Goal: Task Accomplishment & Management: Use online tool/utility

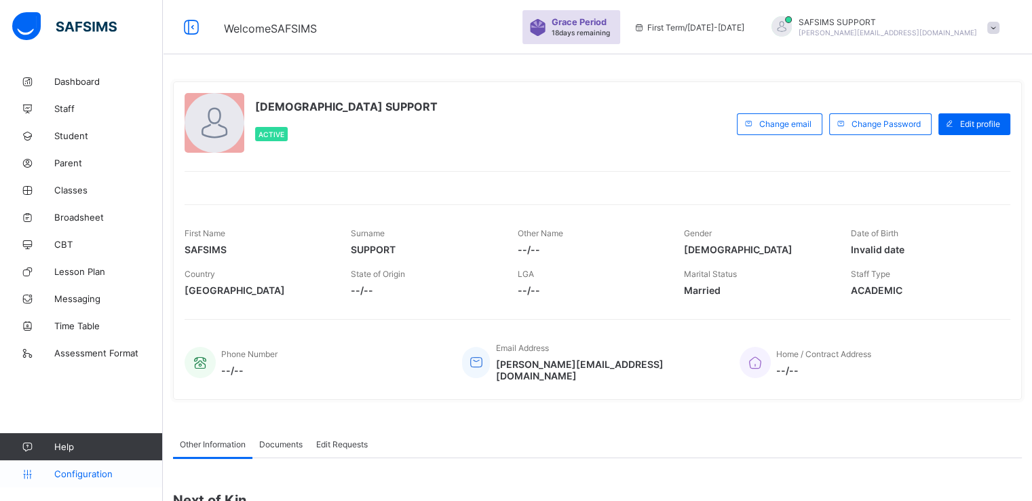
click at [74, 468] on span "Configuration" at bounding box center [108, 473] width 108 height 11
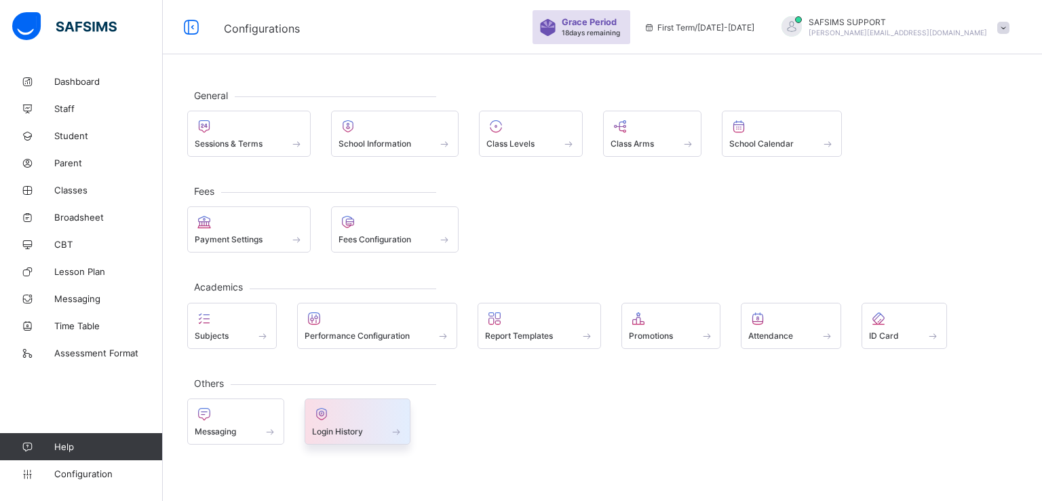
click at [353, 427] on span "Login History" at bounding box center [337, 431] width 51 height 10
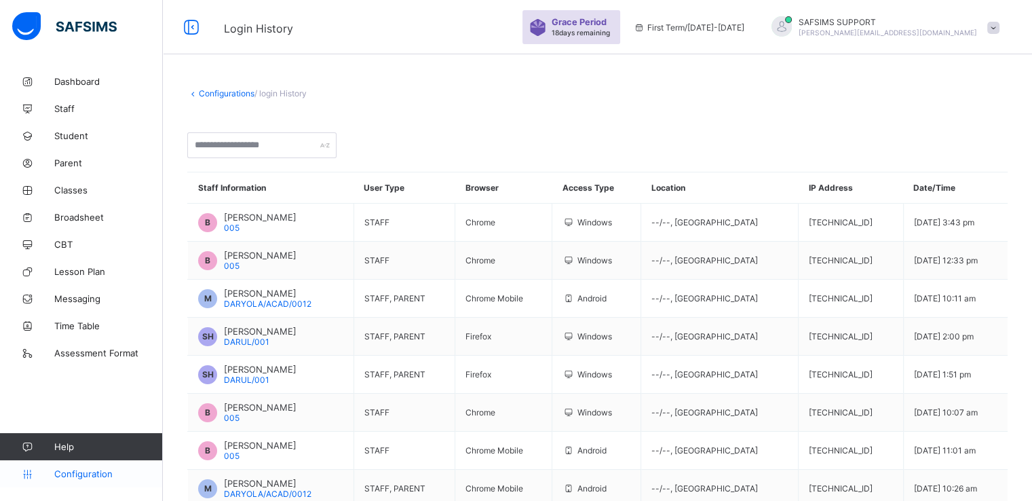
click at [79, 473] on span "Configuration" at bounding box center [108, 473] width 108 height 11
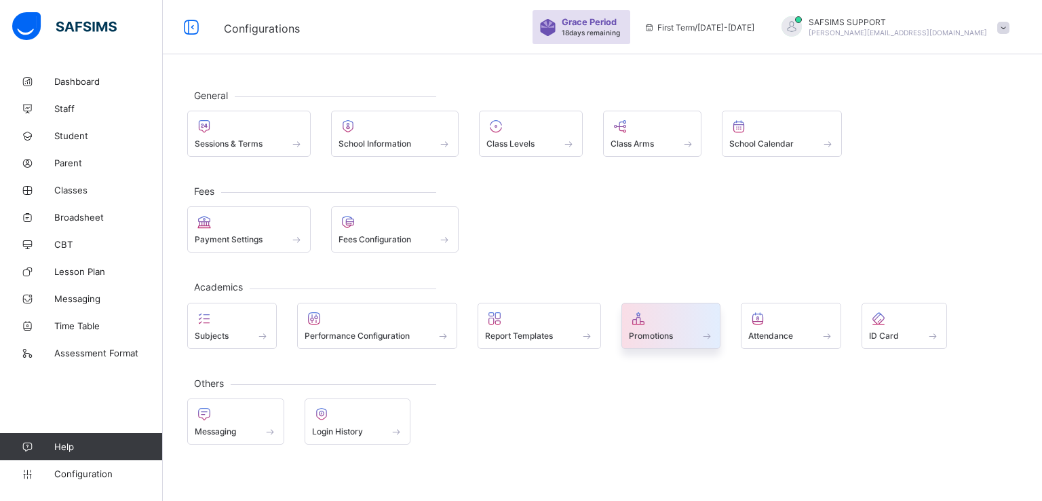
click at [657, 330] on span "Promotions" at bounding box center [651, 335] width 44 height 10
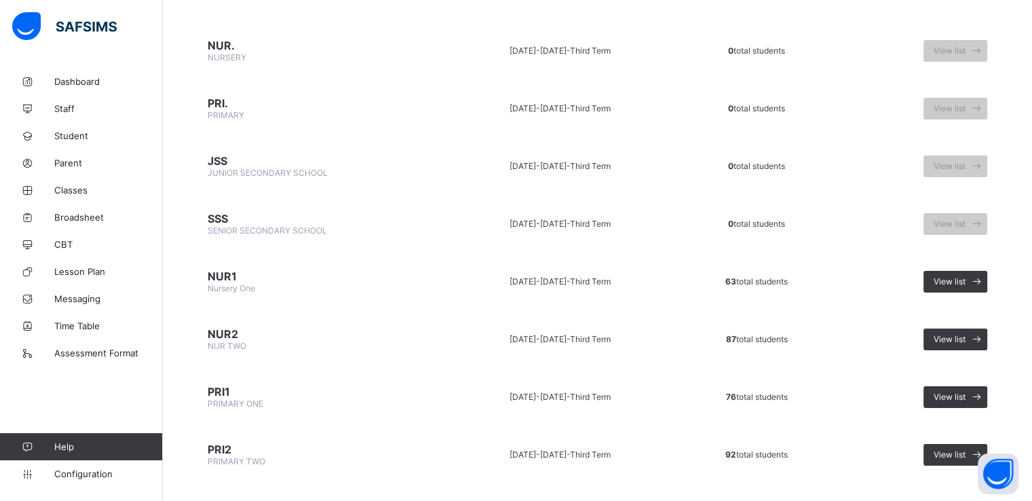
scroll to position [144, 0]
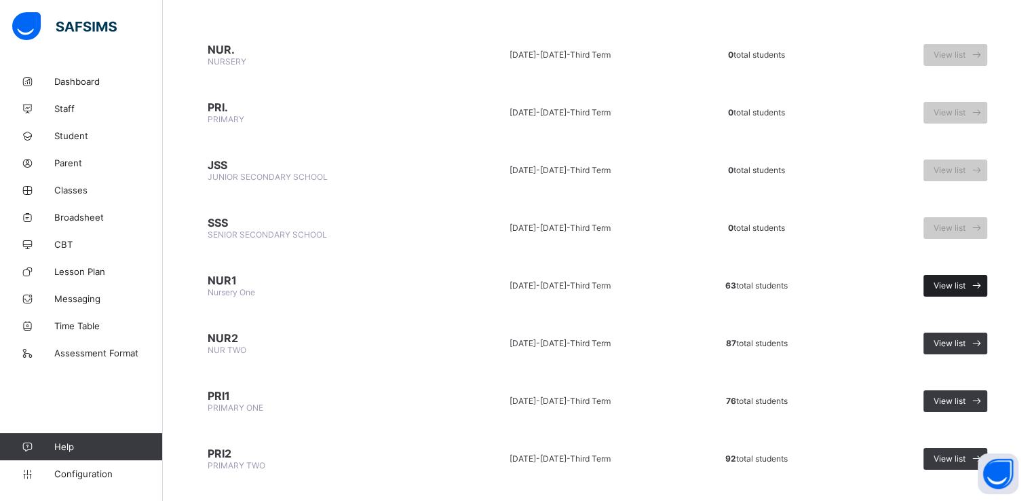
click at [943, 280] on span "View list" at bounding box center [950, 285] width 32 height 10
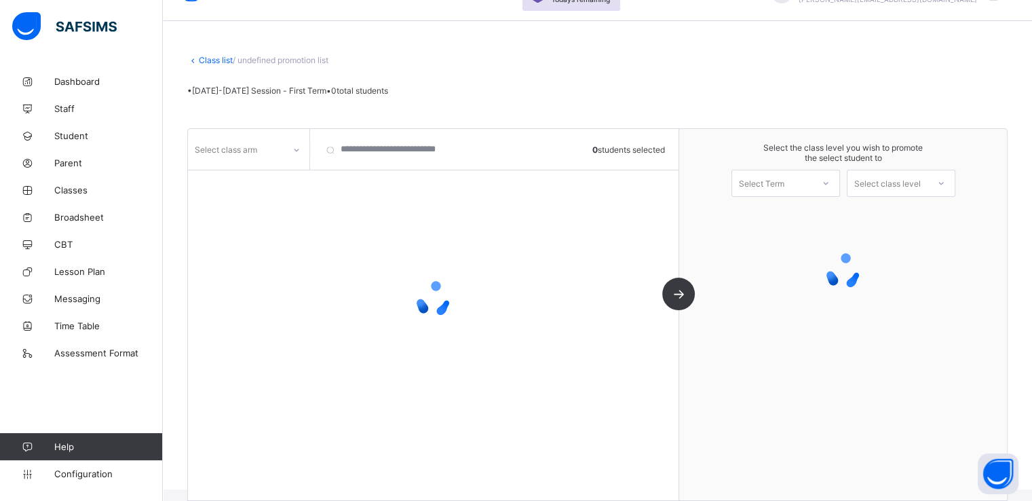
scroll to position [50, 0]
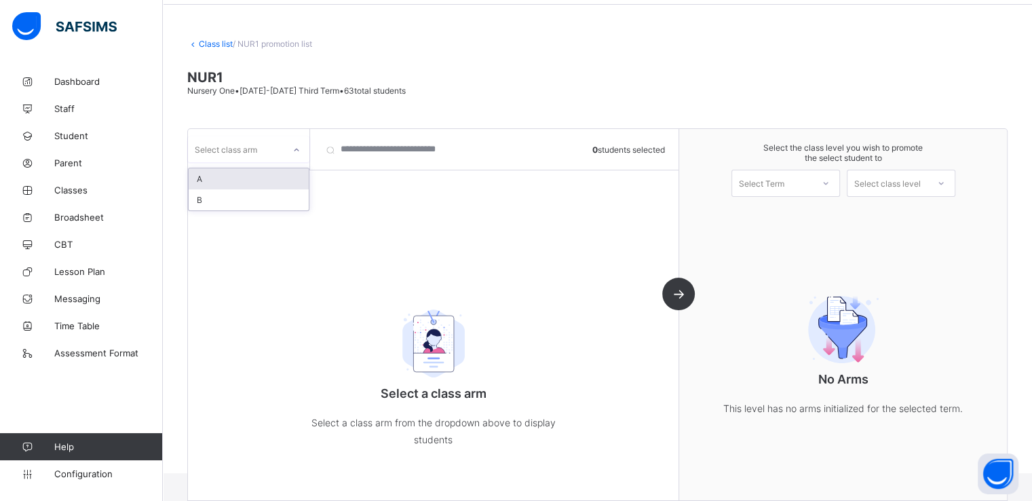
click at [300, 155] on icon at bounding box center [296, 150] width 8 height 14
click at [240, 181] on div "A" at bounding box center [249, 178] width 120 height 21
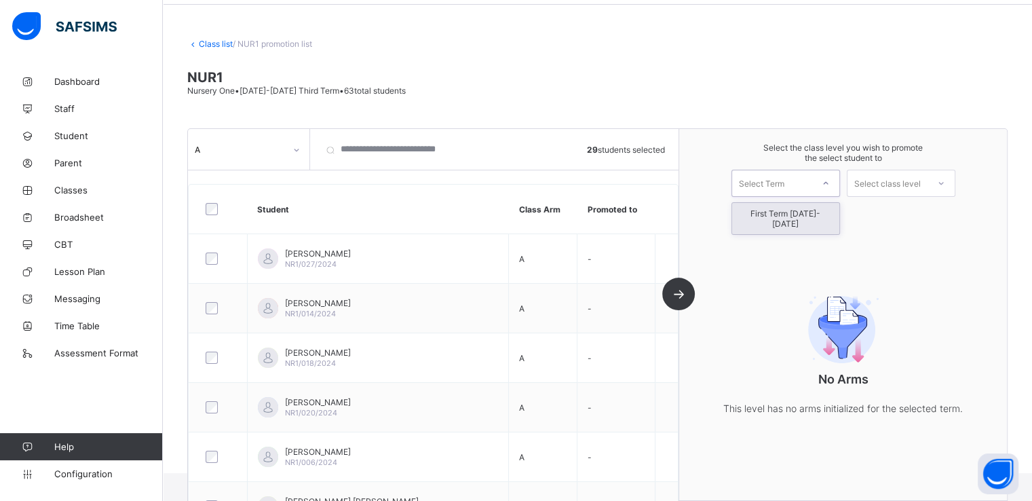
click at [825, 192] on div at bounding box center [826, 183] width 24 height 23
click at [787, 210] on div "First Term [DATE]-[DATE]" at bounding box center [785, 218] width 107 height 31
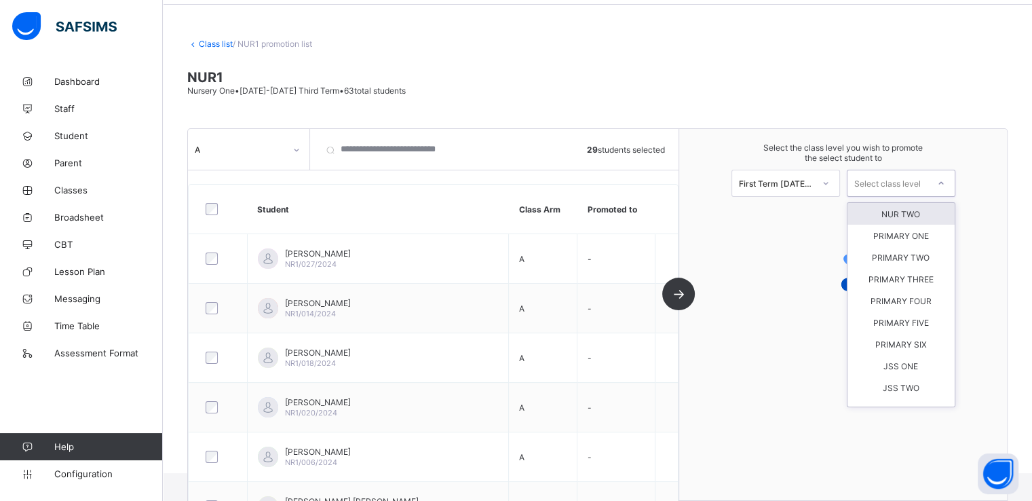
click at [920, 178] on div "Select class level" at bounding box center [887, 183] width 67 height 27
click at [912, 212] on div "NUR TWO" at bounding box center [901, 214] width 107 height 22
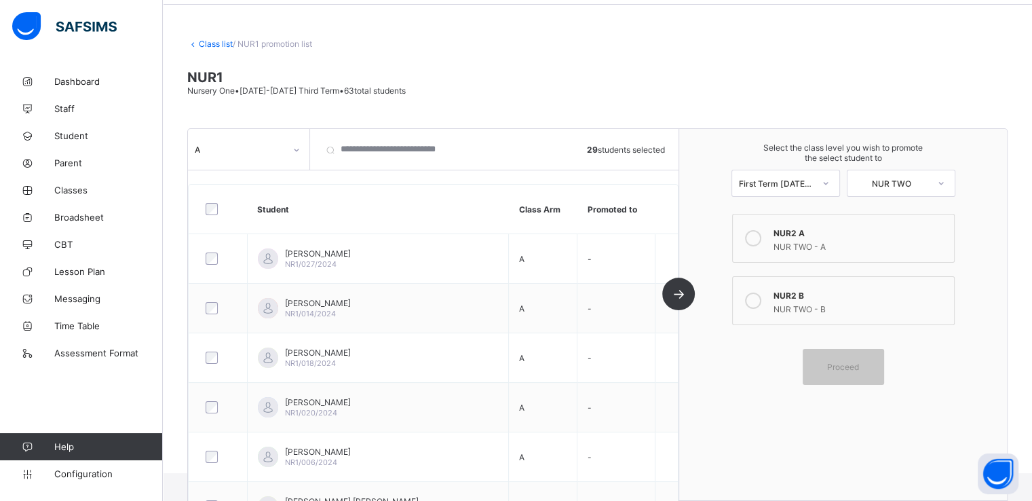
click at [759, 240] on icon at bounding box center [753, 238] width 16 height 16
click at [850, 376] on div "Proceed" at bounding box center [843, 367] width 81 height 36
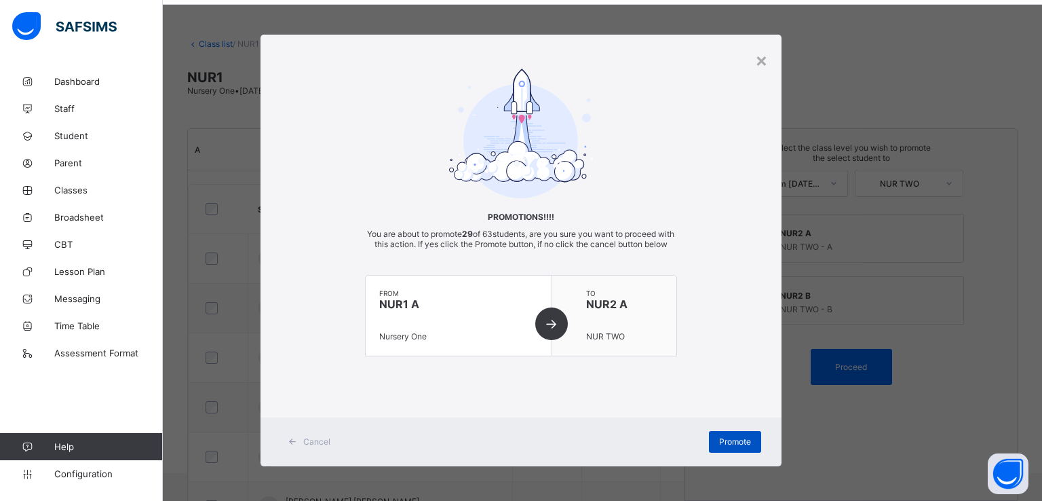
click at [721, 447] on span "Promote" at bounding box center [735, 441] width 32 height 10
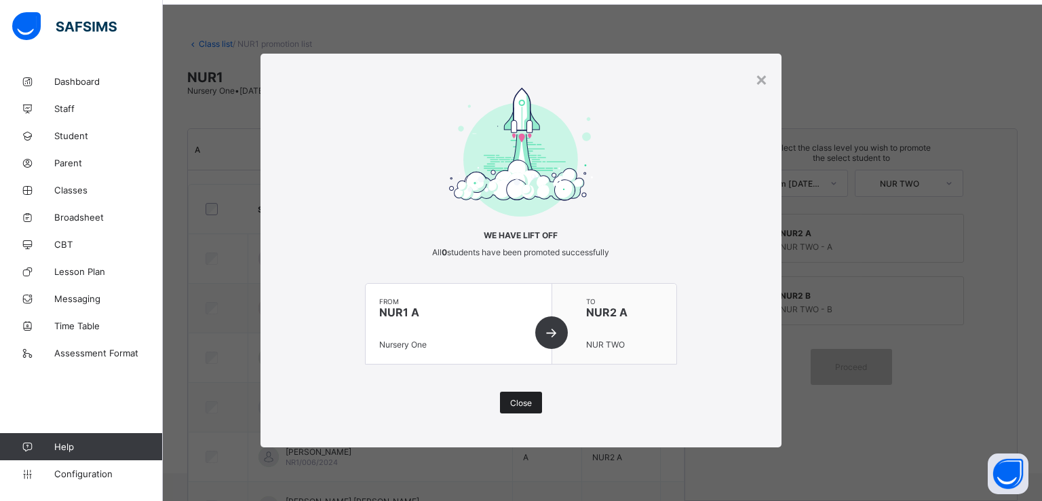
click at [518, 402] on span "Close" at bounding box center [521, 403] width 22 height 10
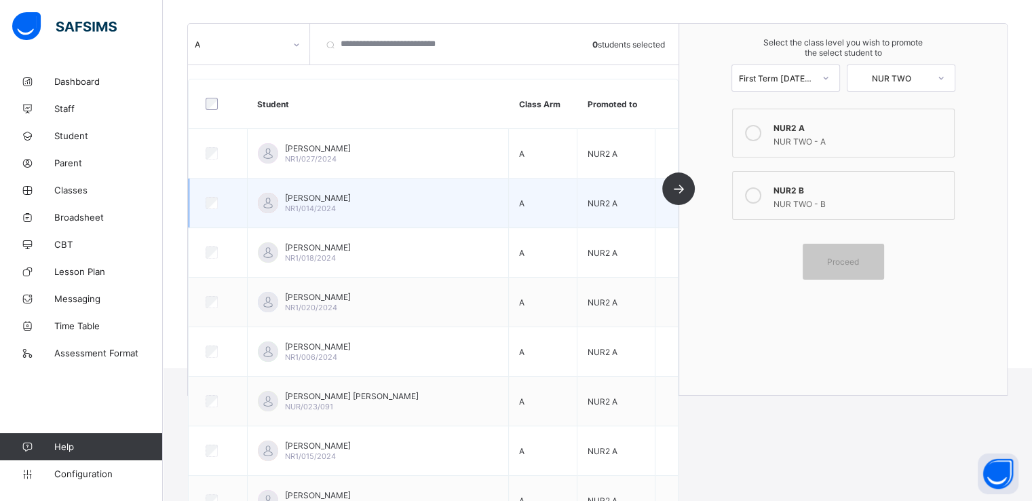
scroll to position [0, 0]
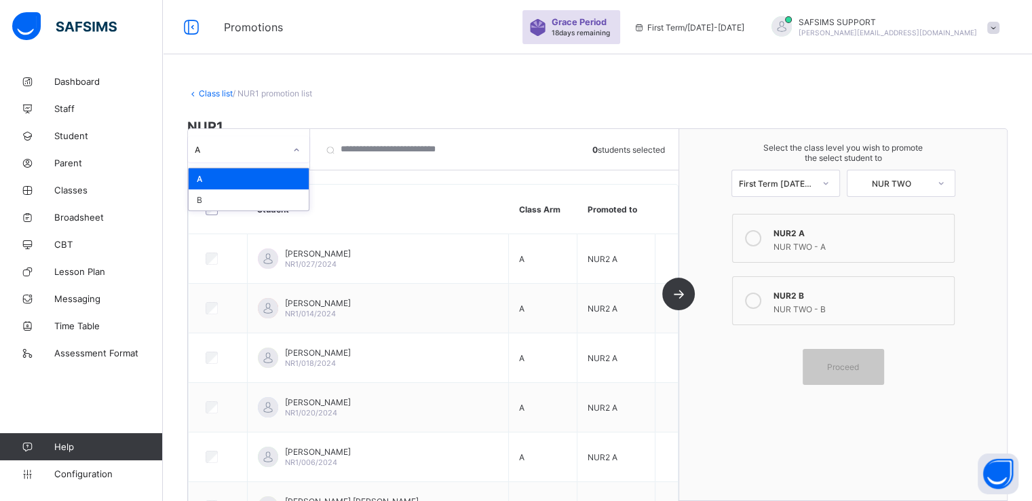
click at [293, 151] on icon at bounding box center [296, 150] width 8 height 14
click at [229, 200] on div "B" at bounding box center [249, 199] width 120 height 21
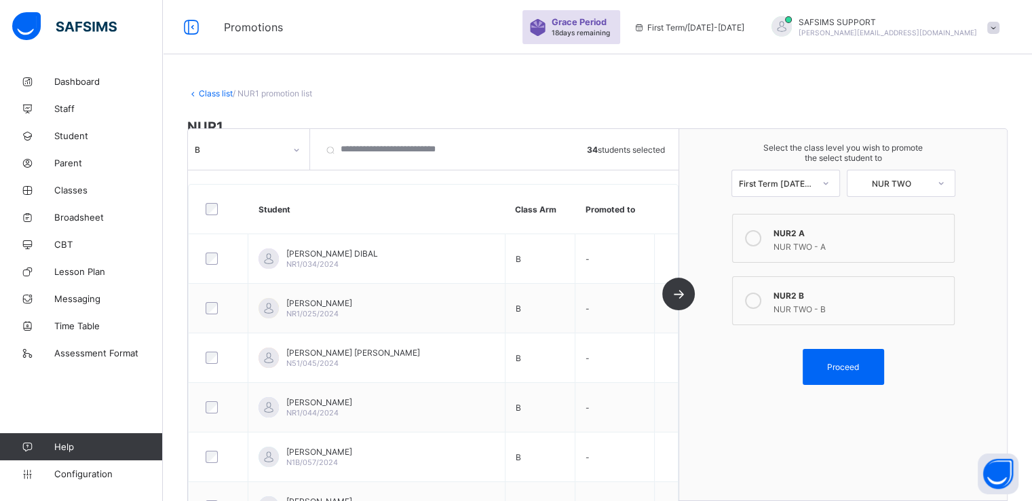
click at [760, 299] on icon at bounding box center [753, 300] width 16 height 16
click at [833, 362] on span "Proceed" at bounding box center [843, 367] width 61 height 10
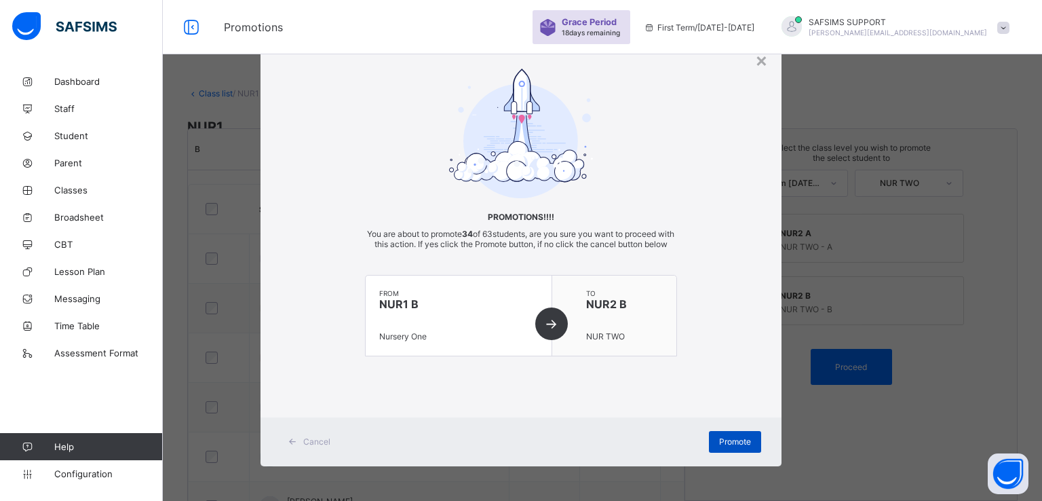
click at [727, 447] on span "Promote" at bounding box center [735, 441] width 32 height 10
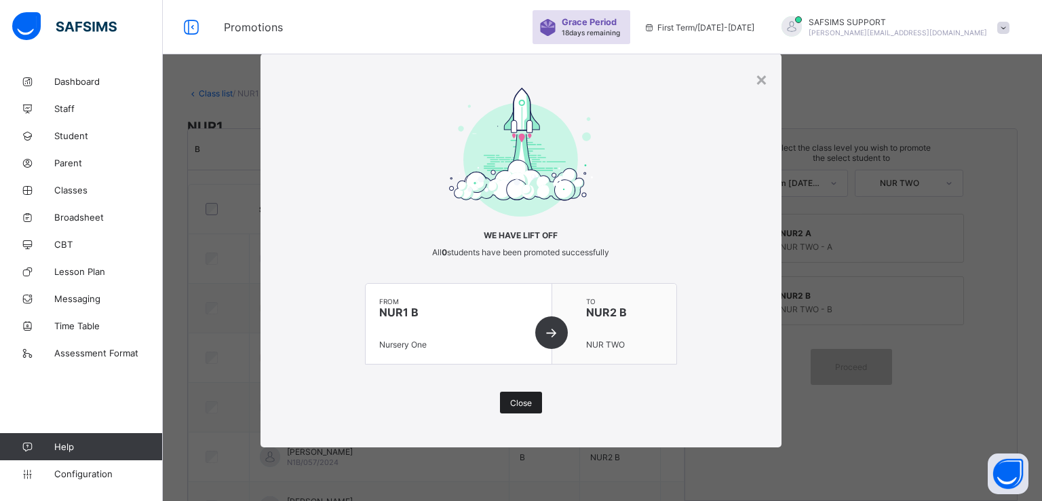
click at [517, 402] on span "Close" at bounding box center [521, 403] width 22 height 10
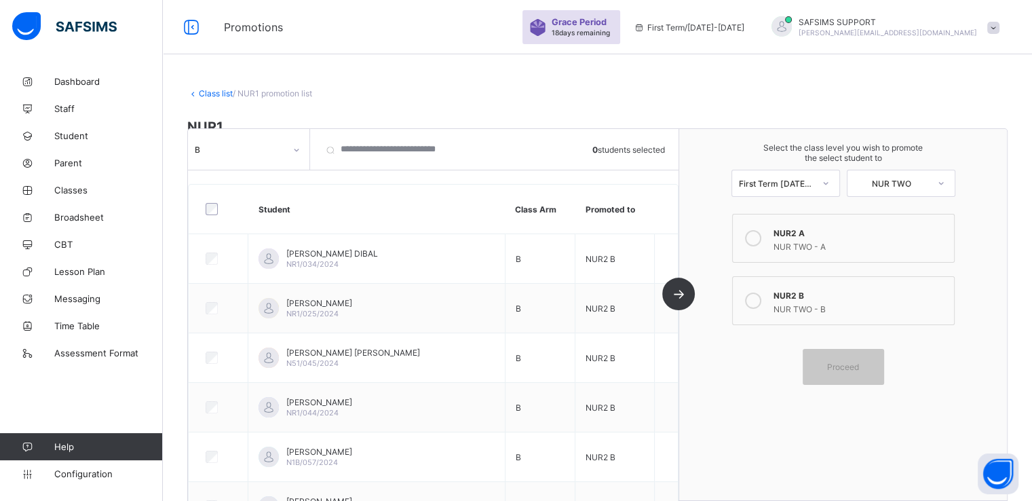
click at [206, 96] on link "Class list" at bounding box center [216, 93] width 34 height 10
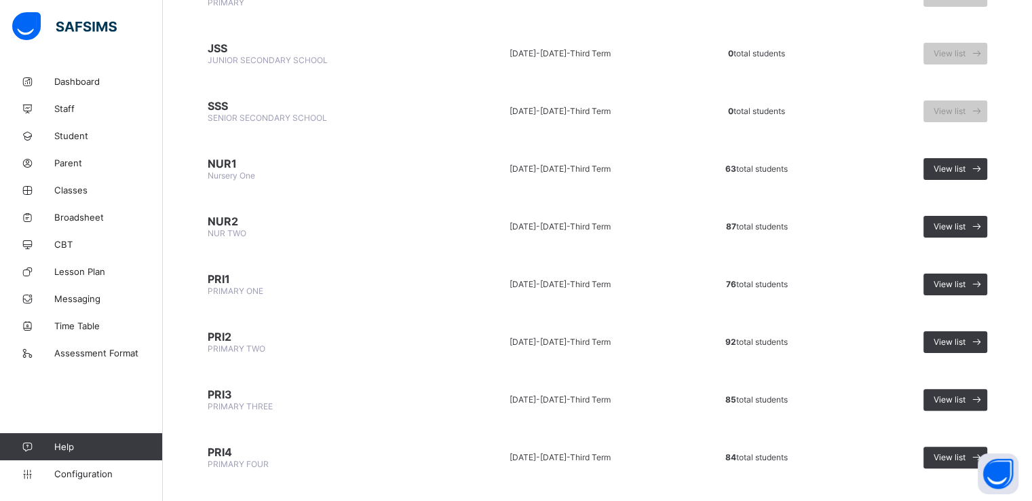
scroll to position [265, 0]
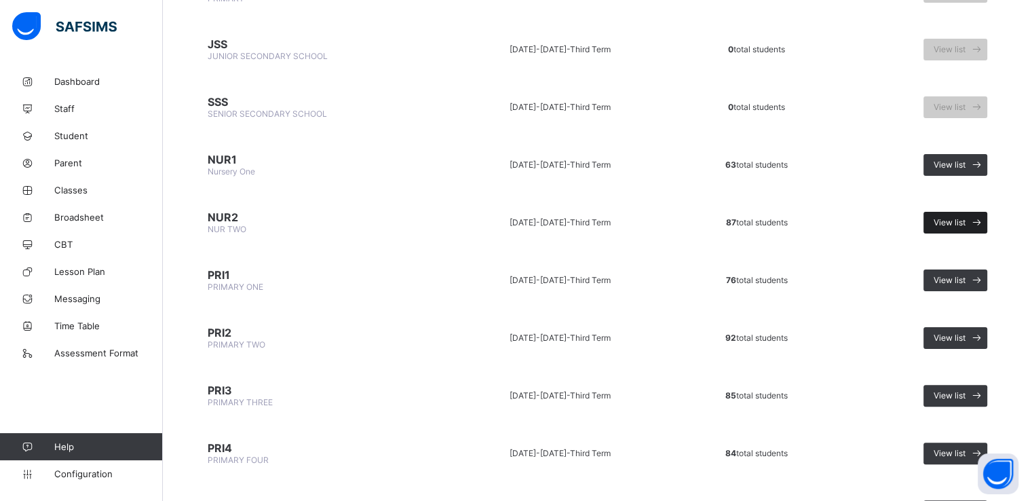
click at [961, 218] on span "View list" at bounding box center [950, 222] width 32 height 10
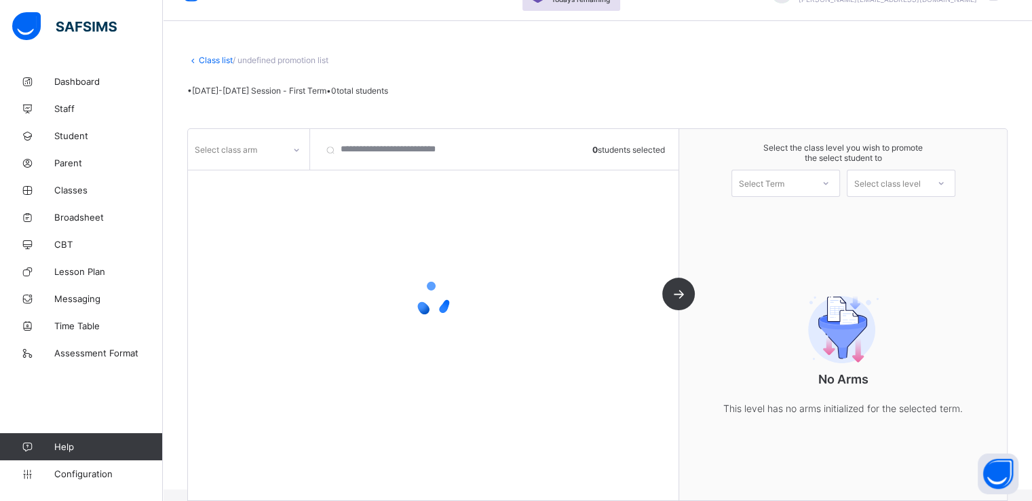
scroll to position [50, 0]
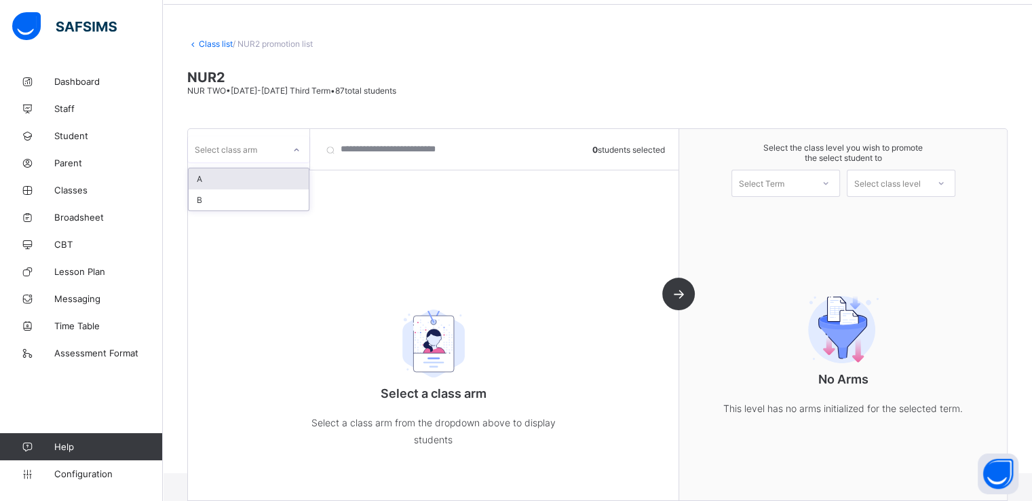
click at [283, 142] on div "Select class arm" at bounding box center [236, 149] width 96 height 19
click at [233, 177] on div "A" at bounding box center [249, 178] width 120 height 21
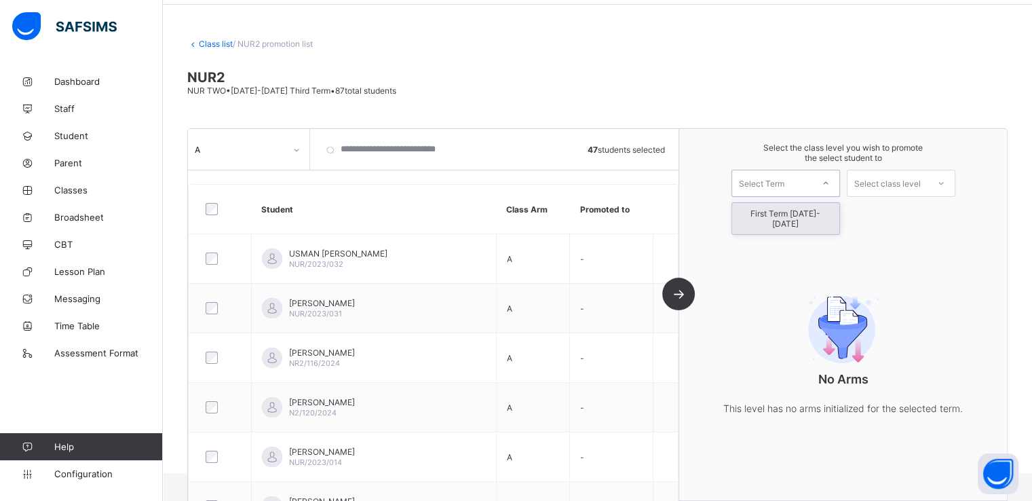
click at [799, 181] on div "Select Term" at bounding box center [772, 183] width 80 height 19
click at [768, 210] on div "First Term [DATE]-[DATE]" at bounding box center [785, 218] width 107 height 31
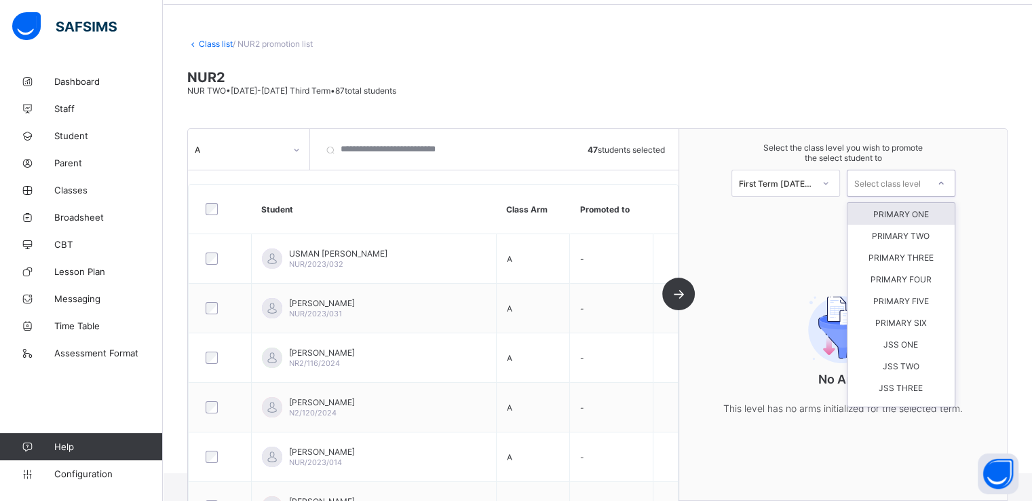
click at [896, 181] on div "Select class level" at bounding box center [887, 183] width 67 height 27
click at [894, 212] on div "PRIMARY ONE" at bounding box center [901, 214] width 107 height 22
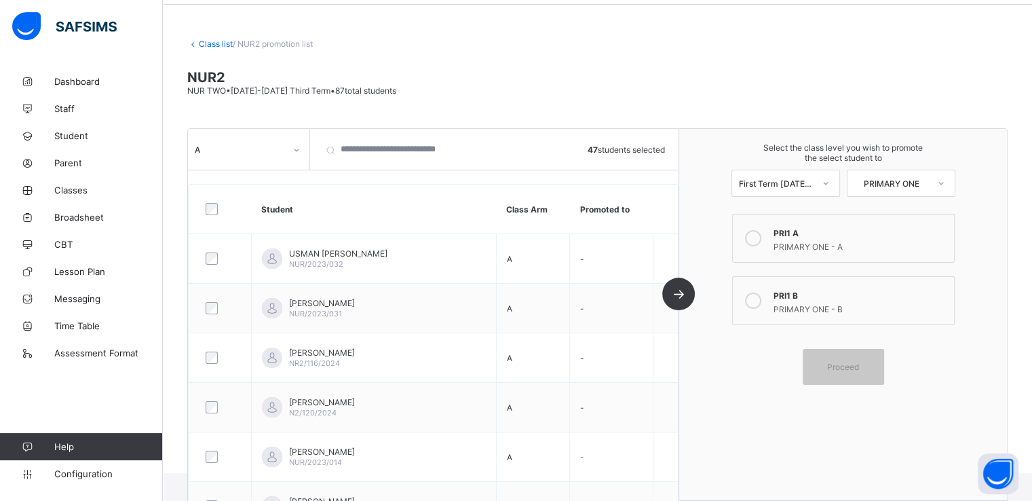
click at [756, 237] on icon at bounding box center [753, 238] width 16 height 16
click at [840, 372] on div "Proceed" at bounding box center [843, 367] width 81 height 36
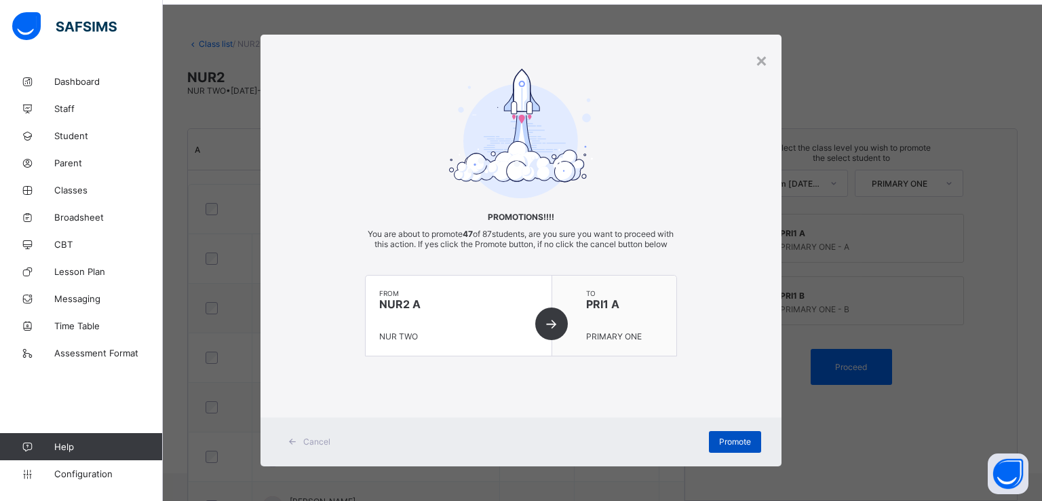
click at [727, 447] on span "Promote" at bounding box center [735, 441] width 32 height 10
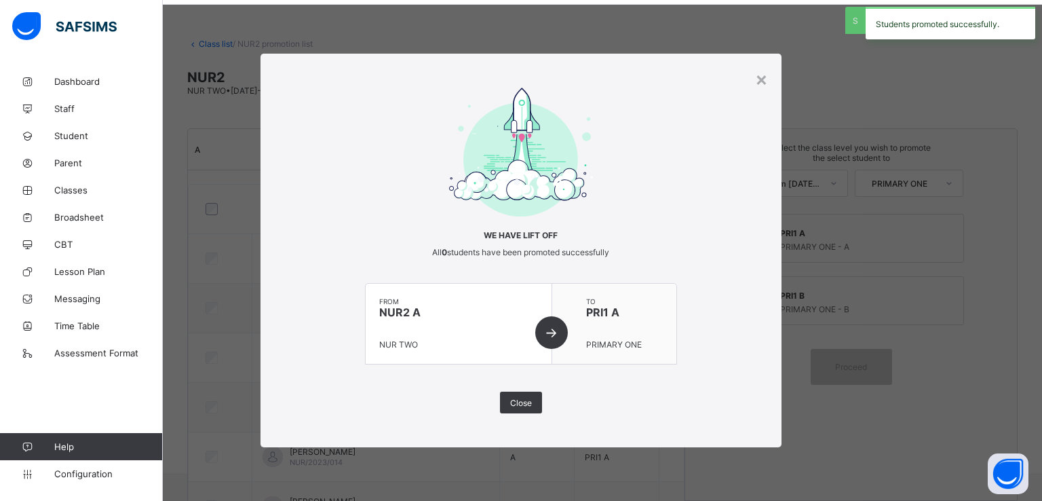
drag, startPoint x: 727, startPoint y: 449, endPoint x: 646, endPoint y: 381, distance: 105.5
click at [646, 381] on div "× We have lift off All 0 students have been promoted successfully from NUR2 A N…" at bounding box center [521, 250] width 1042 height 501
click at [518, 402] on span "Close" at bounding box center [521, 403] width 22 height 10
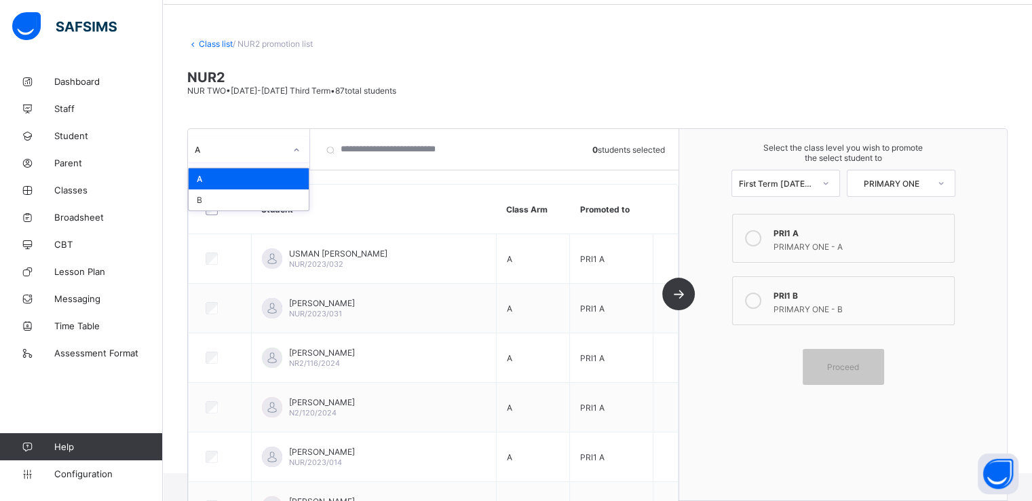
click at [288, 145] on div at bounding box center [296, 150] width 23 height 22
click at [218, 200] on div "B" at bounding box center [249, 199] width 120 height 21
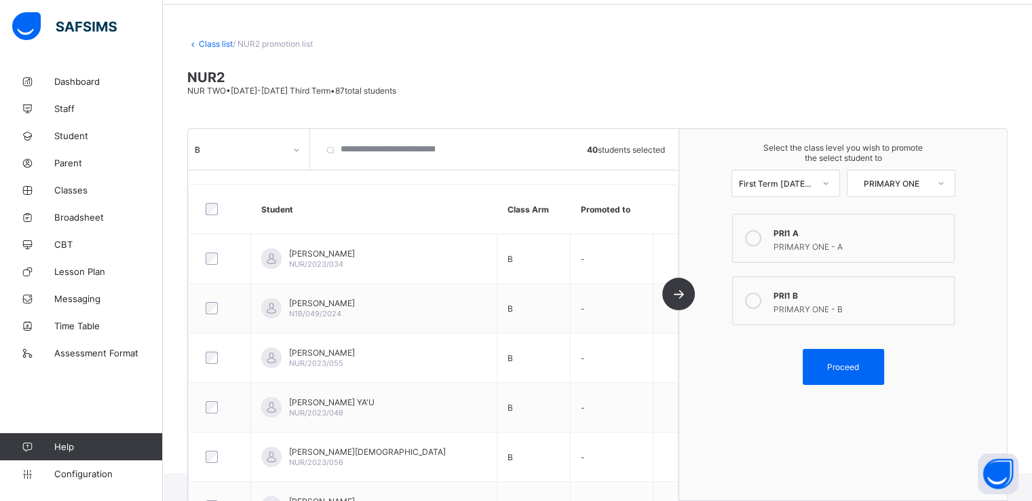
click at [757, 302] on icon at bounding box center [753, 300] width 16 height 16
click at [843, 364] on span "Proceed" at bounding box center [843, 367] width 32 height 10
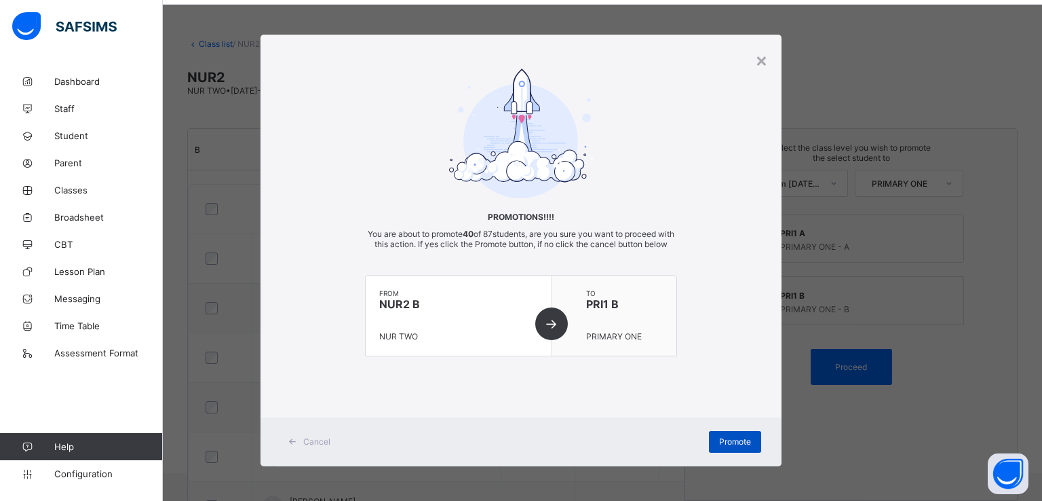
click at [721, 447] on span "Promote" at bounding box center [735, 441] width 32 height 10
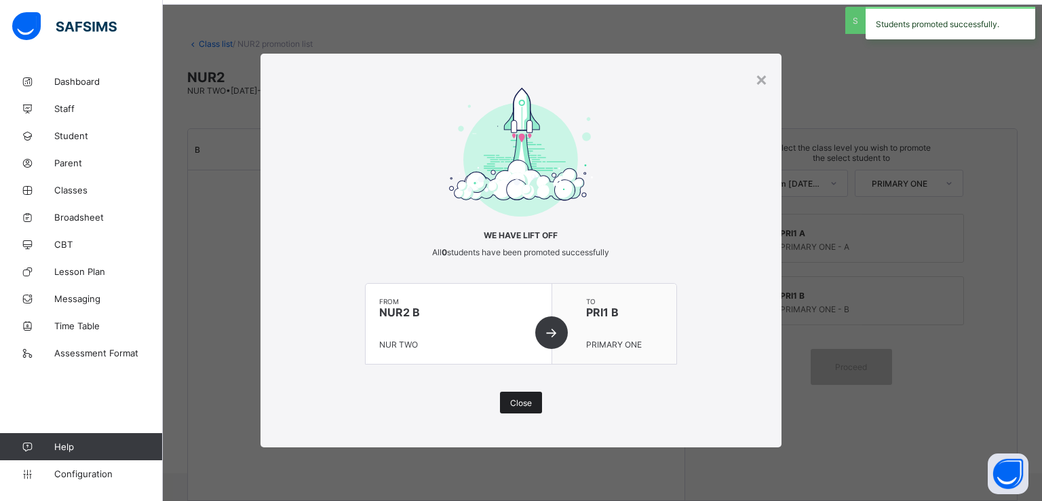
click at [510, 404] on div "Close" at bounding box center [521, 403] width 42 height 22
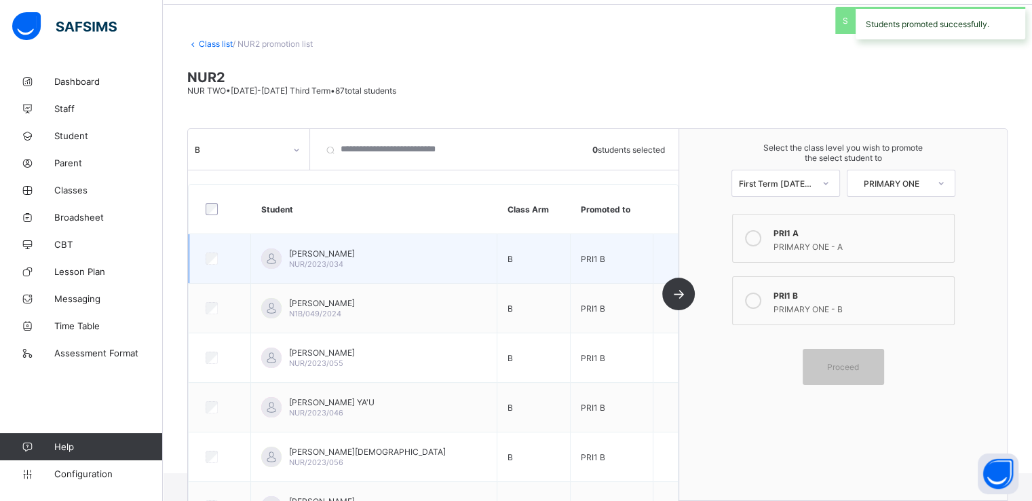
scroll to position [0, 0]
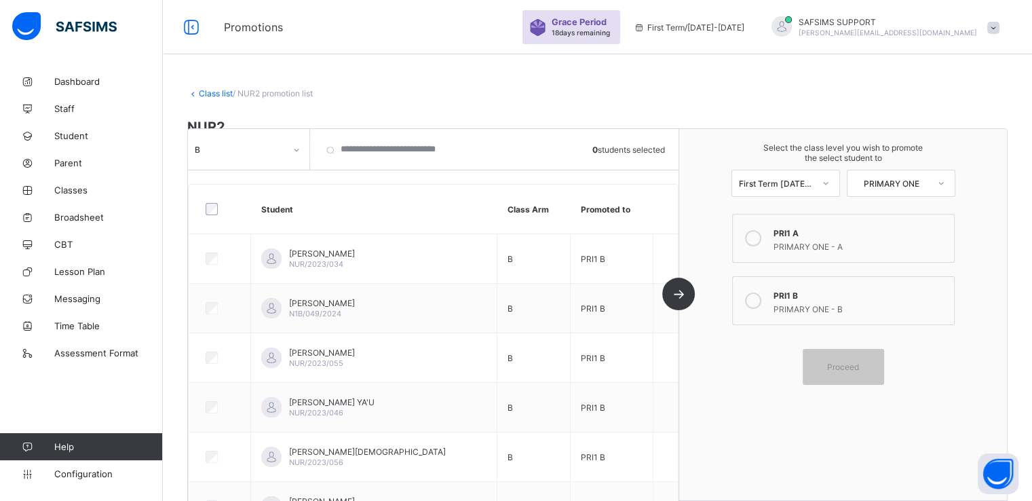
click at [200, 90] on link "Class list" at bounding box center [216, 93] width 34 height 10
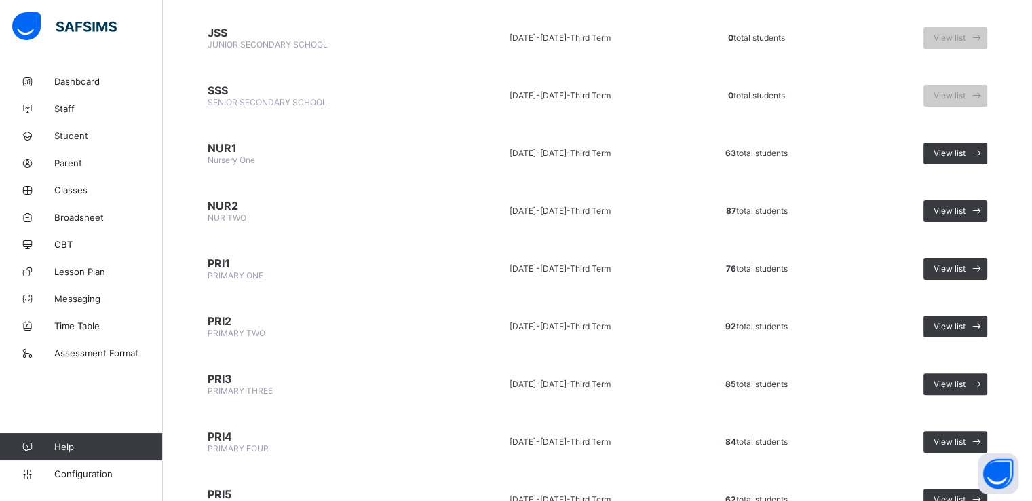
scroll to position [277, 0]
click at [962, 264] on span "View list" at bounding box center [950, 268] width 32 height 10
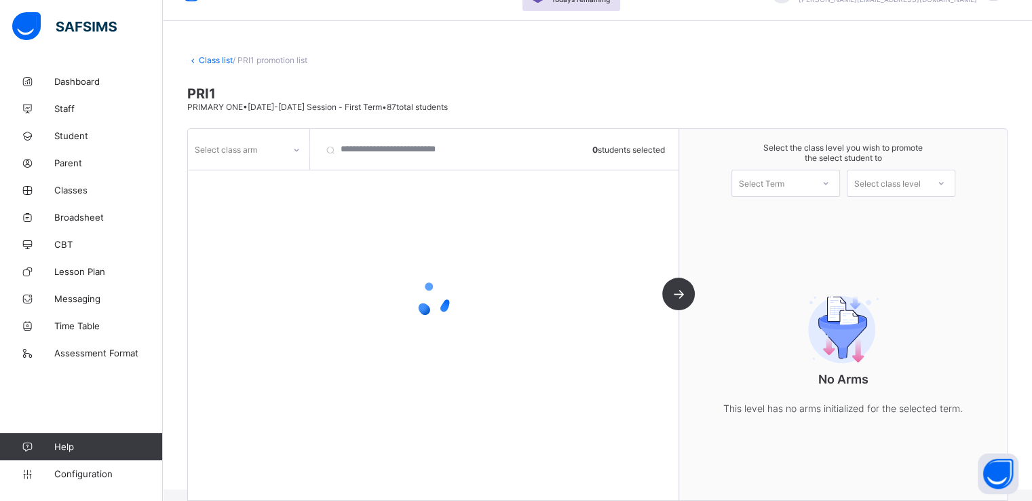
scroll to position [50, 0]
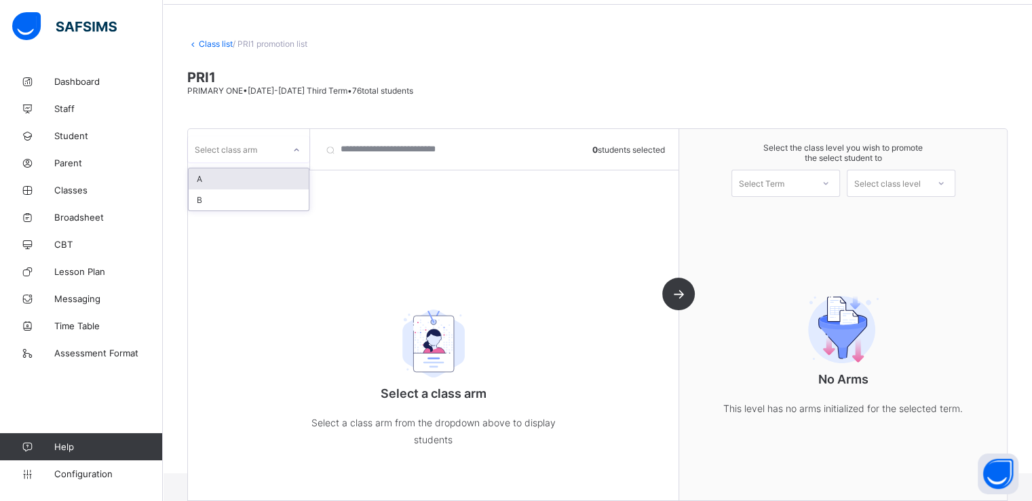
click at [290, 150] on div at bounding box center [296, 150] width 23 height 22
click at [237, 185] on div "A" at bounding box center [249, 178] width 120 height 21
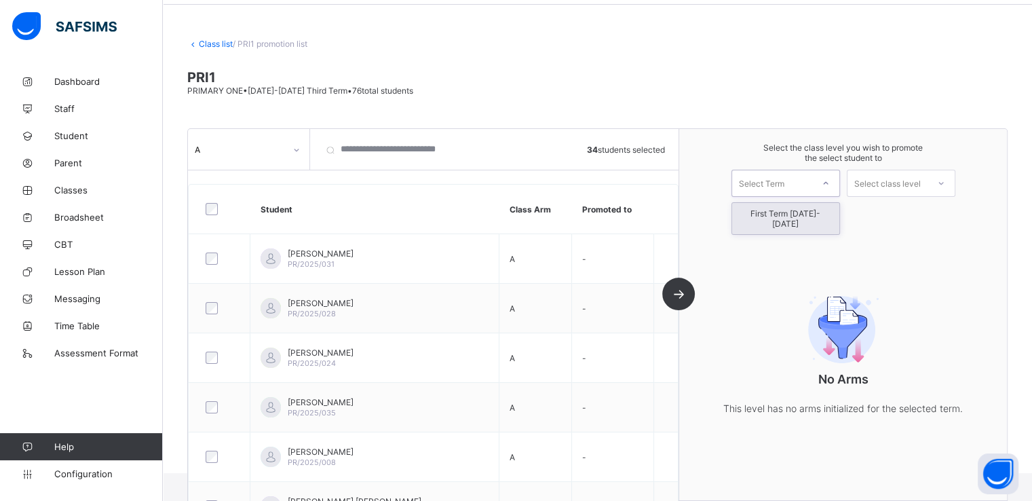
click at [812, 185] on div "Select Term" at bounding box center [772, 183] width 80 height 19
click at [782, 222] on div "First Term [DATE]-[DATE]" at bounding box center [785, 218] width 107 height 31
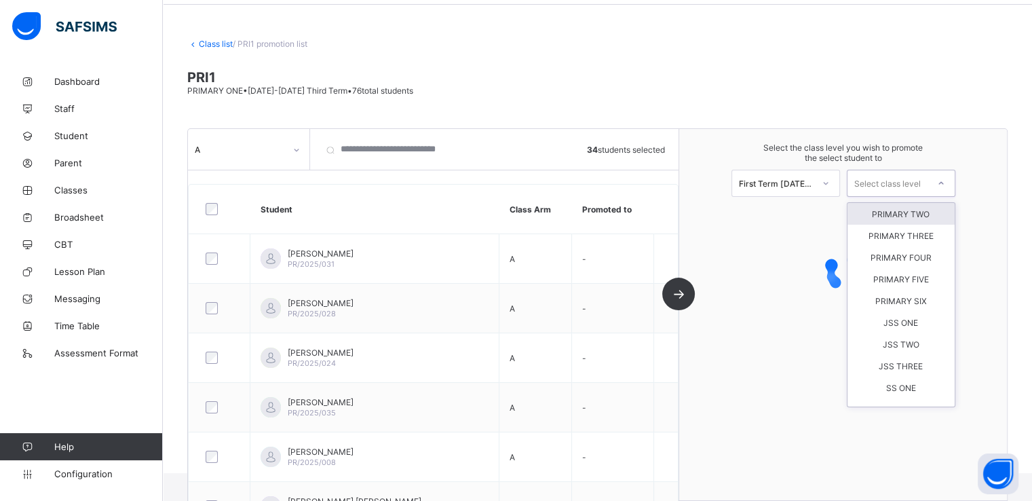
click at [906, 185] on div "Select class level" at bounding box center [887, 183] width 67 height 27
click at [907, 215] on div "PRIMARY TWO" at bounding box center [901, 214] width 107 height 22
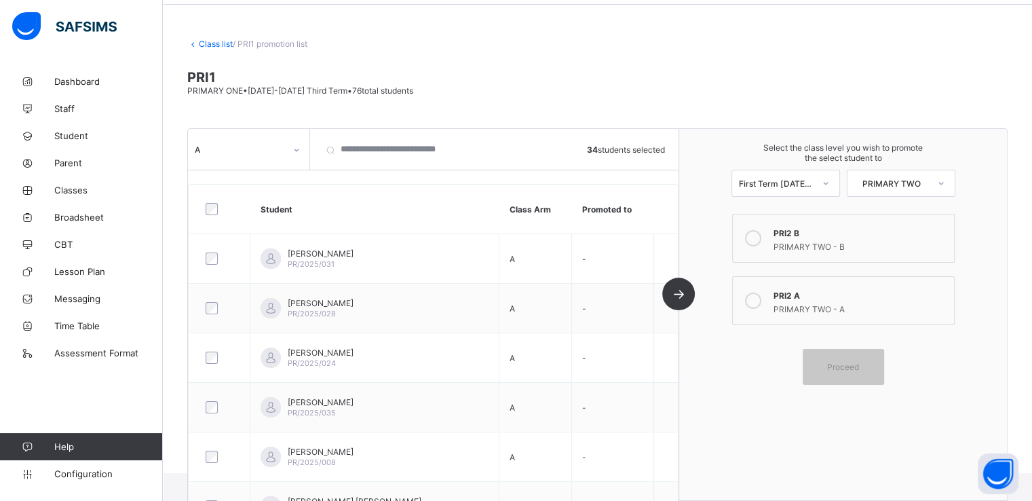
click at [755, 305] on icon at bounding box center [753, 300] width 16 height 16
click at [842, 366] on span "Proceed" at bounding box center [843, 367] width 32 height 10
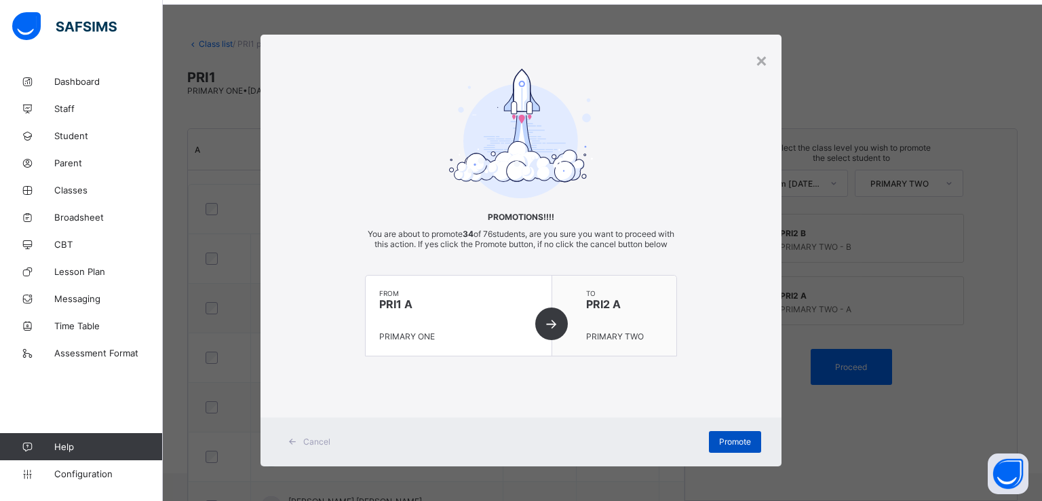
click at [723, 447] on span "Promote" at bounding box center [735, 441] width 32 height 10
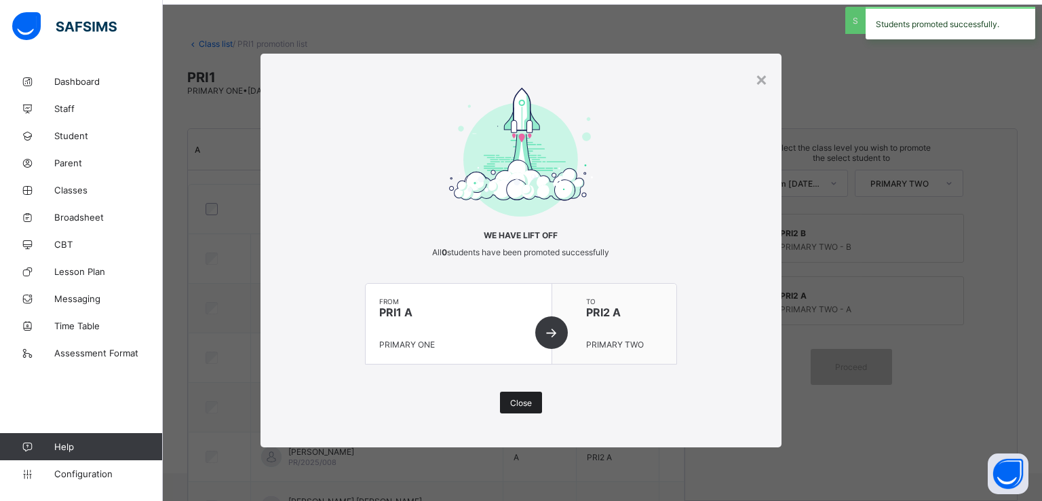
click at [531, 403] on span "Close" at bounding box center [521, 403] width 22 height 10
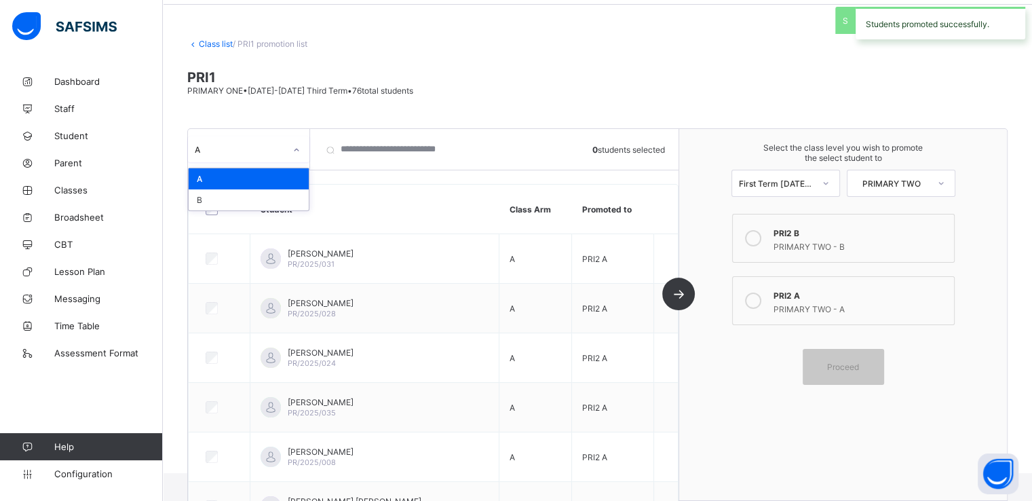
click at [297, 151] on icon at bounding box center [296, 150] width 8 height 14
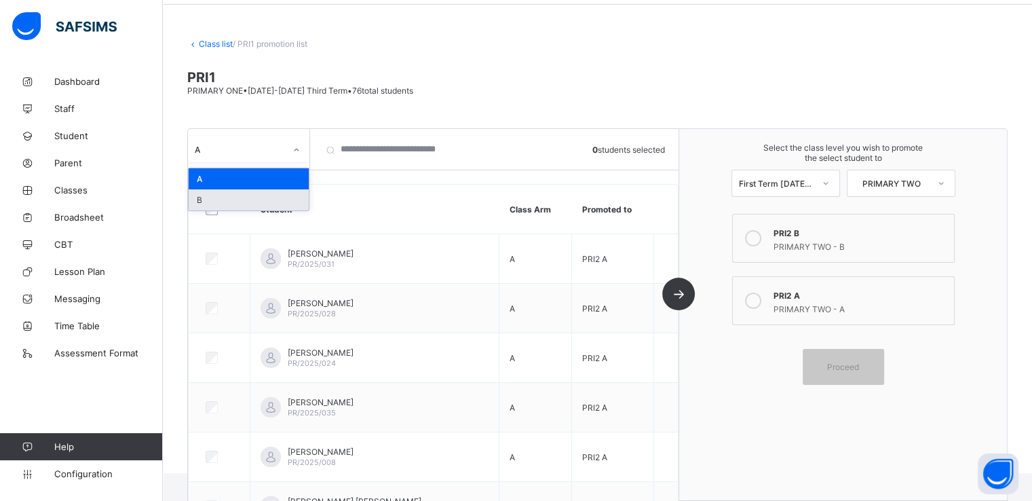
click at [230, 198] on div "B" at bounding box center [249, 199] width 120 height 21
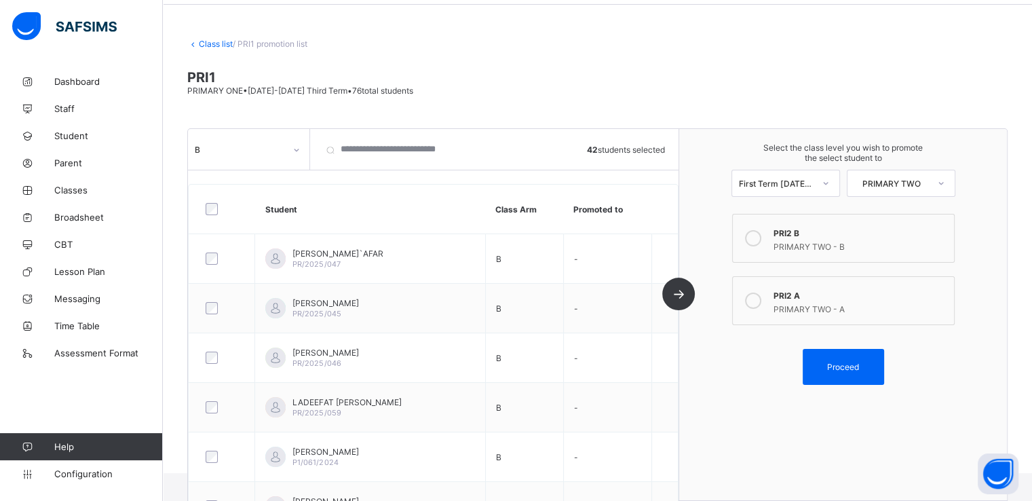
click at [757, 236] on icon at bounding box center [753, 238] width 16 height 16
click at [848, 373] on div "Proceed" at bounding box center [843, 367] width 81 height 36
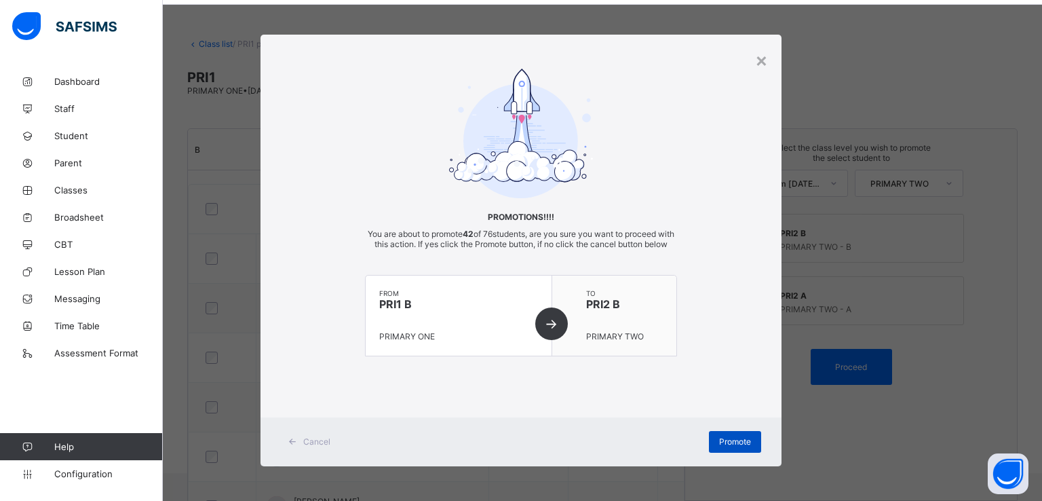
click at [725, 447] on span "Promote" at bounding box center [735, 441] width 32 height 10
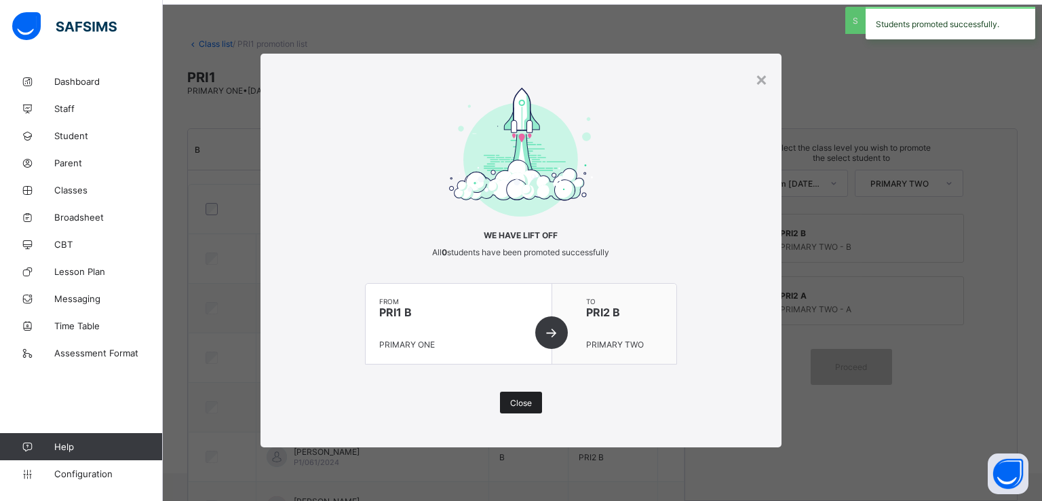
click at [524, 405] on span "Close" at bounding box center [521, 403] width 22 height 10
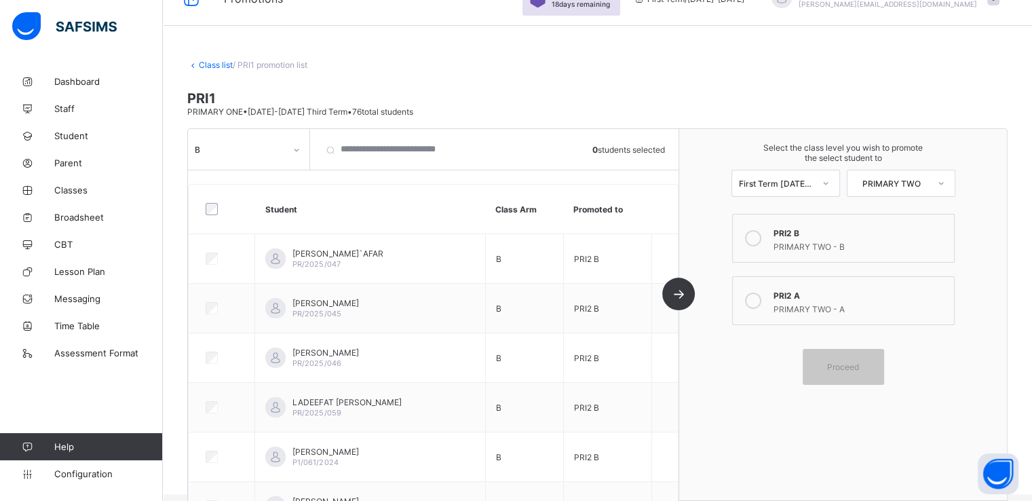
scroll to position [0, 0]
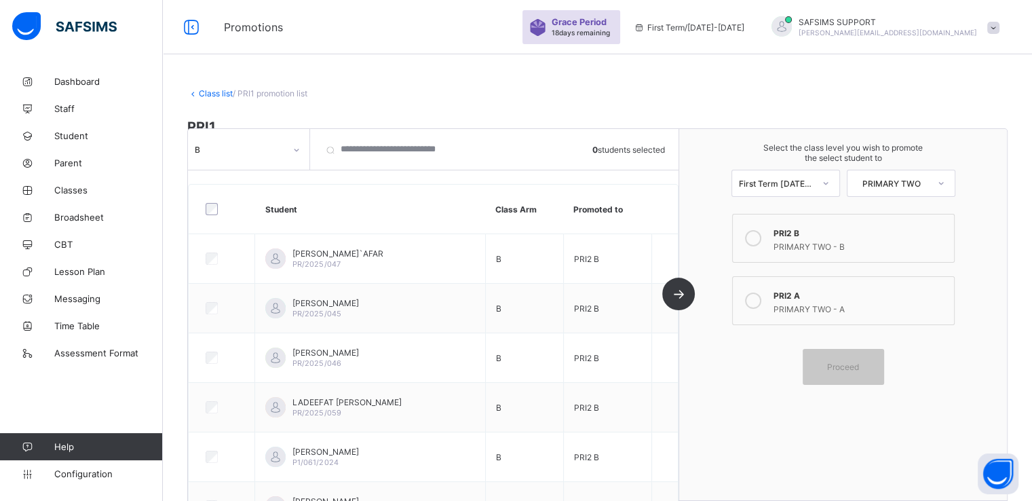
click at [212, 94] on link "Class list" at bounding box center [216, 93] width 34 height 10
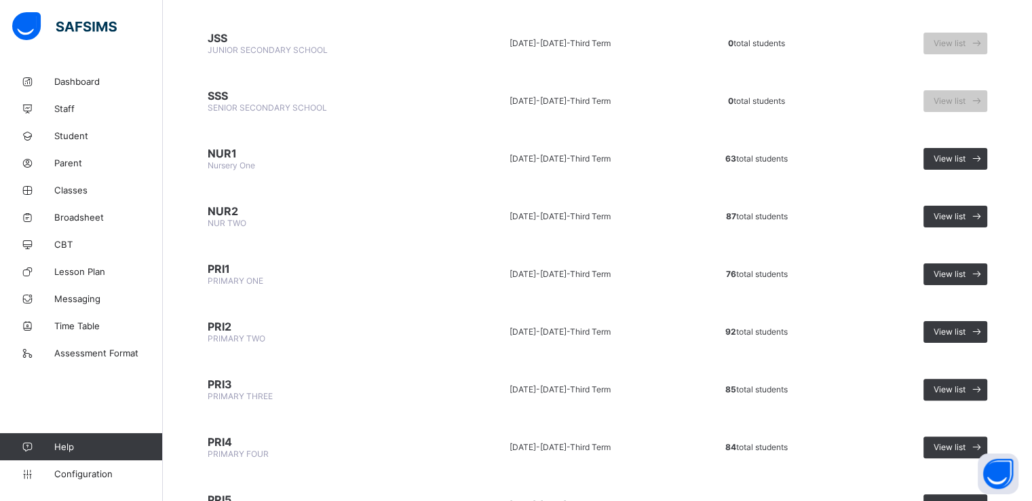
scroll to position [385, 0]
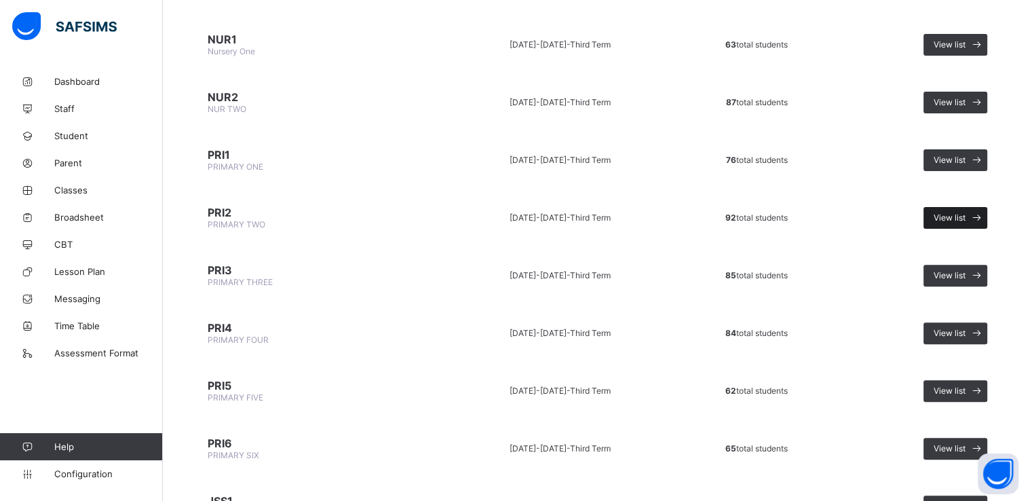
click at [964, 212] on span "View list" at bounding box center [950, 217] width 32 height 10
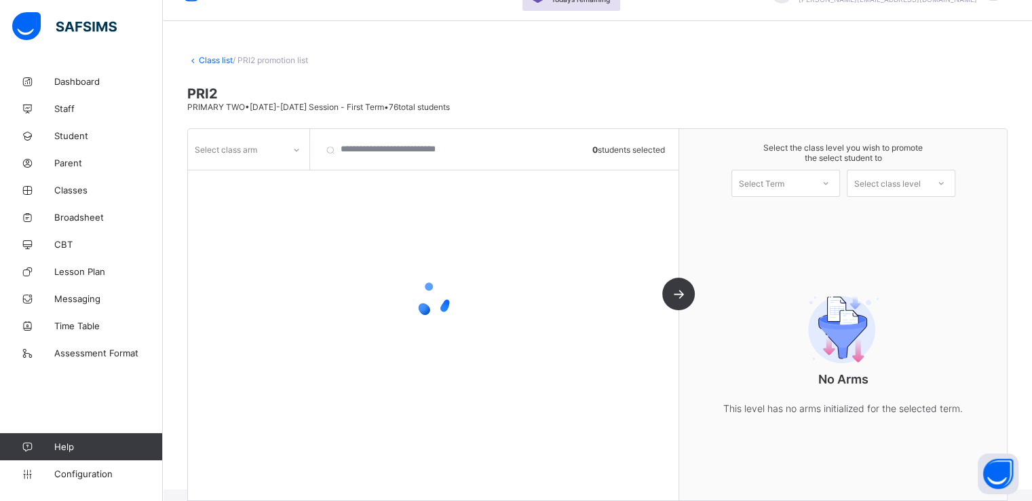
scroll to position [50, 0]
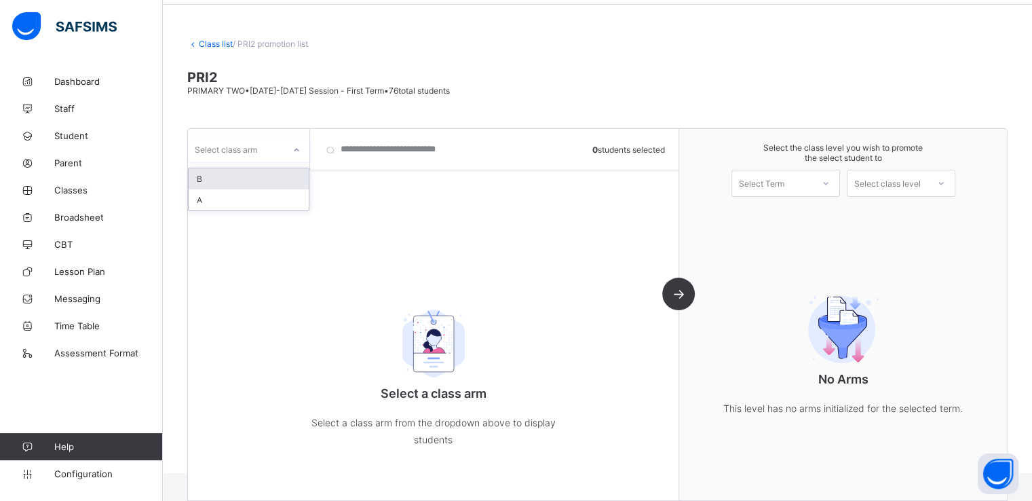
click at [288, 149] on div at bounding box center [296, 150] width 23 height 22
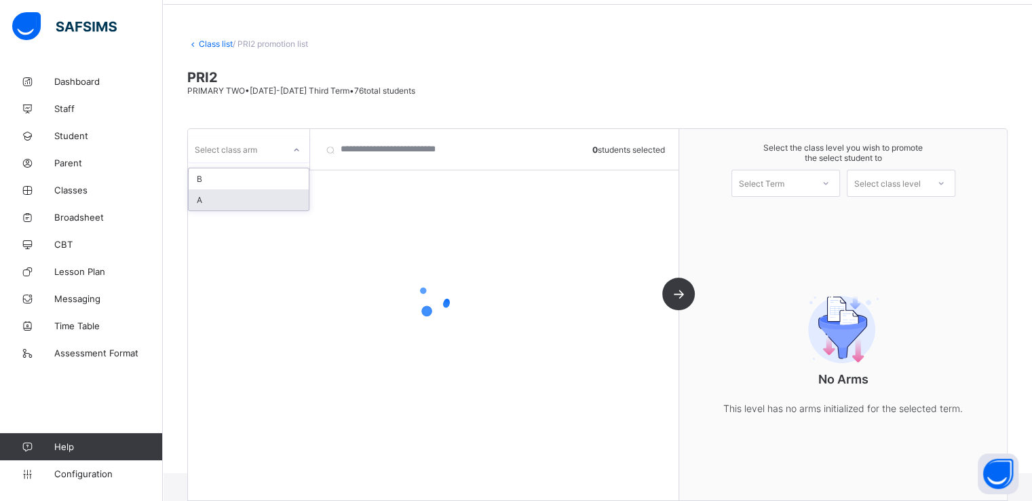
click at [234, 199] on div "A" at bounding box center [249, 199] width 120 height 21
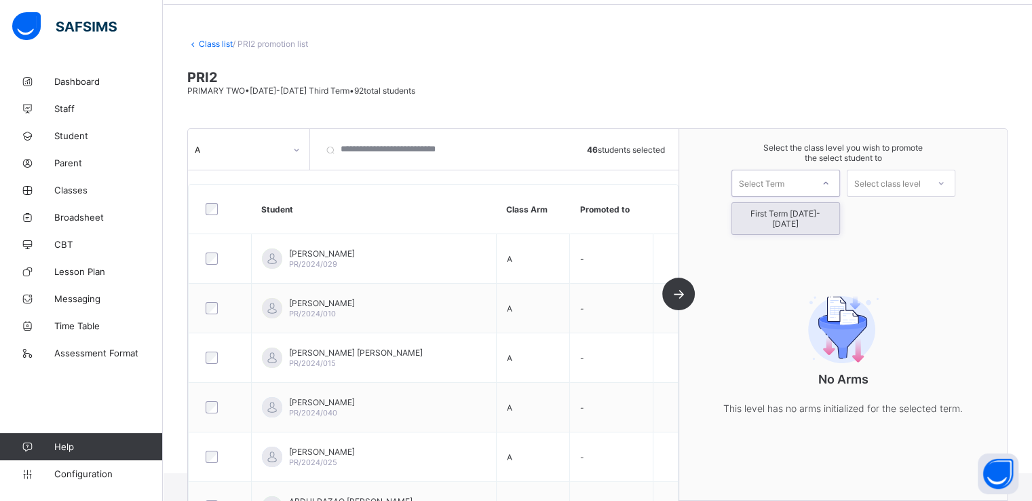
click at [804, 192] on div "Select Term" at bounding box center [772, 183] width 80 height 19
click at [781, 212] on div "First Term [DATE]-[DATE]" at bounding box center [785, 218] width 107 height 31
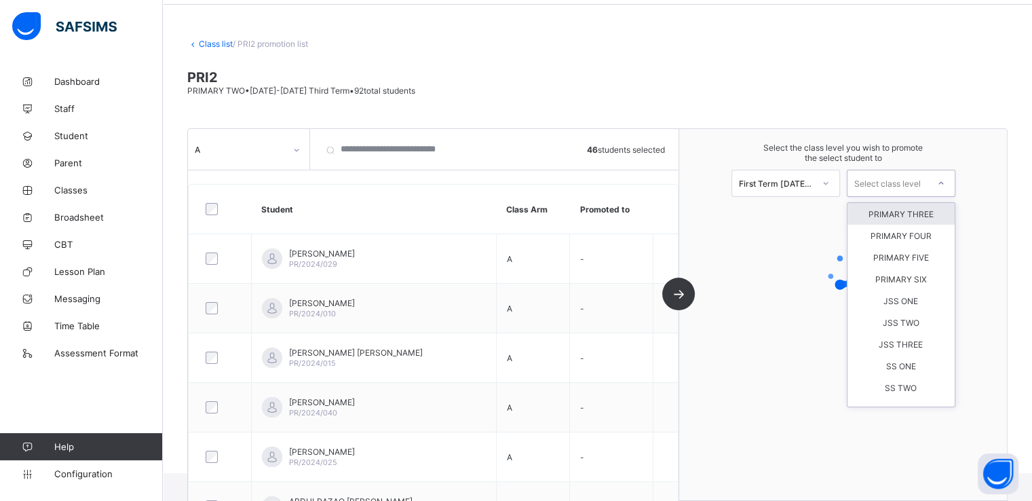
click at [890, 177] on div "Select class level" at bounding box center [887, 183] width 67 height 27
click at [899, 214] on div "PRIMARY THREE" at bounding box center [901, 214] width 107 height 22
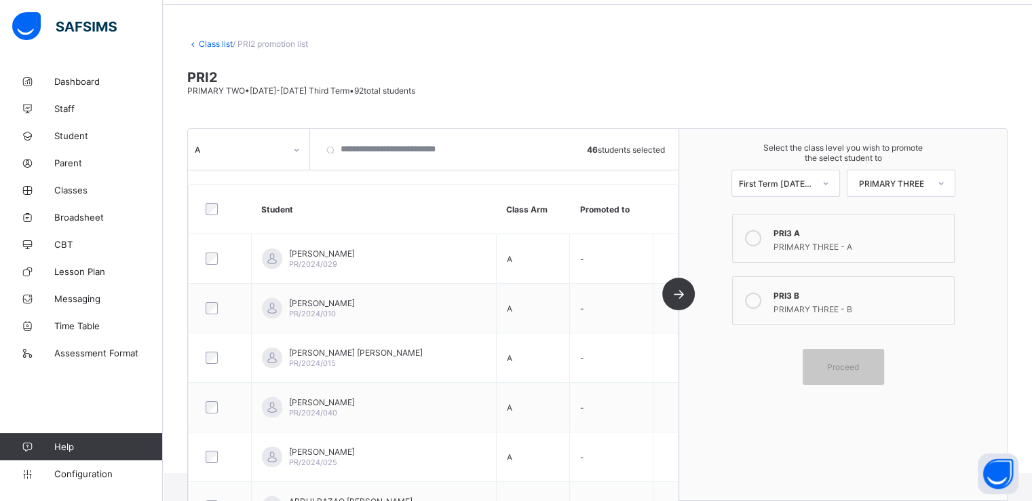
click at [761, 236] on icon at bounding box center [753, 238] width 16 height 16
click at [854, 369] on span "Proceed" at bounding box center [843, 367] width 32 height 10
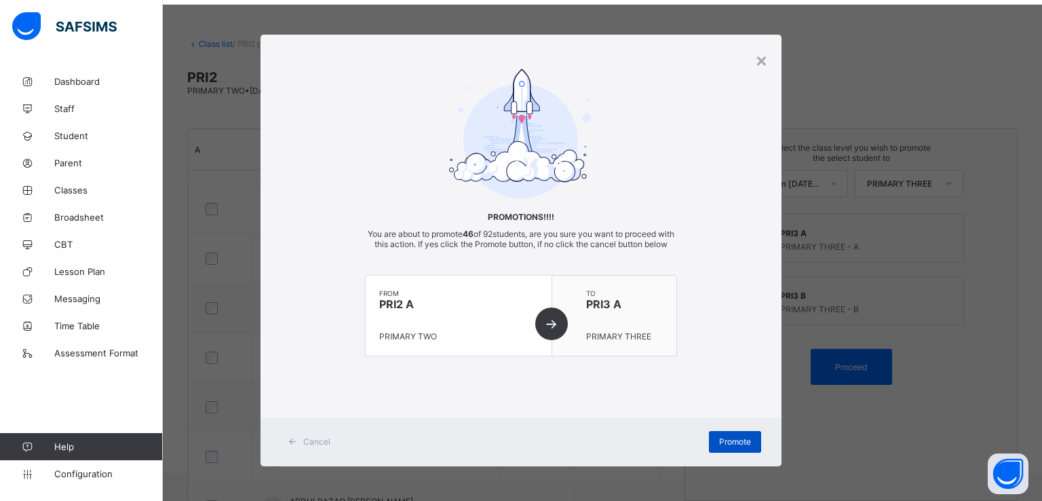
click at [730, 447] on span "Promote" at bounding box center [735, 441] width 32 height 10
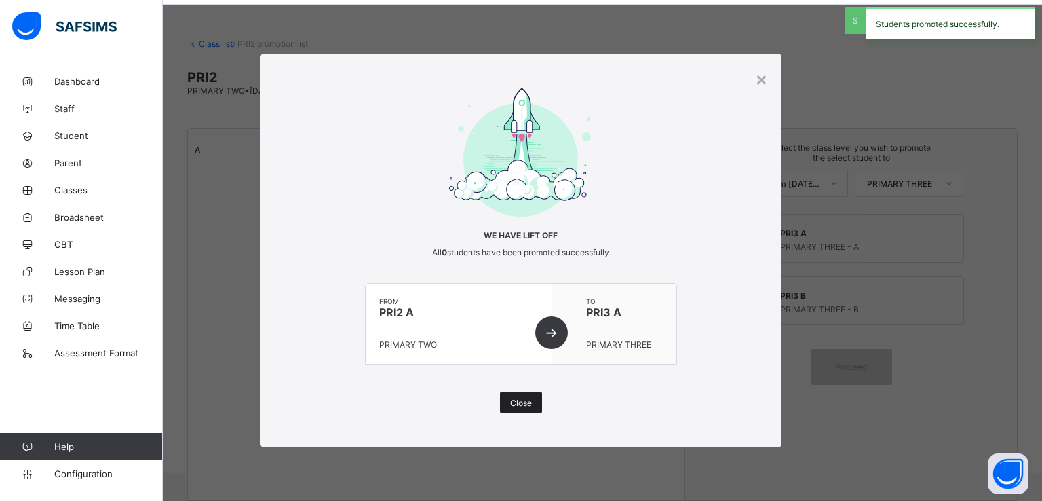
click at [518, 405] on span "Close" at bounding box center [521, 403] width 22 height 10
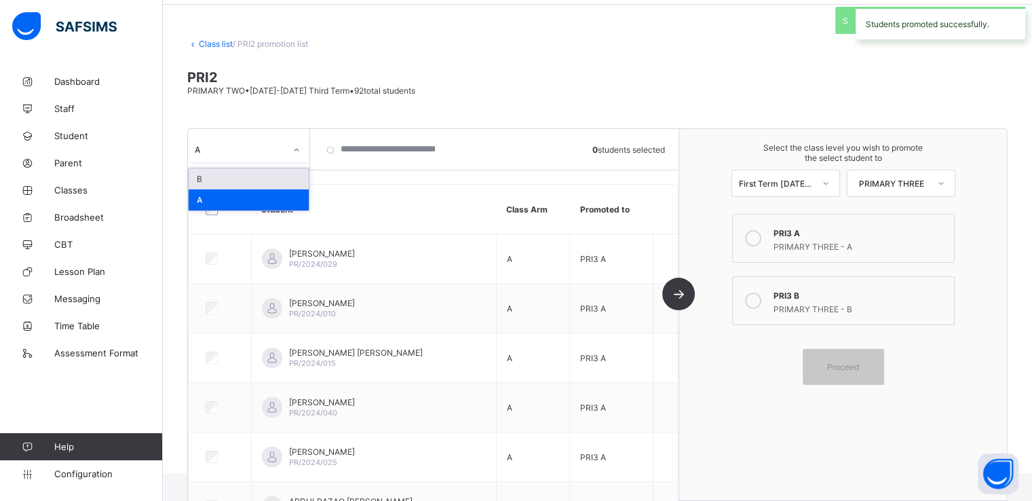
click at [285, 150] on div at bounding box center [296, 150] width 23 height 22
click at [230, 172] on div "B" at bounding box center [249, 178] width 120 height 21
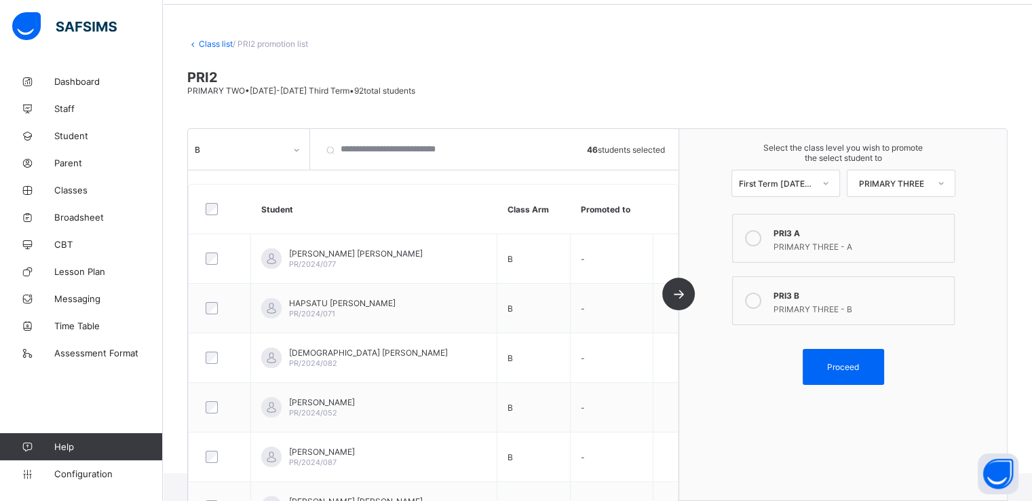
click at [754, 297] on icon at bounding box center [753, 300] width 16 height 16
click at [839, 366] on span "Proceed" at bounding box center [843, 367] width 32 height 10
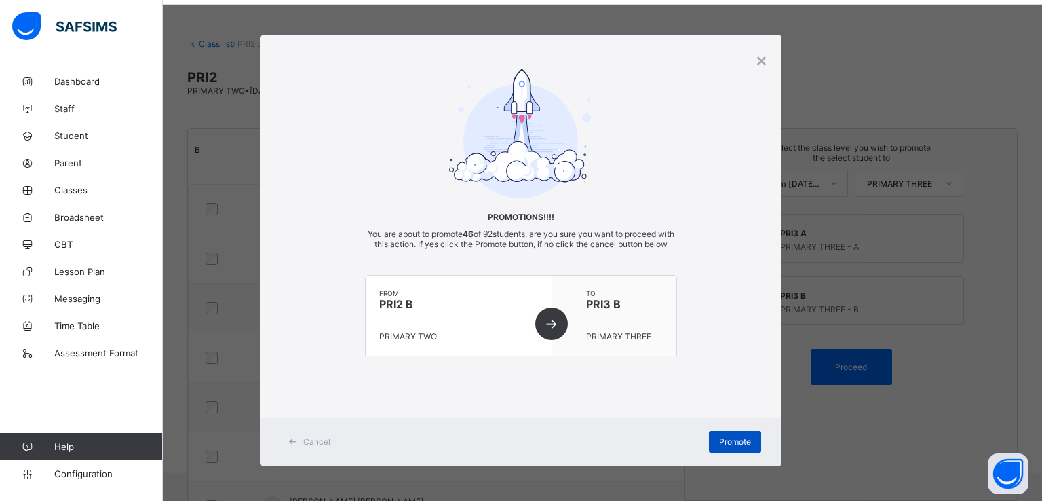
click at [726, 447] on span "Promote" at bounding box center [735, 441] width 32 height 10
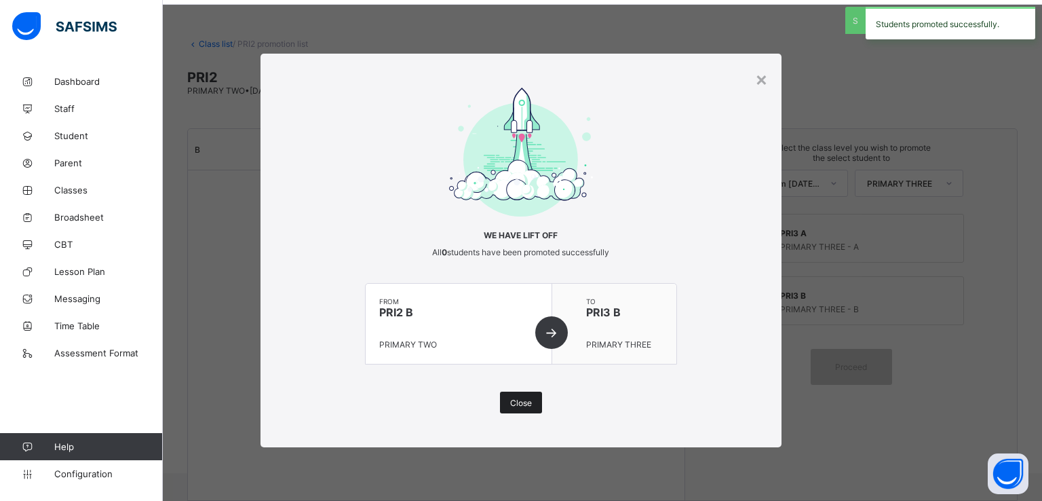
click at [513, 408] on div "Close" at bounding box center [521, 403] width 42 height 22
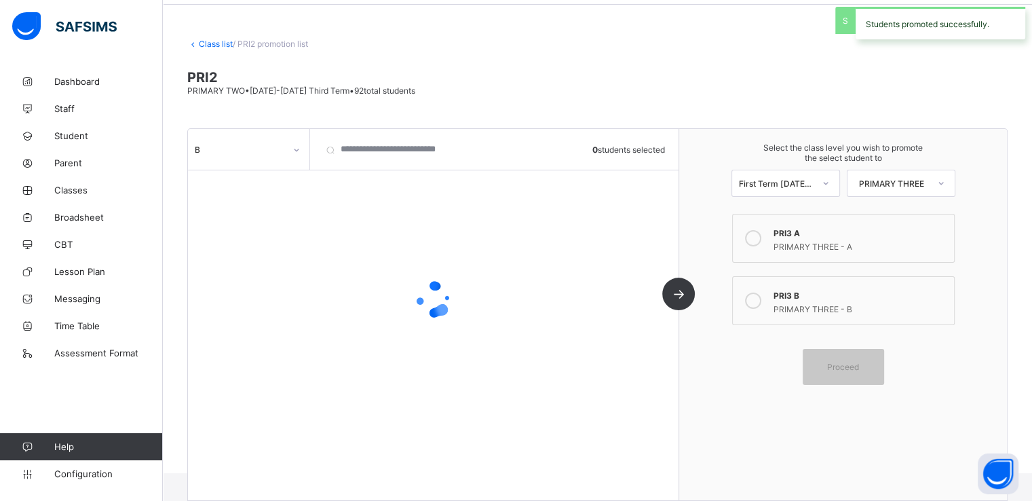
scroll to position [0, 0]
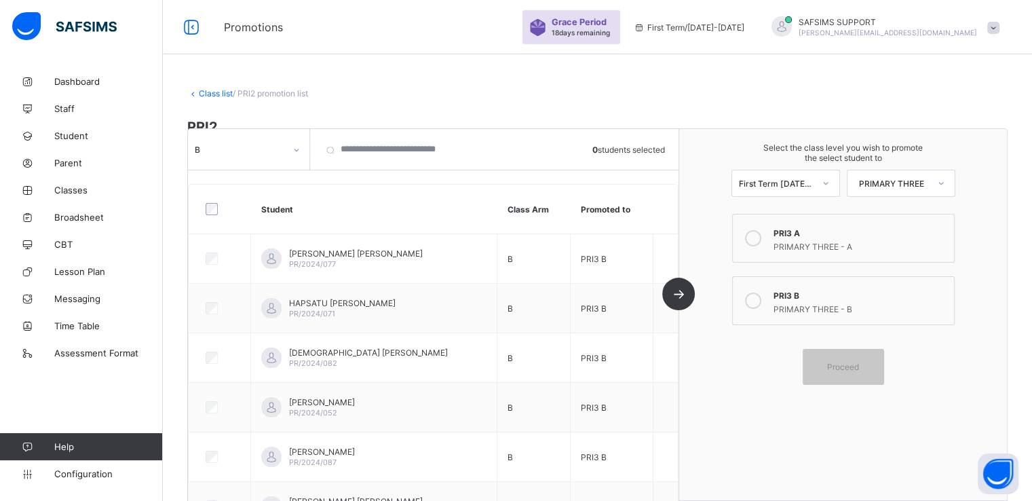
click at [208, 93] on link "Class list" at bounding box center [216, 93] width 34 height 10
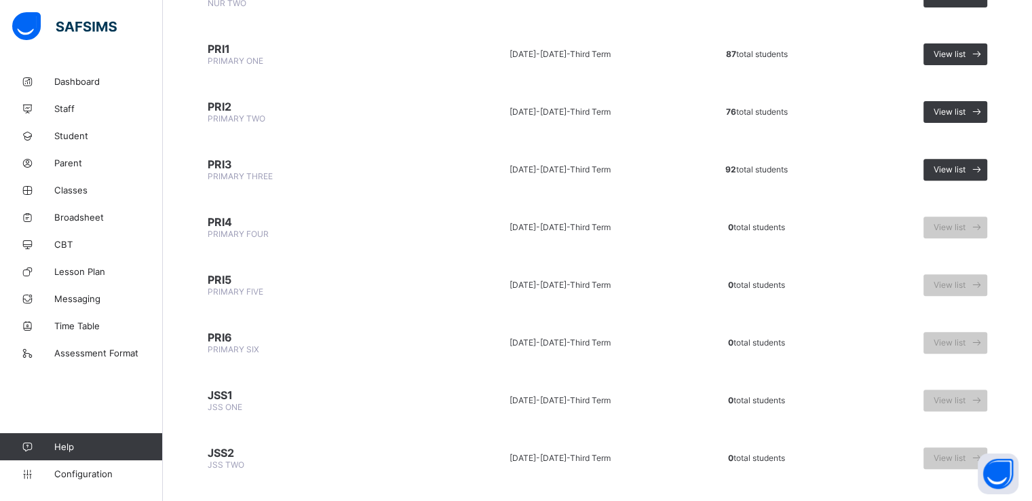
scroll to position [491, 0]
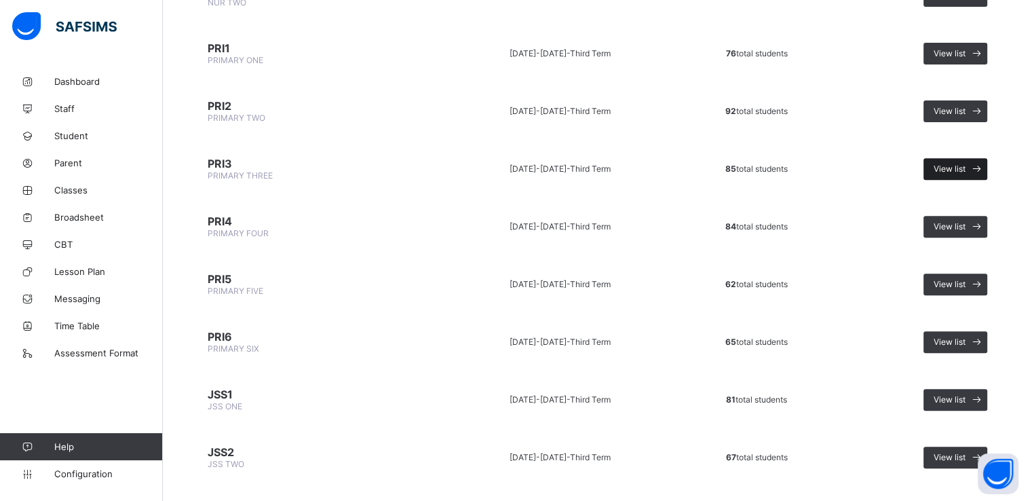
click at [965, 167] on span "View list" at bounding box center [950, 169] width 32 height 10
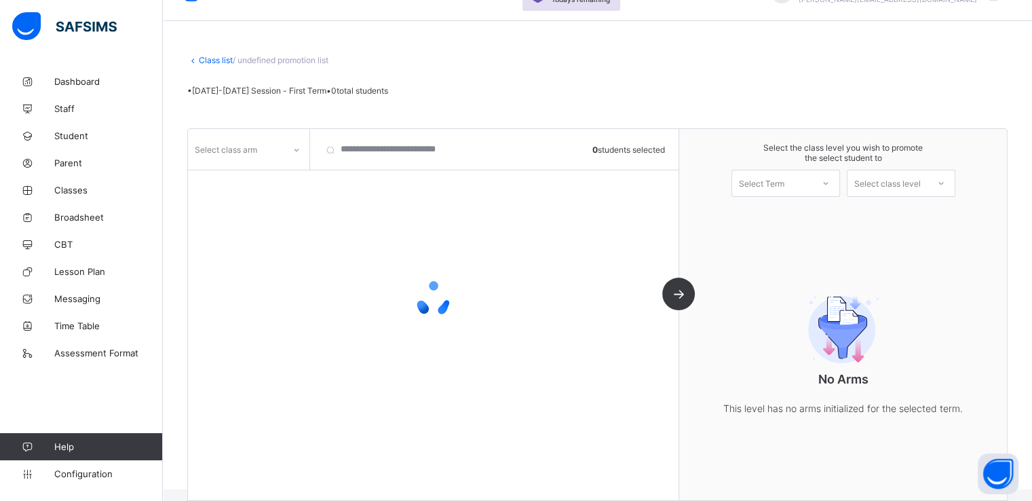
scroll to position [50, 0]
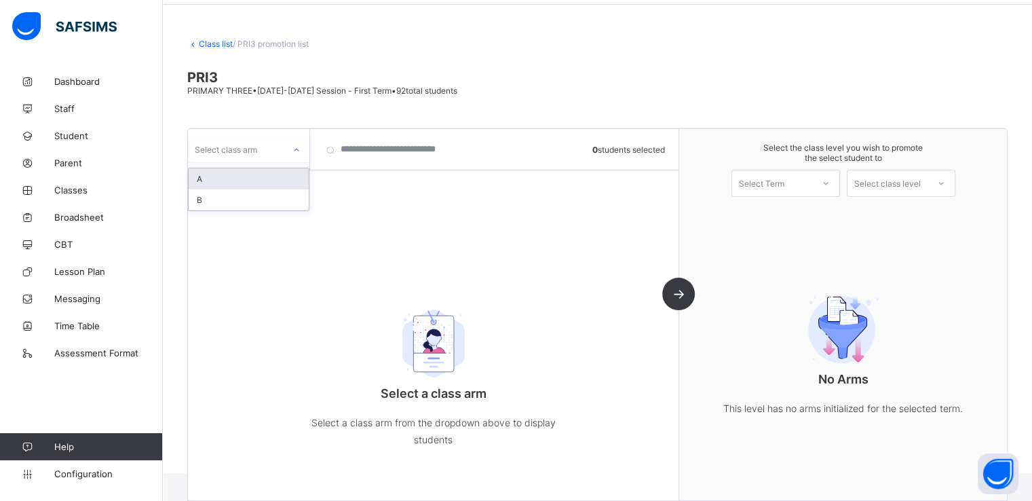
click at [293, 147] on icon at bounding box center [296, 150] width 8 height 14
click at [236, 176] on div "A" at bounding box center [249, 178] width 120 height 21
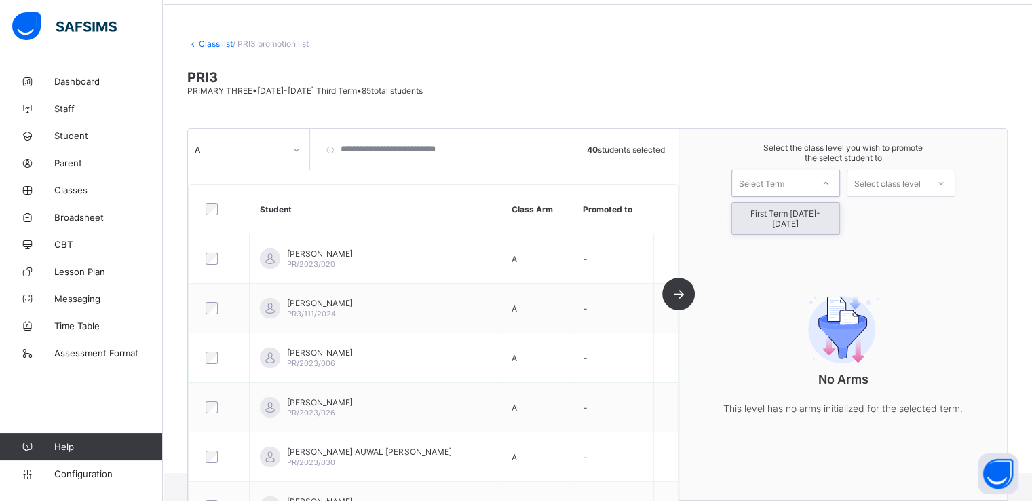
click at [798, 189] on div "Select Term" at bounding box center [772, 183] width 80 height 19
click at [777, 214] on div "First Term [DATE]-[DATE]" at bounding box center [785, 218] width 107 height 31
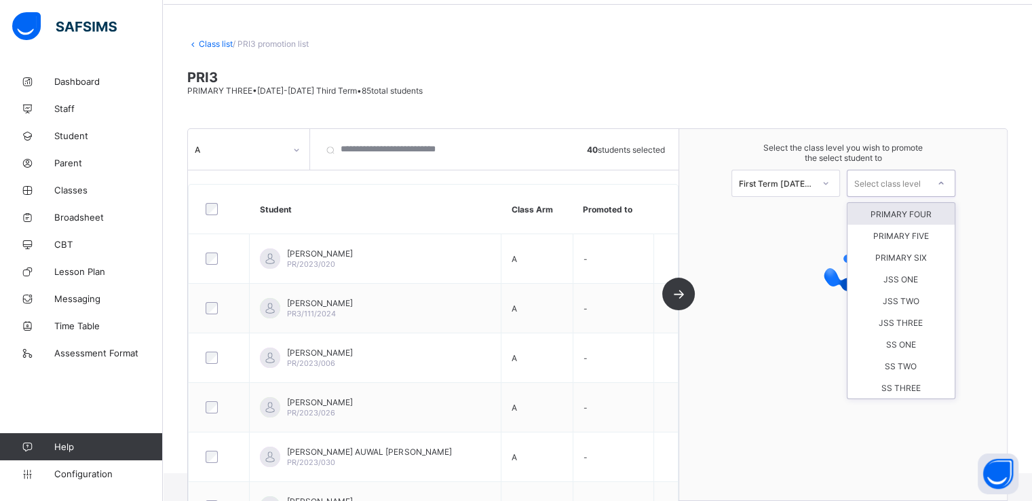
click at [920, 185] on div "Select class level" at bounding box center [887, 183] width 67 height 27
click at [918, 210] on div "PRIMARY FOUR" at bounding box center [901, 214] width 107 height 22
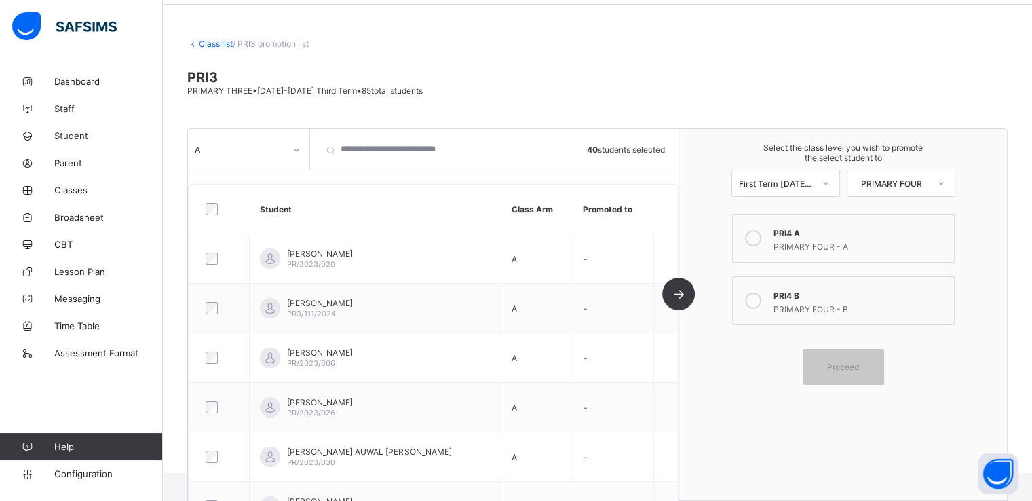
click at [761, 243] on icon at bounding box center [753, 238] width 16 height 16
click at [840, 356] on div "Proceed" at bounding box center [843, 367] width 81 height 36
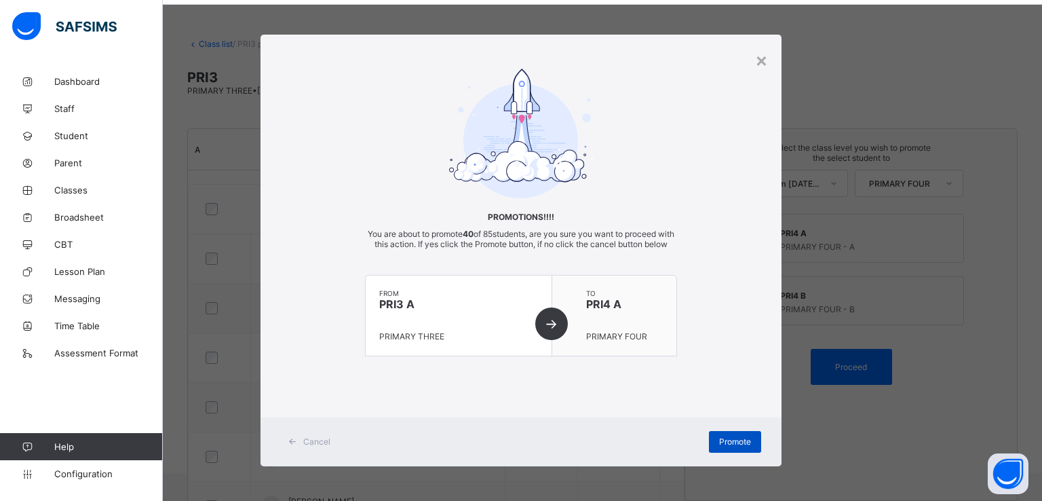
click at [728, 447] on span "Promote" at bounding box center [735, 441] width 32 height 10
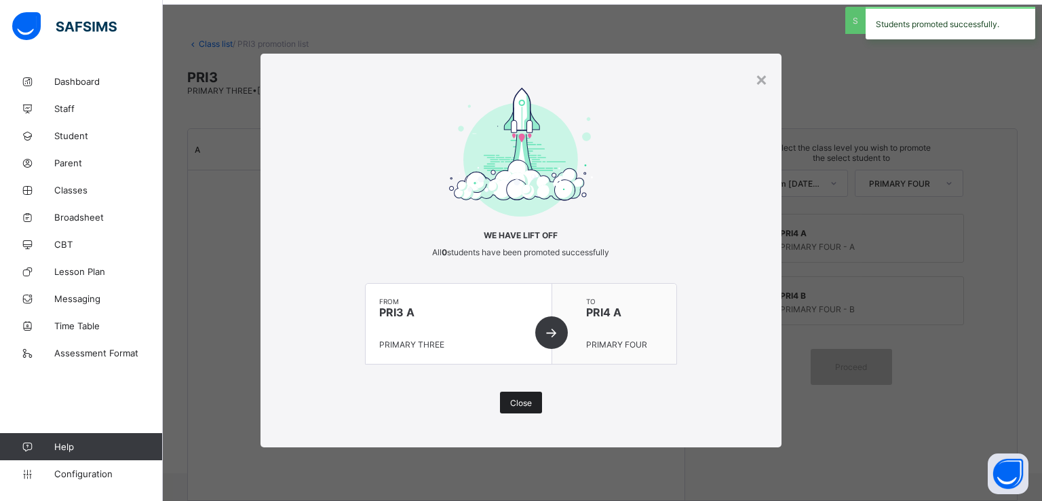
click at [516, 410] on div "Close" at bounding box center [521, 403] width 42 height 22
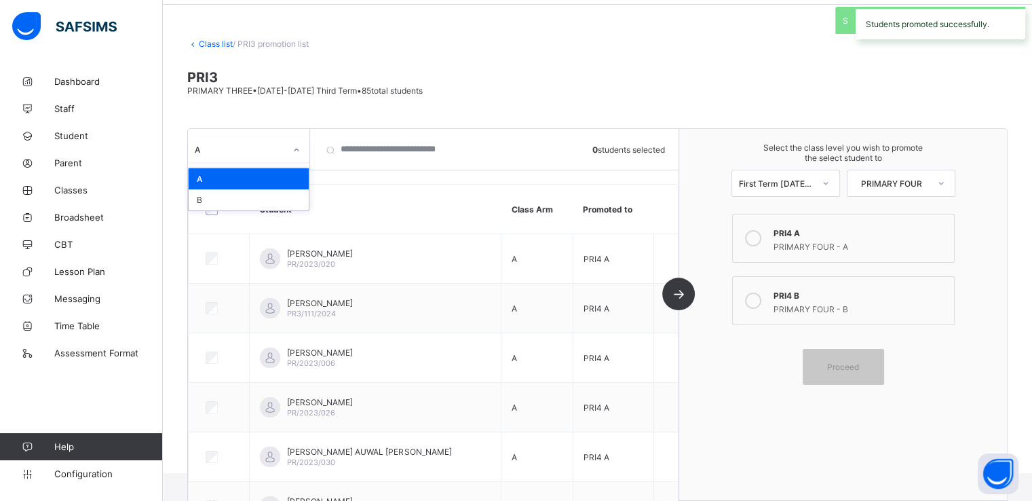
click at [299, 151] on icon at bounding box center [296, 150] width 8 height 14
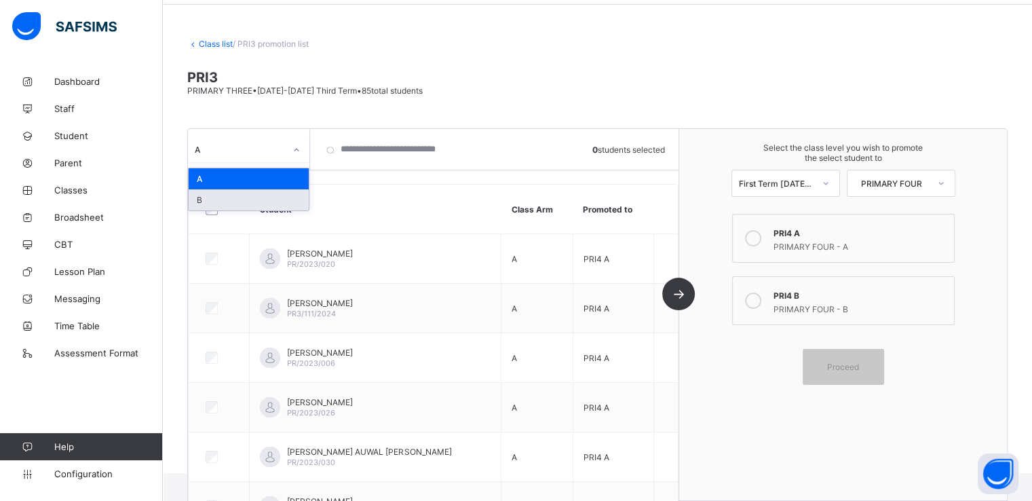
click at [230, 200] on div "B" at bounding box center [249, 199] width 120 height 21
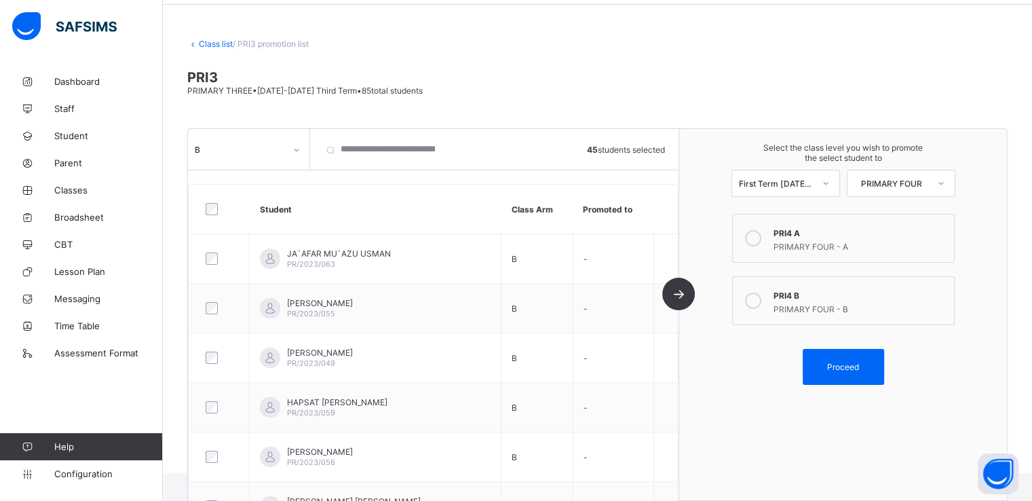
click at [761, 302] on icon at bounding box center [753, 300] width 16 height 16
click at [836, 366] on span "Proceed" at bounding box center [843, 367] width 32 height 10
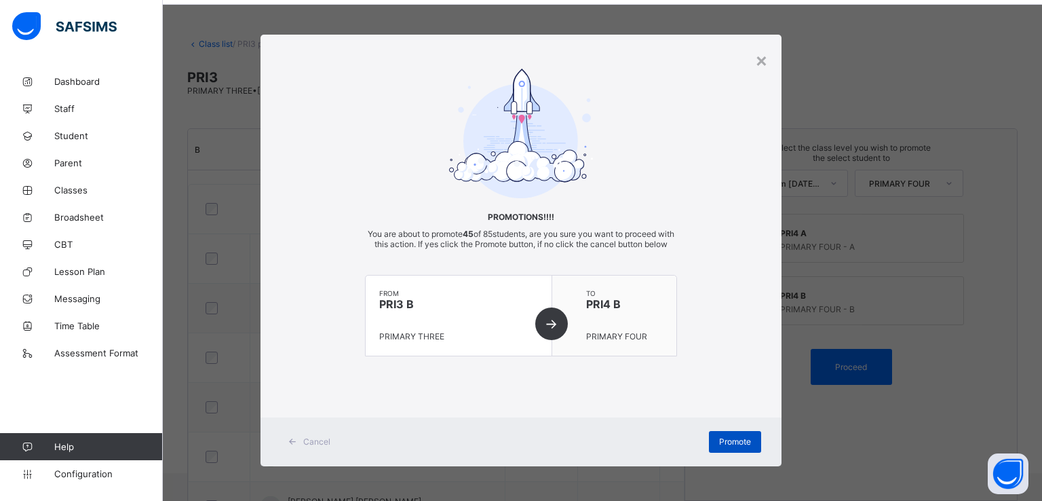
click at [721, 447] on span "Promote" at bounding box center [735, 441] width 32 height 10
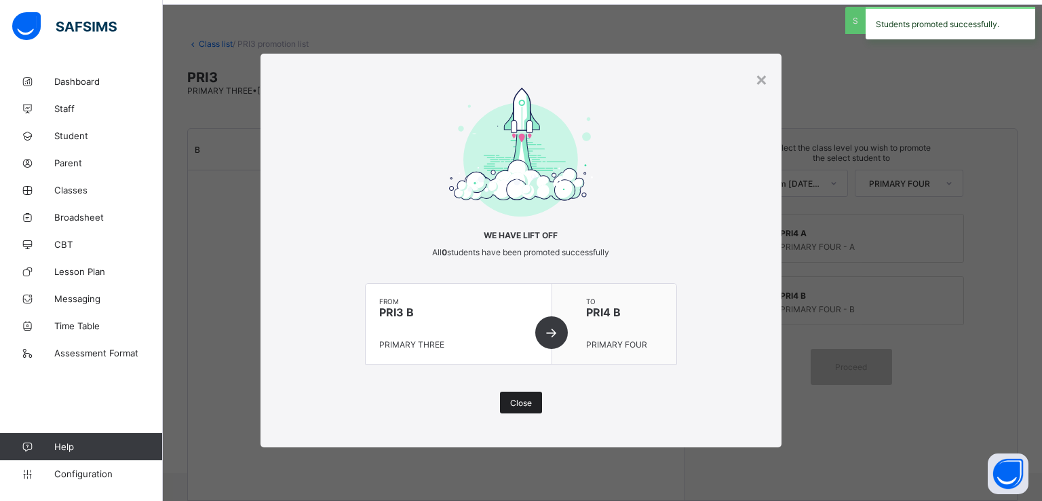
click at [523, 402] on span "Close" at bounding box center [521, 403] width 22 height 10
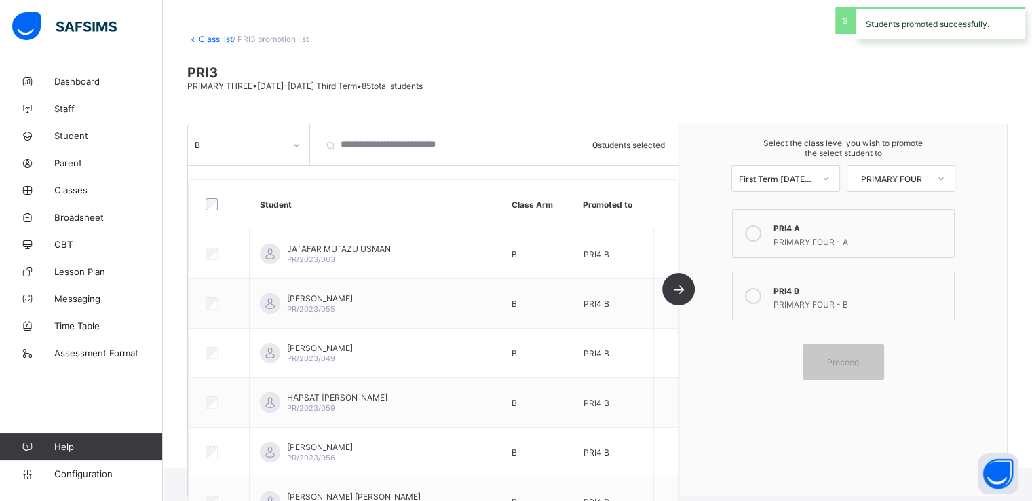
scroll to position [0, 0]
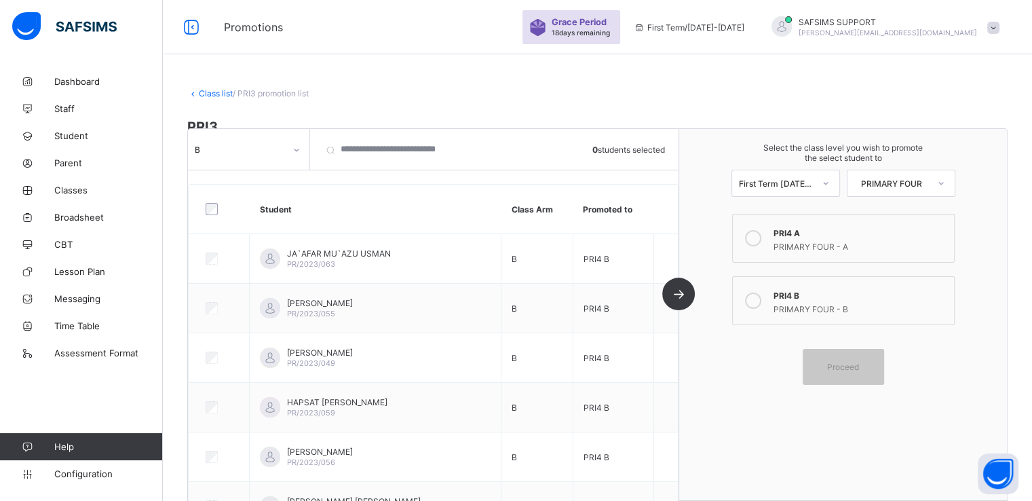
click at [208, 94] on link "Class list" at bounding box center [216, 93] width 34 height 10
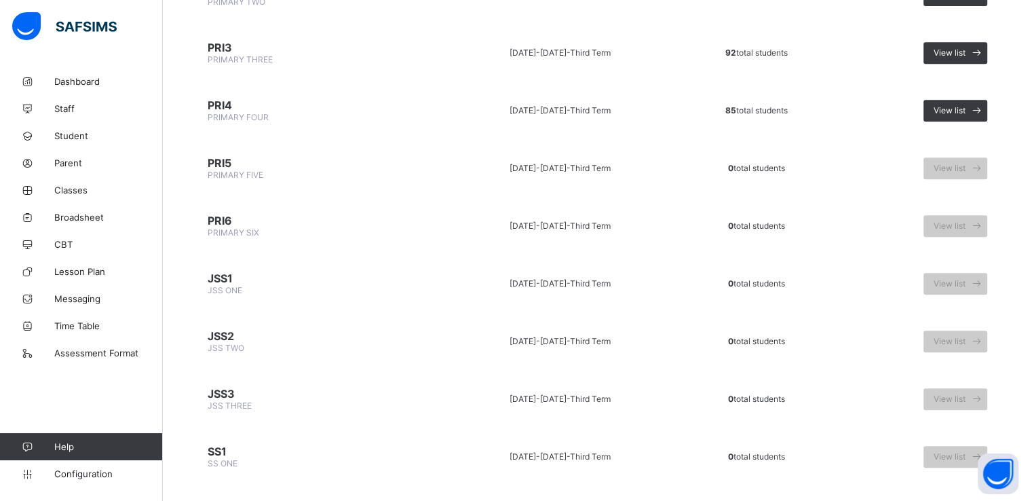
scroll to position [610, 0]
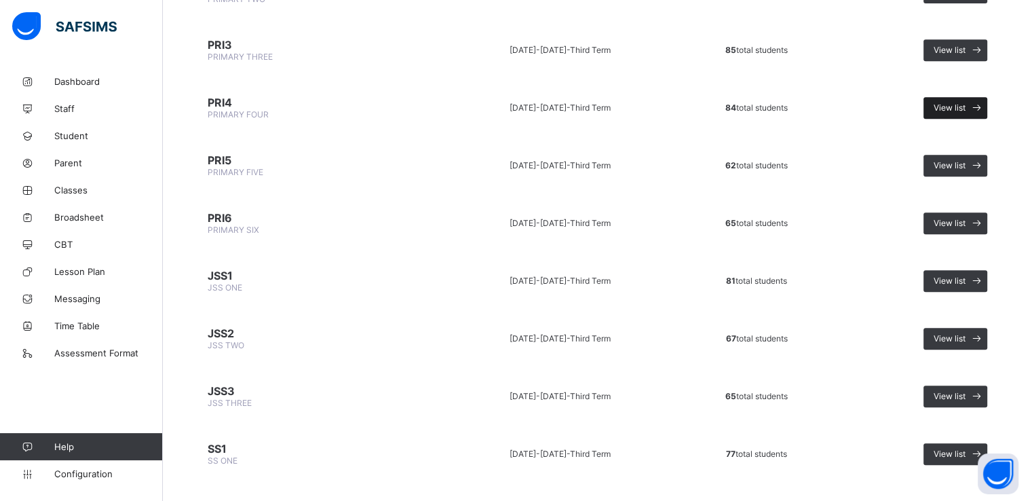
click at [966, 102] on span "View list" at bounding box center [950, 107] width 32 height 10
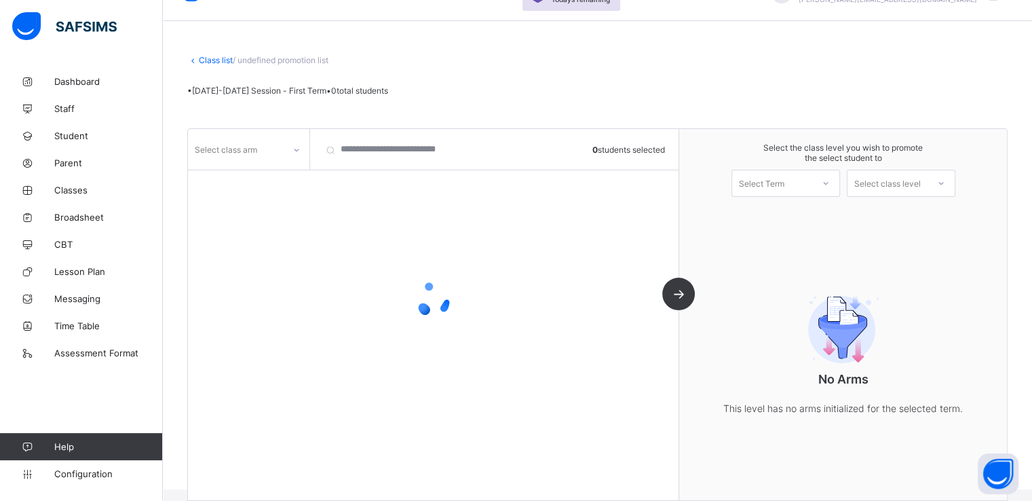
scroll to position [50, 0]
click at [277, 154] on div "Select class arm" at bounding box center [236, 149] width 96 height 19
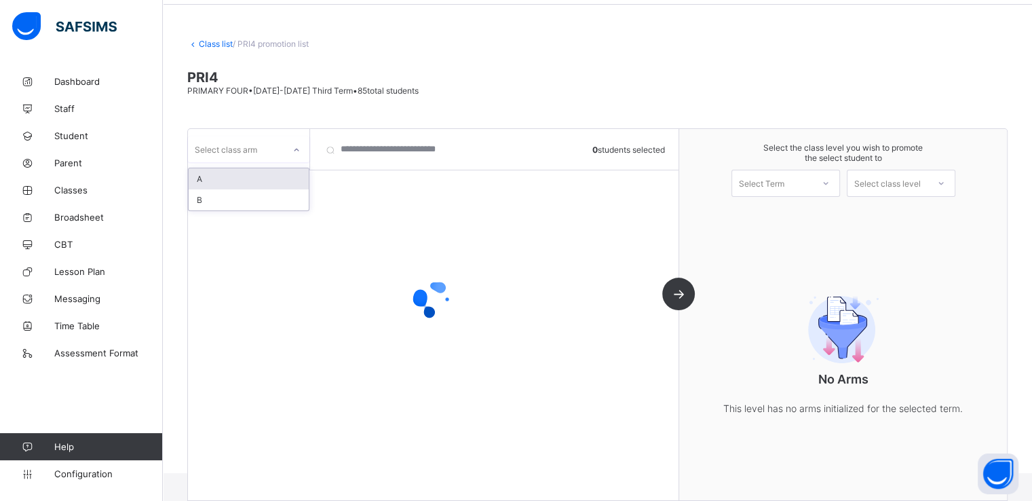
click at [247, 170] on div "A" at bounding box center [249, 178] width 120 height 21
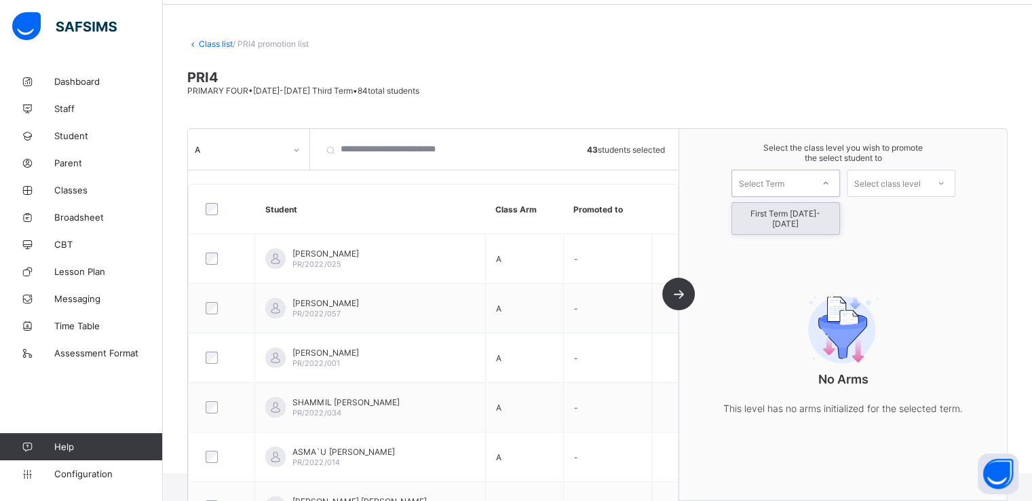
click at [812, 187] on div "Select Term" at bounding box center [772, 183] width 80 height 19
click at [801, 213] on div "First Term [DATE]-[DATE]" at bounding box center [785, 218] width 107 height 31
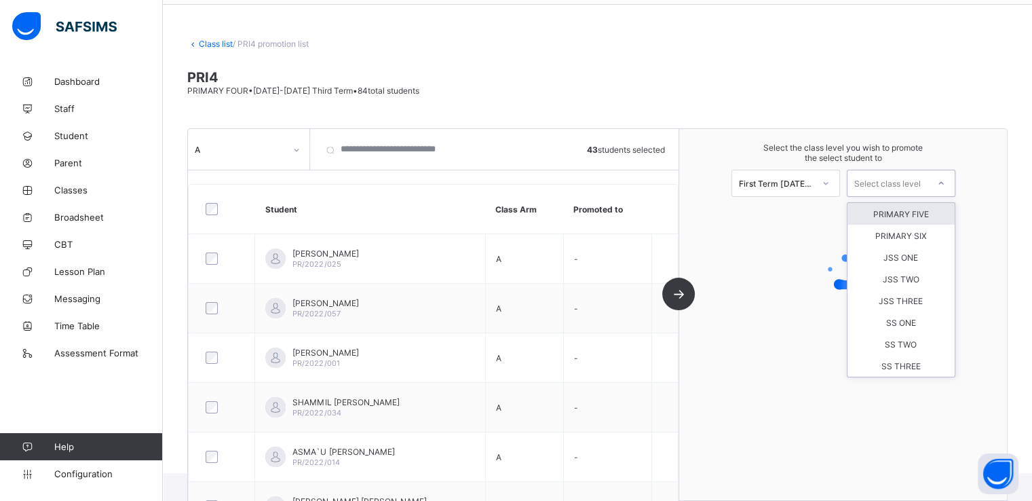
click at [898, 188] on div "Select class level" at bounding box center [887, 183] width 67 height 27
click at [903, 214] on div "PRIMARY FIVE" at bounding box center [901, 214] width 107 height 22
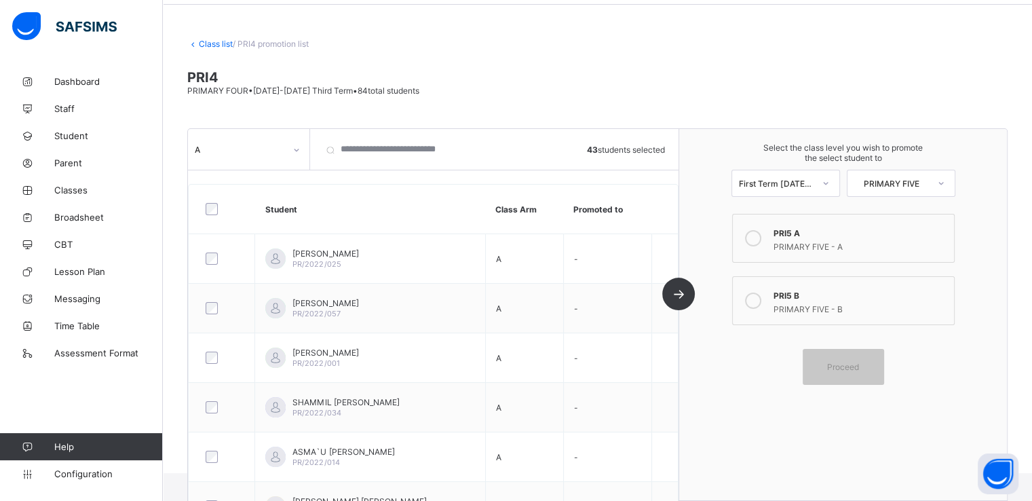
click at [759, 235] on icon at bounding box center [753, 238] width 16 height 16
click at [847, 377] on div "Proceed" at bounding box center [843, 367] width 81 height 36
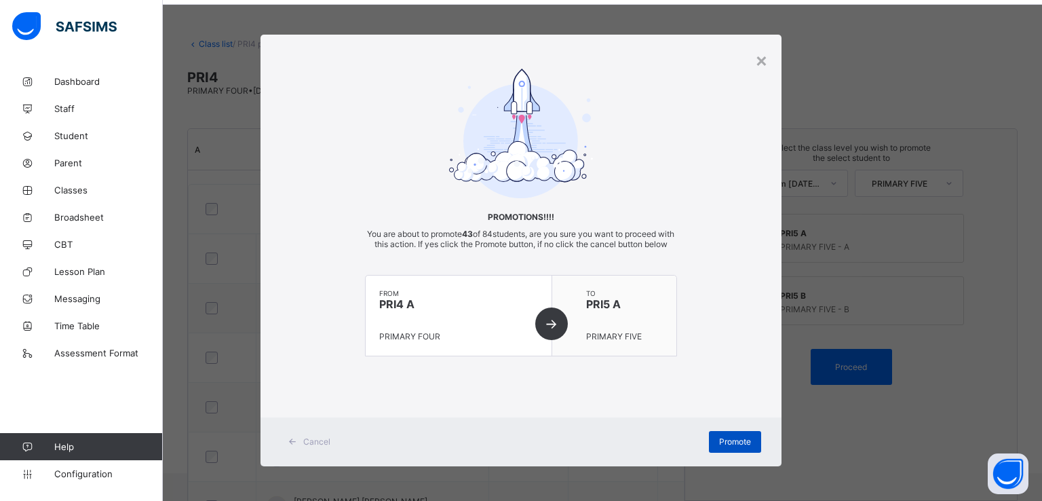
click at [733, 447] on span "Promote" at bounding box center [735, 441] width 32 height 10
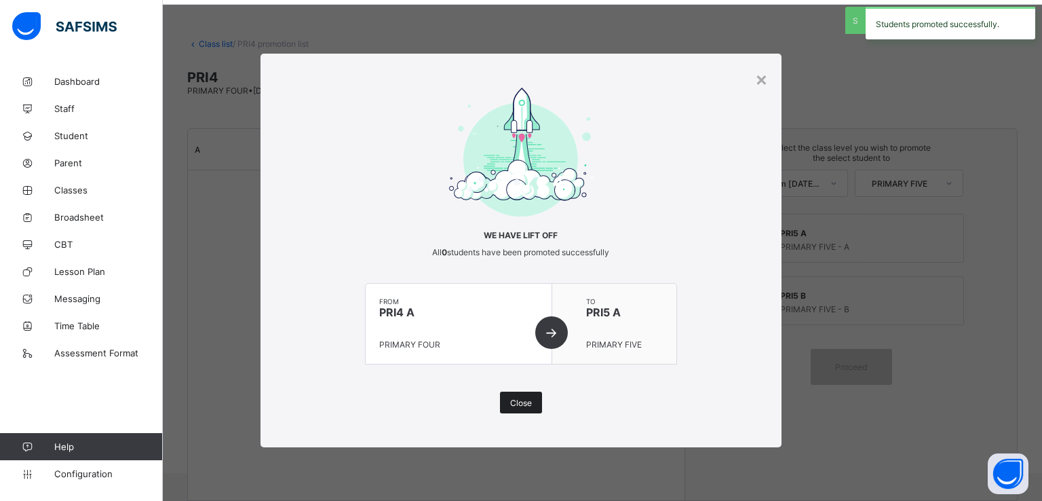
click at [521, 402] on span "Close" at bounding box center [521, 403] width 22 height 10
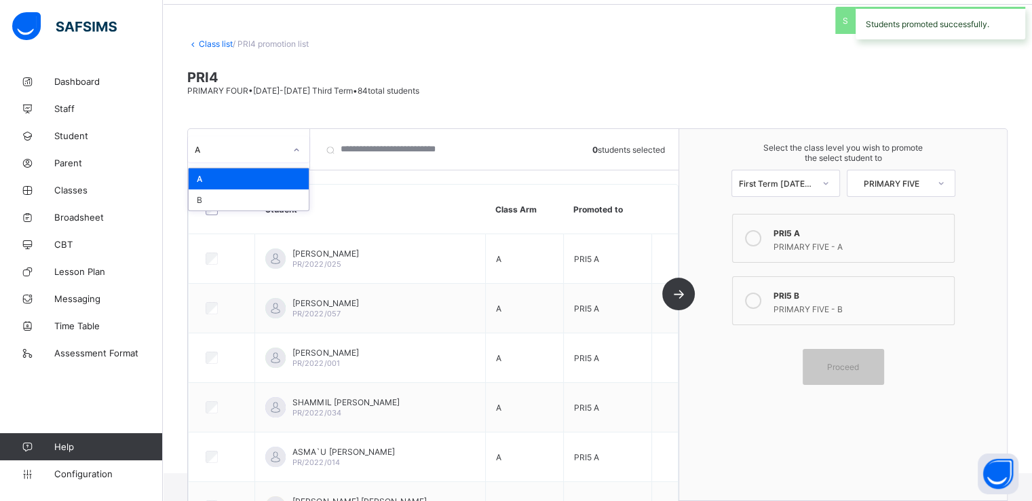
click at [297, 149] on icon at bounding box center [296, 150] width 8 height 14
click at [239, 199] on div "B" at bounding box center [249, 199] width 120 height 21
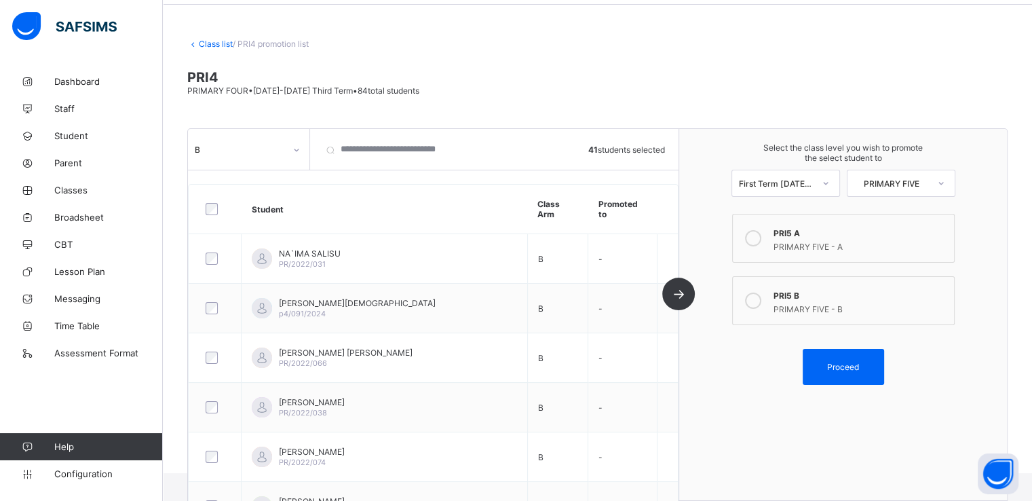
click at [761, 302] on icon at bounding box center [753, 300] width 16 height 16
click at [842, 363] on span "Proceed" at bounding box center [843, 367] width 32 height 10
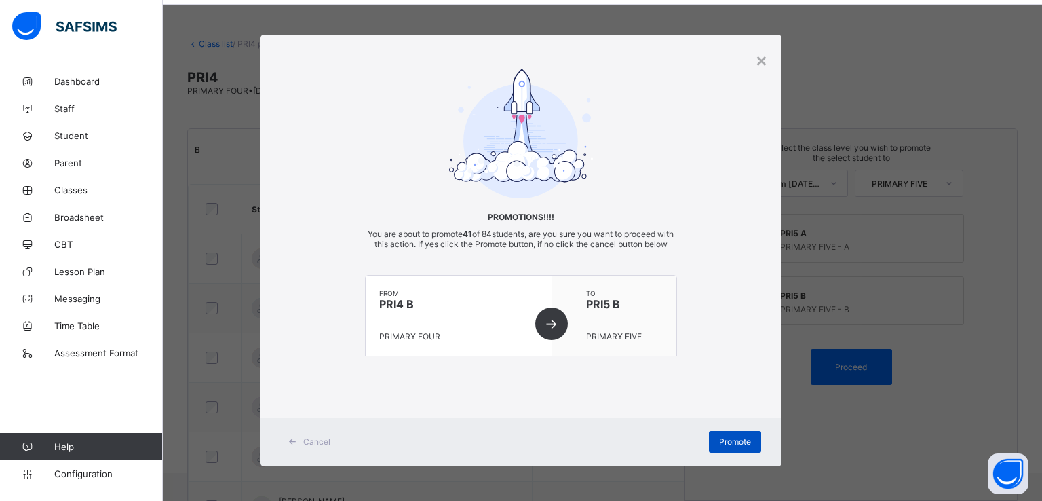
click at [725, 447] on span "Promote" at bounding box center [735, 441] width 32 height 10
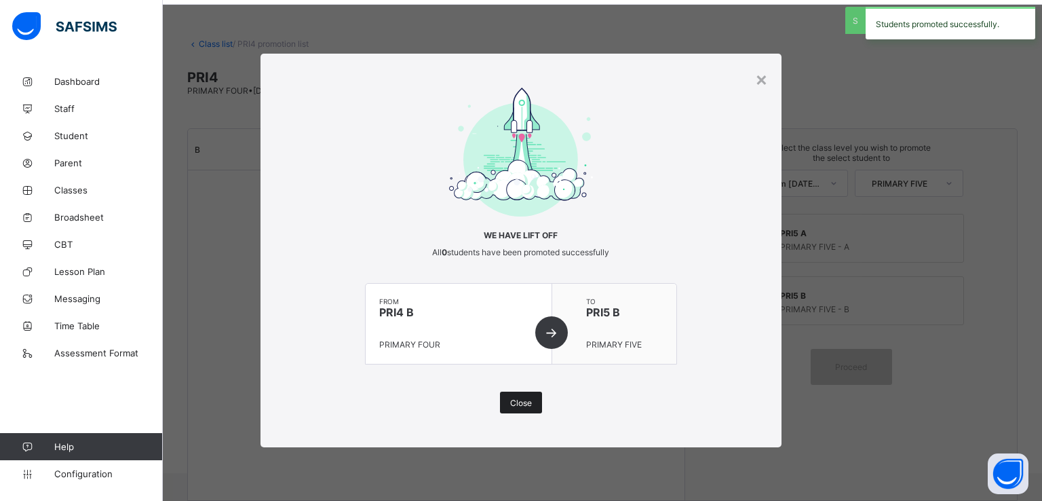
click at [520, 413] on div "Close" at bounding box center [521, 403] width 42 height 22
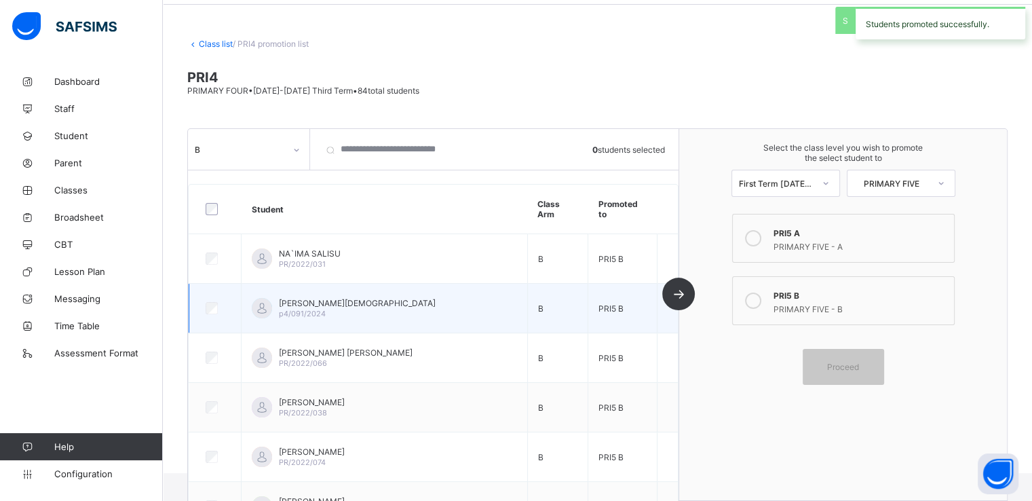
scroll to position [0, 0]
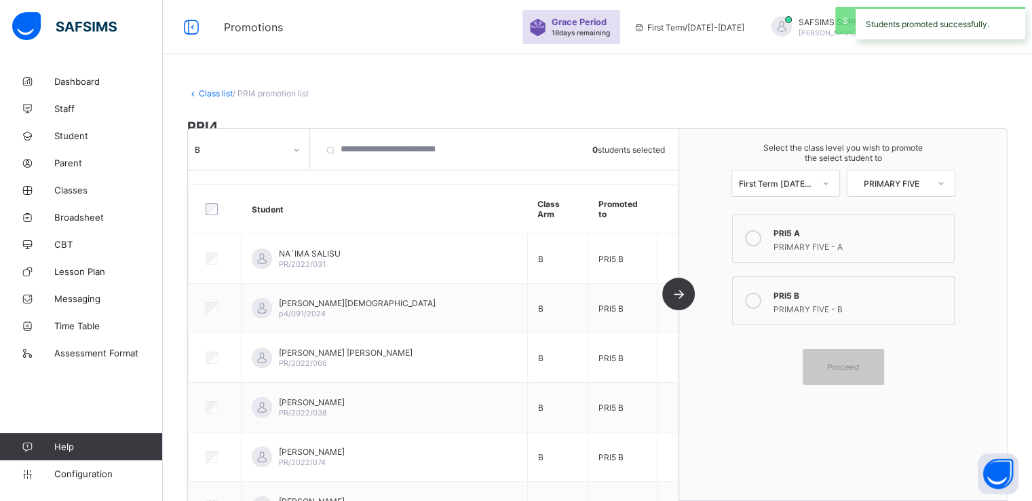
click at [206, 88] on link "Class list" at bounding box center [216, 93] width 34 height 10
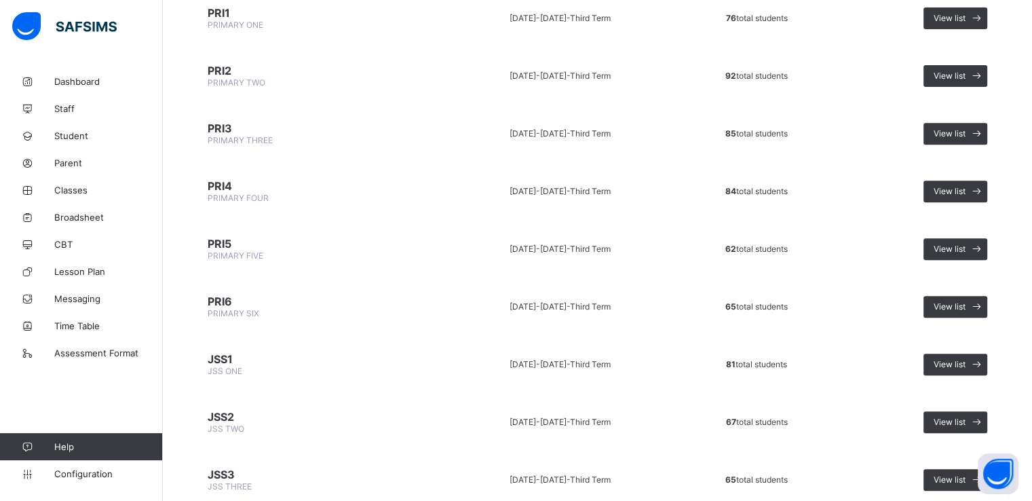
scroll to position [528, 0]
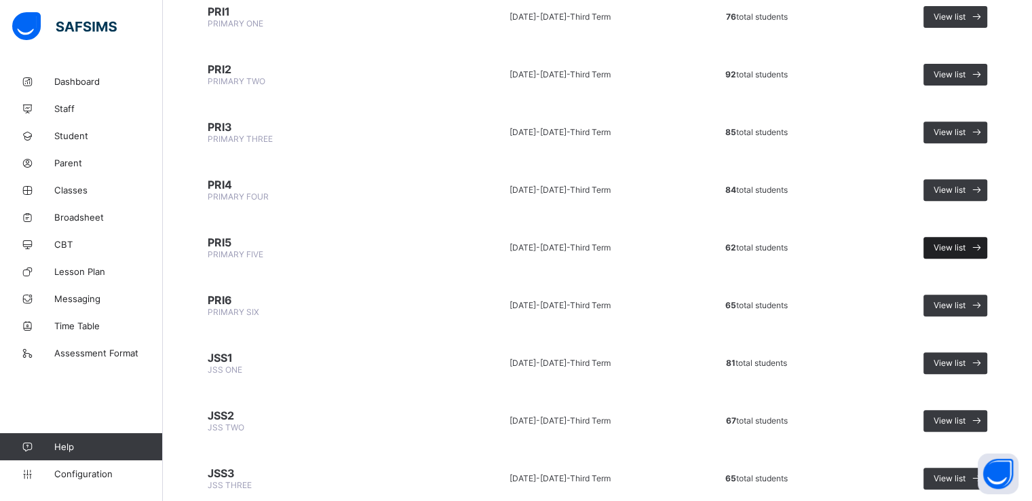
click at [958, 242] on span "View list" at bounding box center [950, 247] width 32 height 10
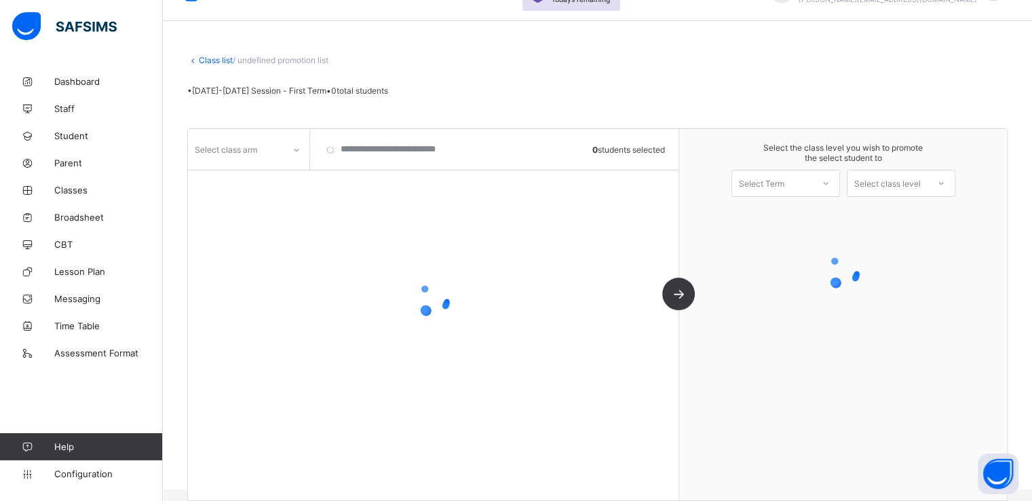
scroll to position [50, 0]
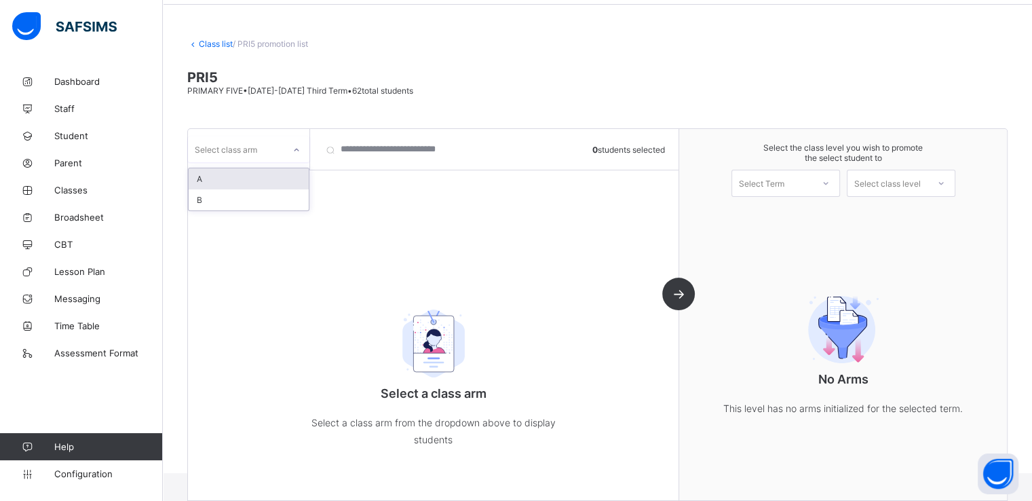
click at [295, 146] on icon at bounding box center [296, 150] width 8 height 14
click at [235, 183] on div "A" at bounding box center [249, 178] width 120 height 21
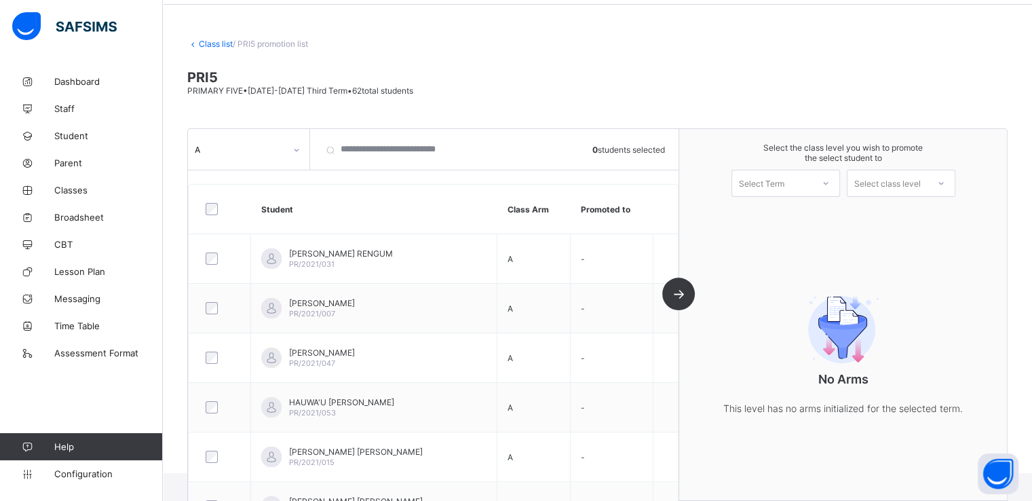
click at [204, 206] on div at bounding box center [220, 209] width 35 height 12
click at [778, 193] on div "Select Term" at bounding box center [786, 183] width 109 height 27
click at [774, 214] on div "First Term [DATE]-[DATE]" at bounding box center [785, 218] width 107 height 31
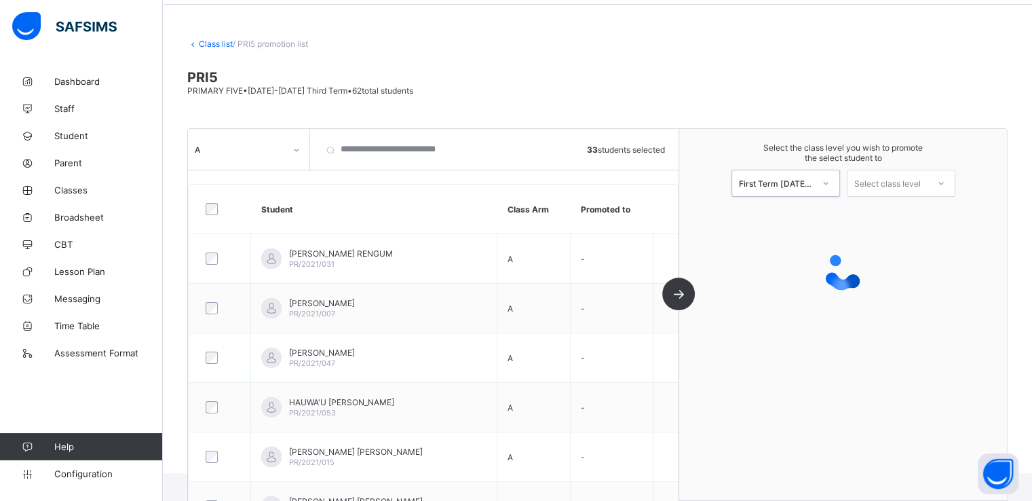
click at [896, 181] on div "Select class level" at bounding box center [887, 183] width 67 height 27
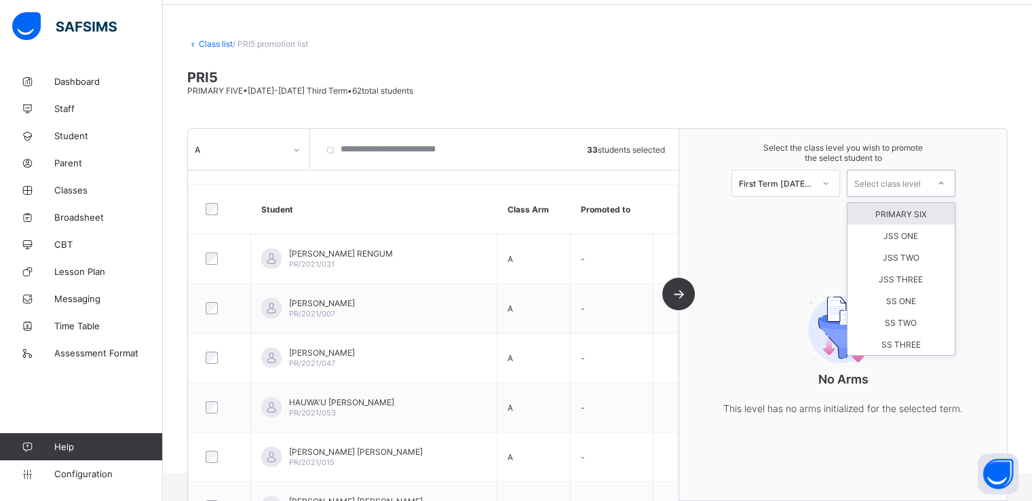
click at [907, 215] on div "PRIMARY SIX" at bounding box center [901, 214] width 107 height 22
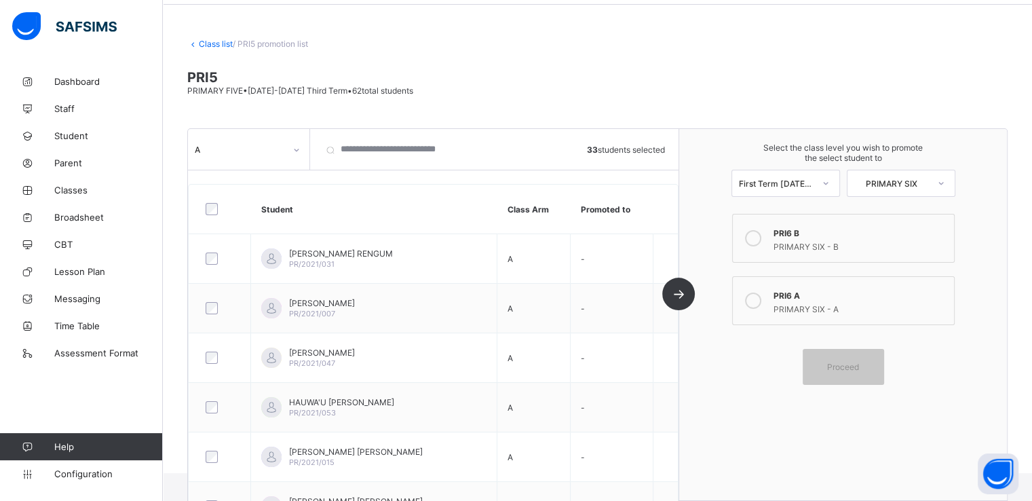
click at [761, 301] on icon at bounding box center [753, 300] width 16 height 16
click at [847, 375] on div "Proceed" at bounding box center [843, 367] width 81 height 36
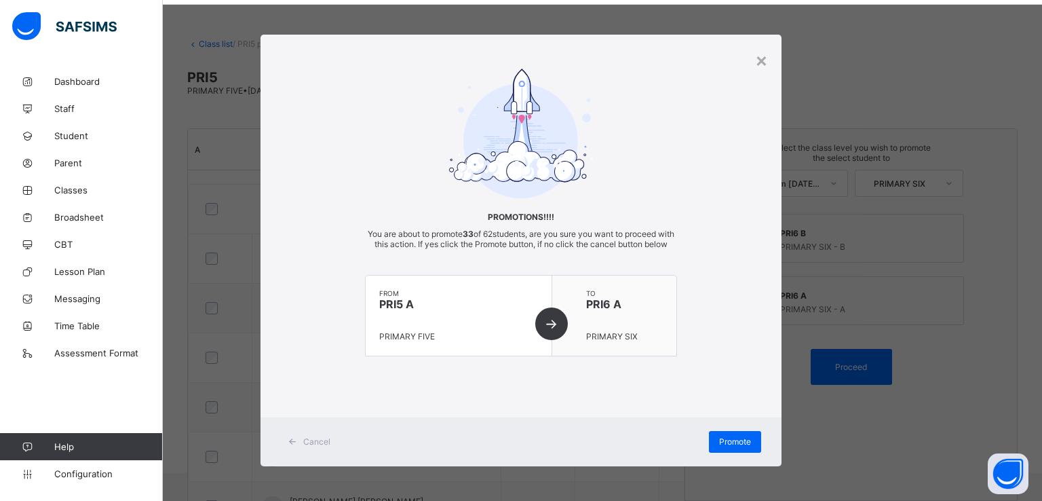
click at [785, 448] on div "× Promotions!!!! You are about to promote 33 of 62 students, are you sure you w…" at bounding box center [521, 250] width 1042 height 501
click at [728, 447] on span "Promote" at bounding box center [735, 441] width 32 height 10
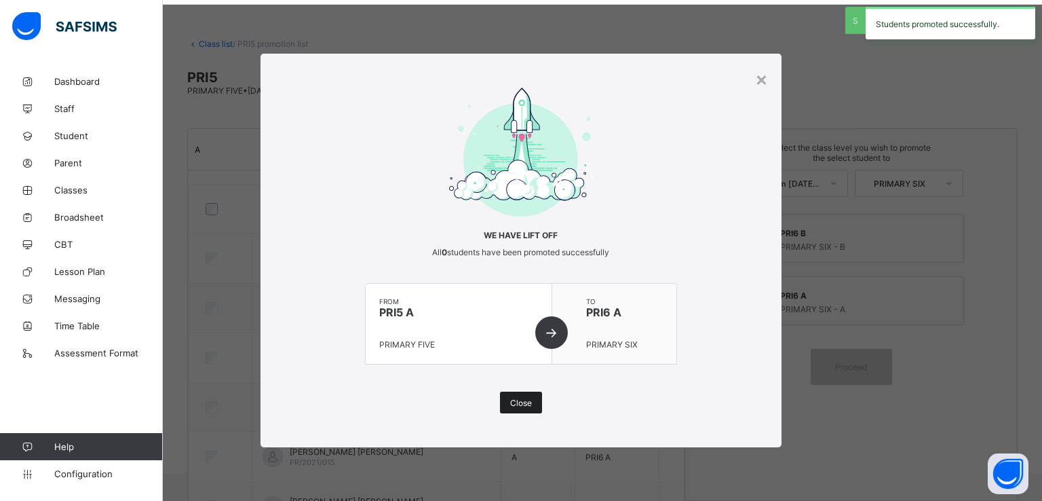
click at [514, 400] on span "Close" at bounding box center [521, 403] width 22 height 10
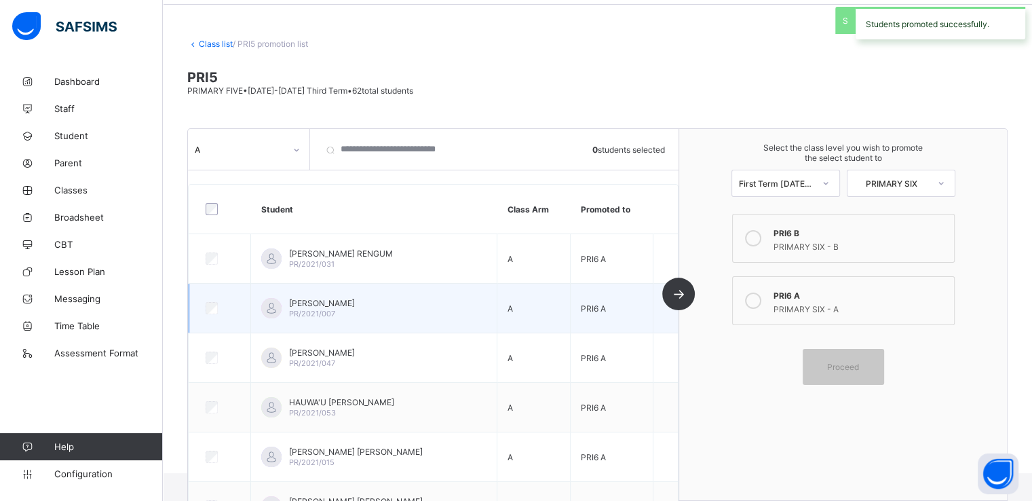
scroll to position [0, 0]
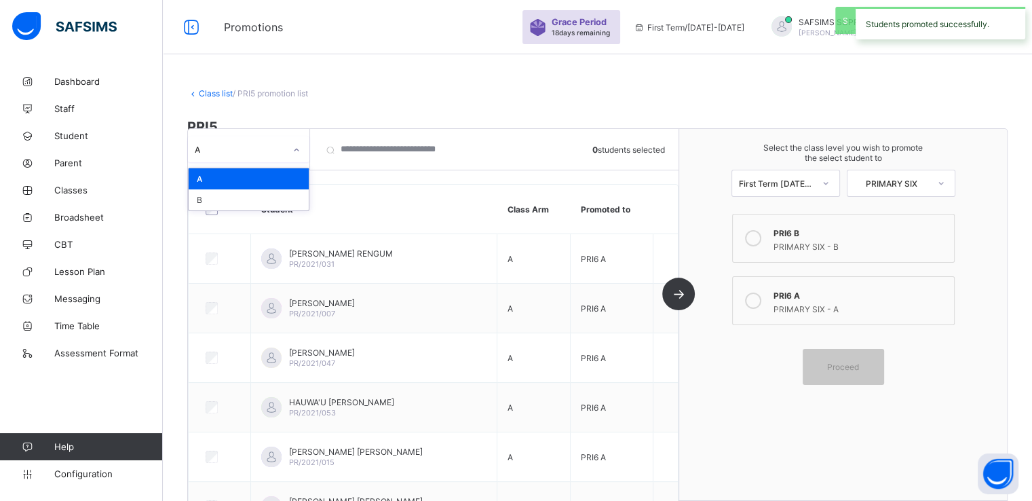
click at [287, 149] on div at bounding box center [296, 150] width 23 height 22
click at [229, 197] on div "B" at bounding box center [249, 199] width 120 height 21
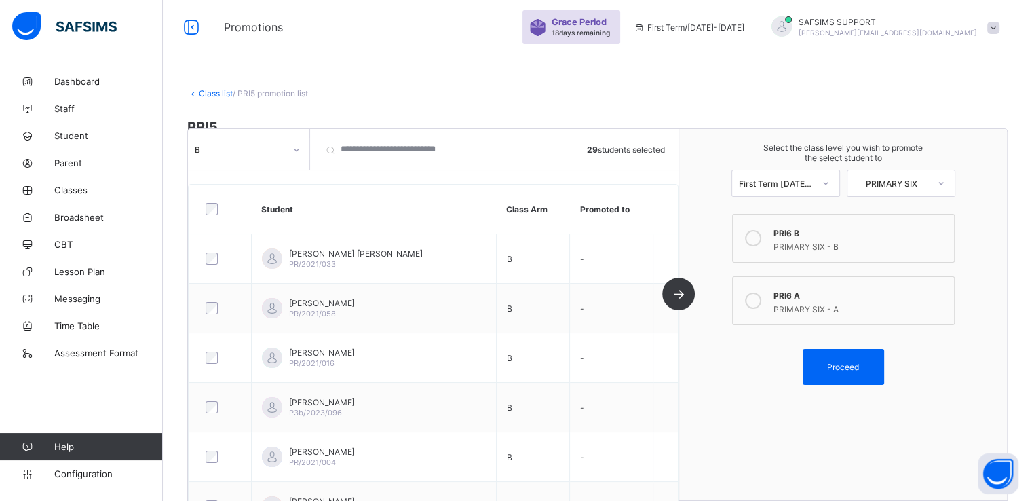
click at [763, 230] on div at bounding box center [753, 238] width 27 height 27
click at [864, 375] on div "Proceed" at bounding box center [843, 367] width 81 height 36
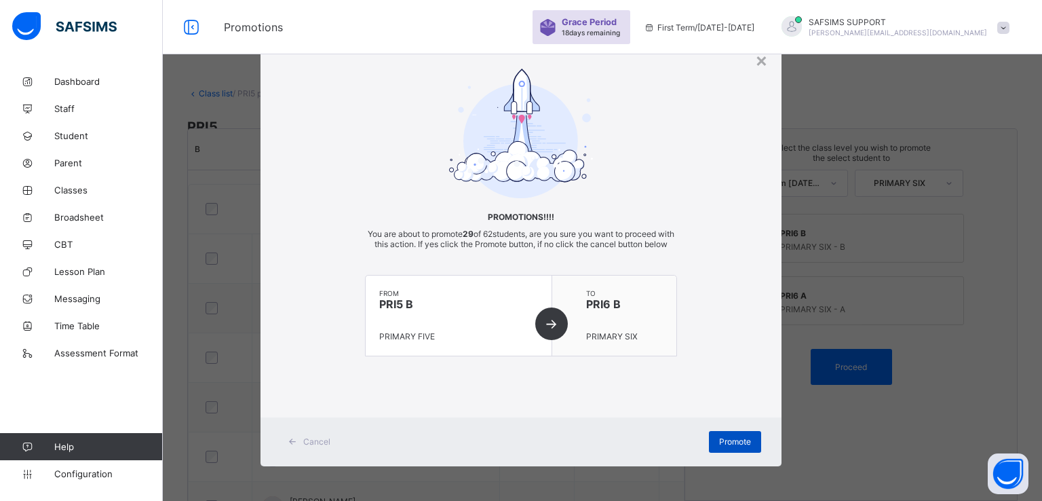
click at [733, 447] on span "Promote" at bounding box center [735, 441] width 32 height 10
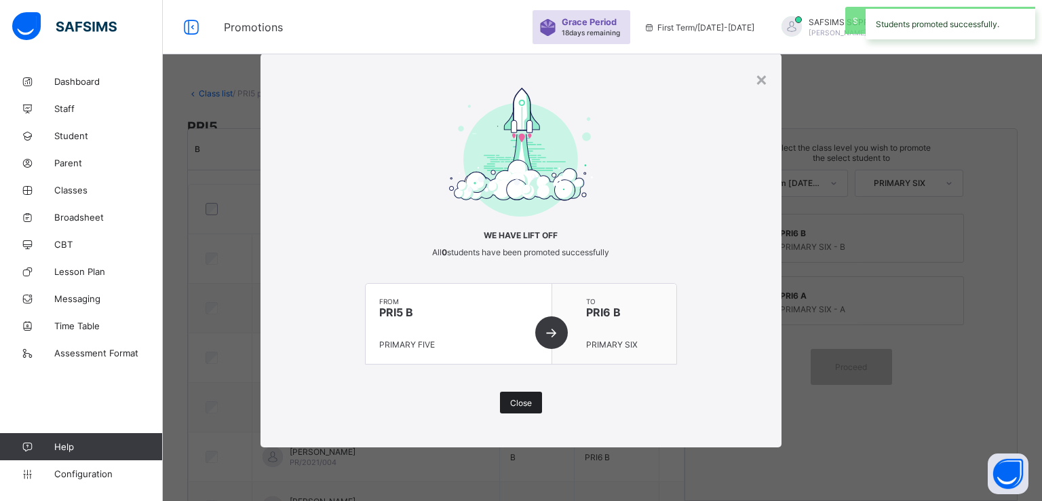
click at [519, 404] on span "Close" at bounding box center [521, 403] width 22 height 10
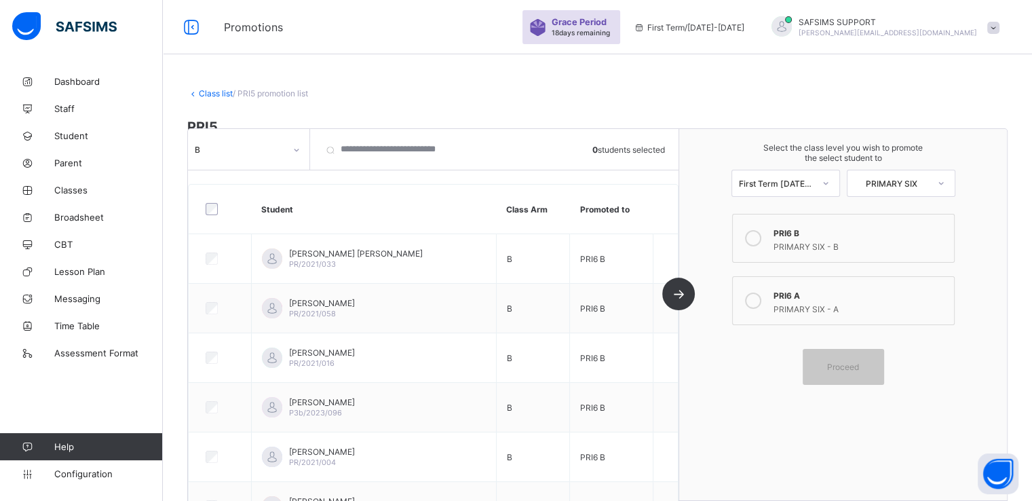
click at [209, 96] on link "Class list" at bounding box center [216, 93] width 34 height 10
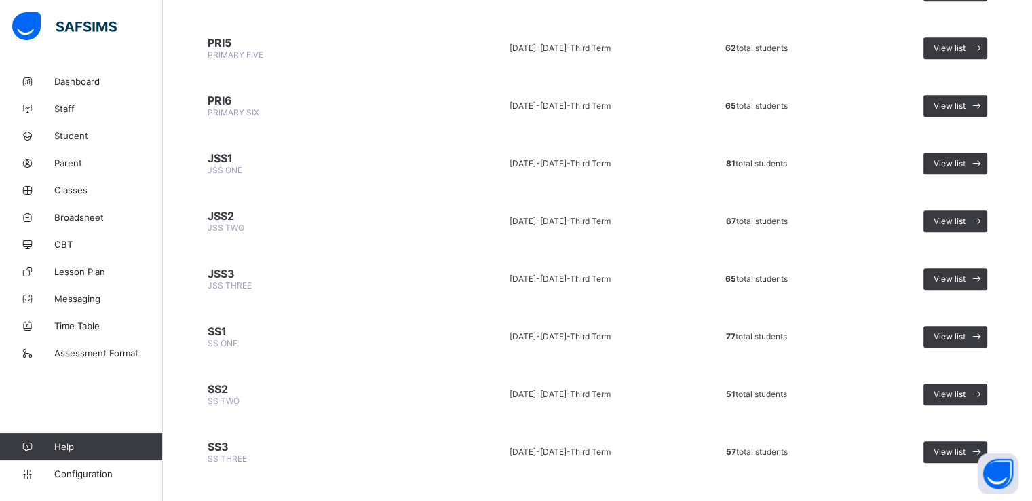
scroll to position [732, 0]
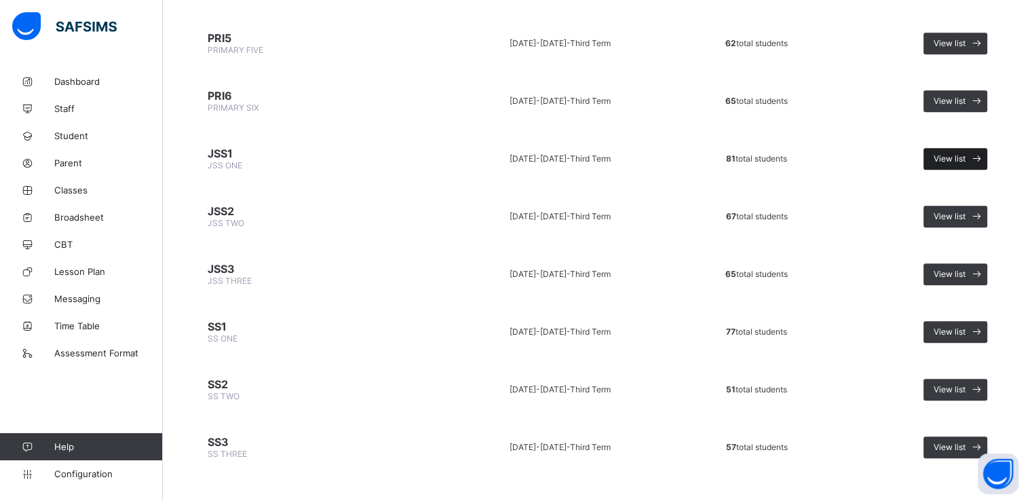
click at [958, 154] on span "View list" at bounding box center [950, 158] width 32 height 10
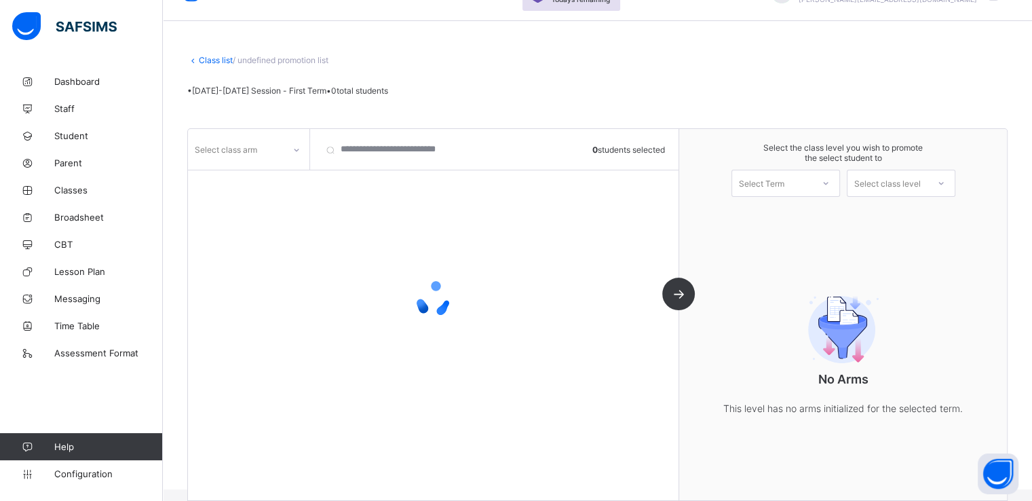
scroll to position [50, 0]
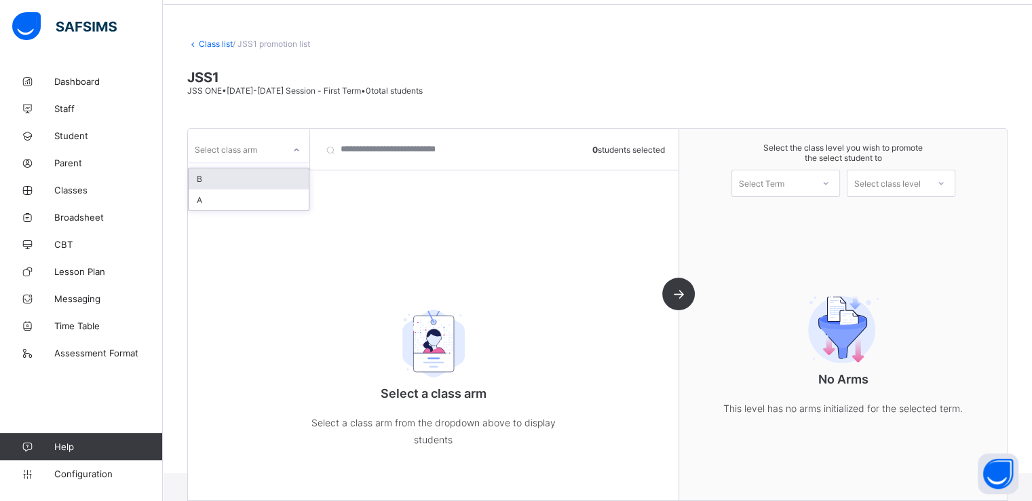
click at [290, 145] on div at bounding box center [296, 150] width 23 height 22
click at [223, 204] on div "A" at bounding box center [249, 199] width 120 height 21
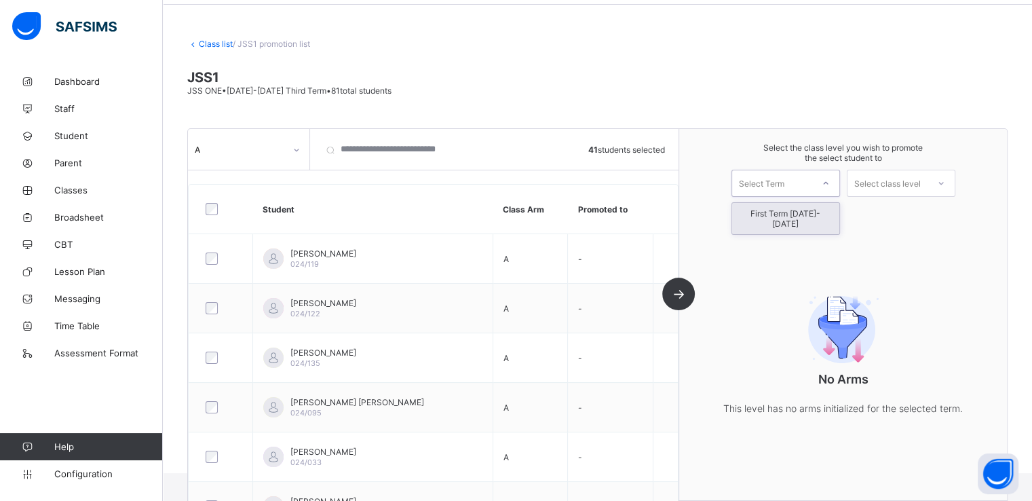
click at [785, 185] on div "Select Term" at bounding box center [761, 183] width 45 height 27
click at [772, 211] on div "First Term [DATE]-[DATE]" at bounding box center [785, 218] width 107 height 31
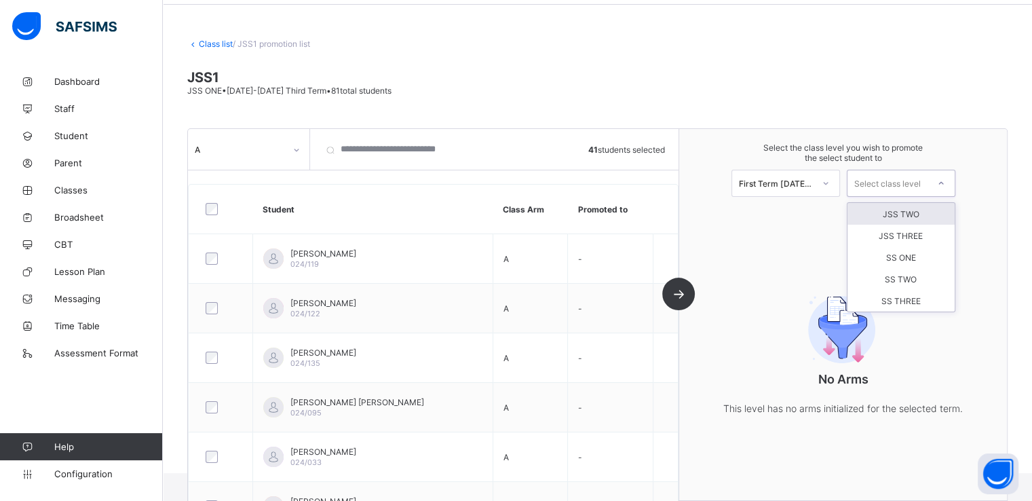
click at [908, 181] on div "Select class level" at bounding box center [887, 183] width 67 height 27
click at [911, 214] on div "JSS TWO" at bounding box center [901, 214] width 107 height 22
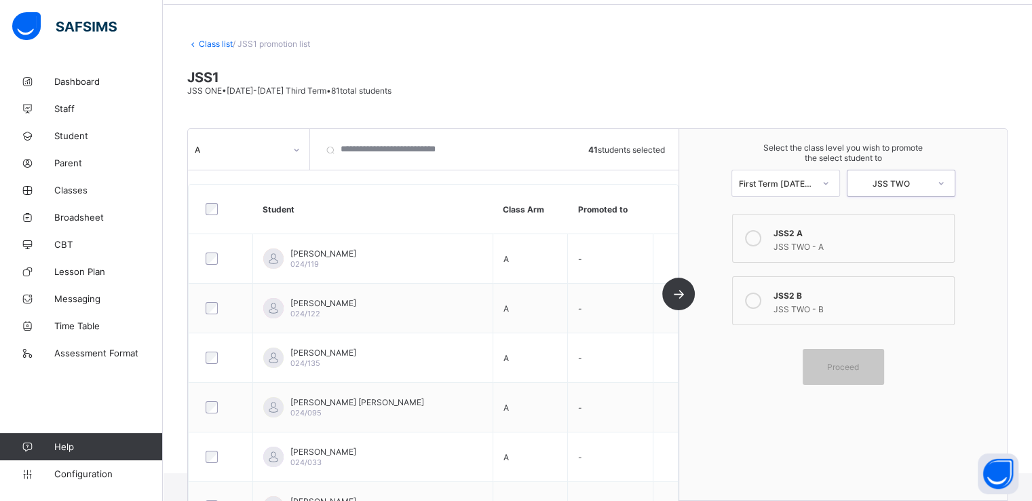
click at [758, 237] on icon at bounding box center [753, 238] width 16 height 16
click at [840, 369] on span "Proceed" at bounding box center [843, 367] width 32 height 10
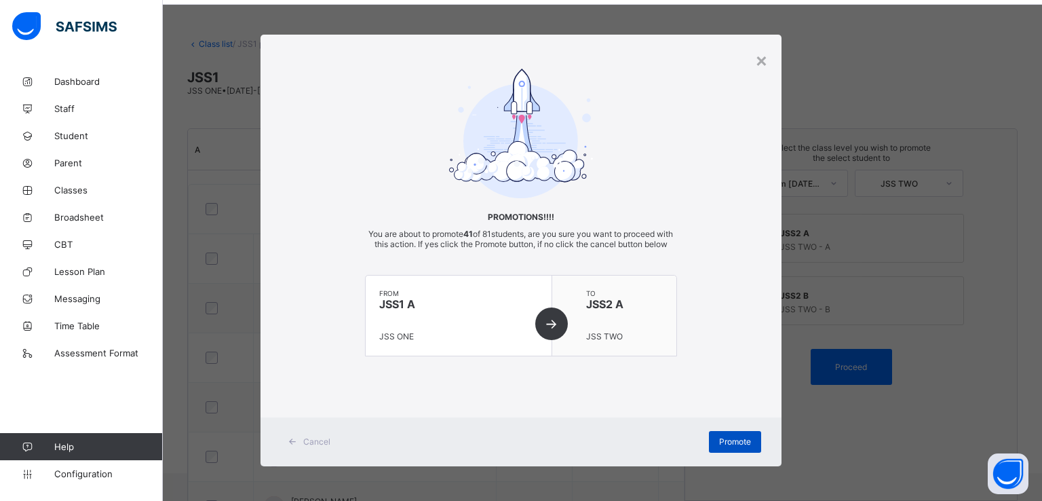
click at [719, 447] on span "Promote" at bounding box center [735, 441] width 32 height 10
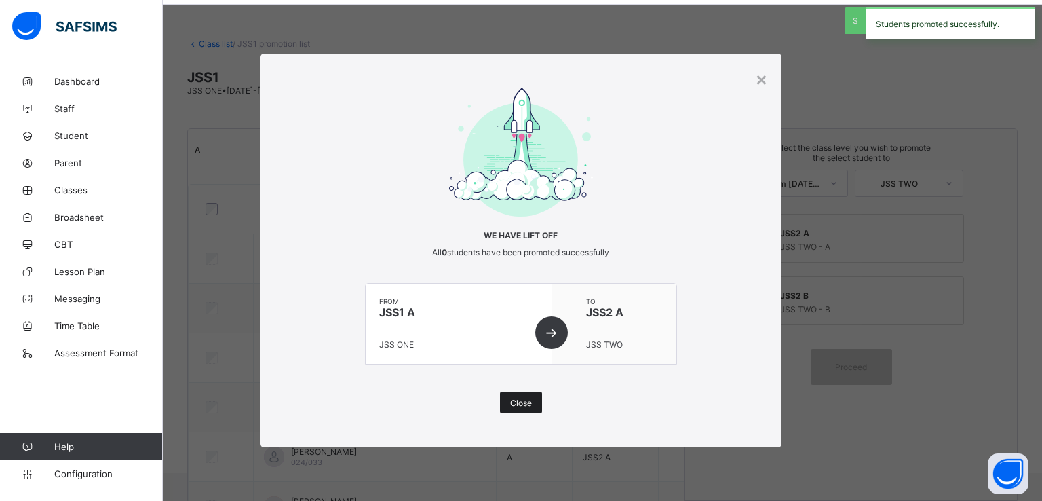
click at [526, 403] on span "Close" at bounding box center [521, 403] width 22 height 10
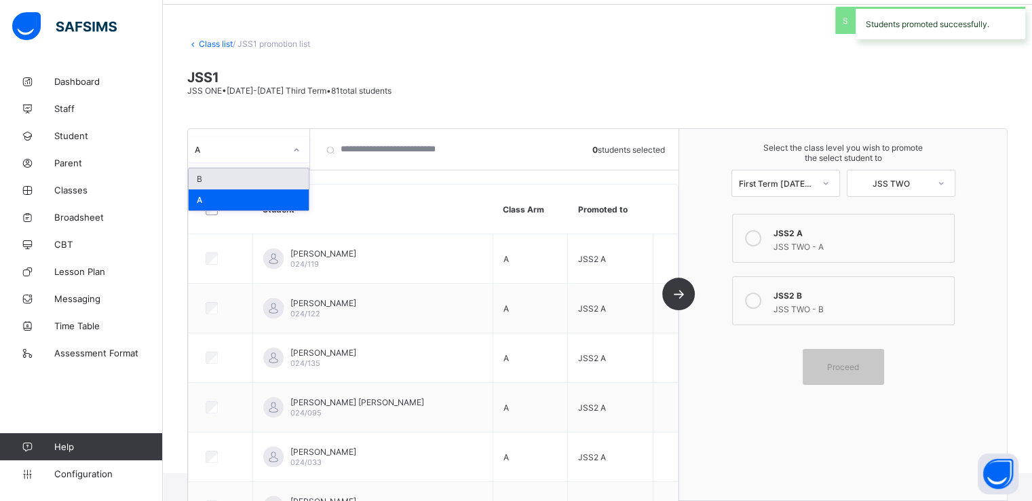
click at [282, 147] on div "A" at bounding box center [240, 149] width 90 height 10
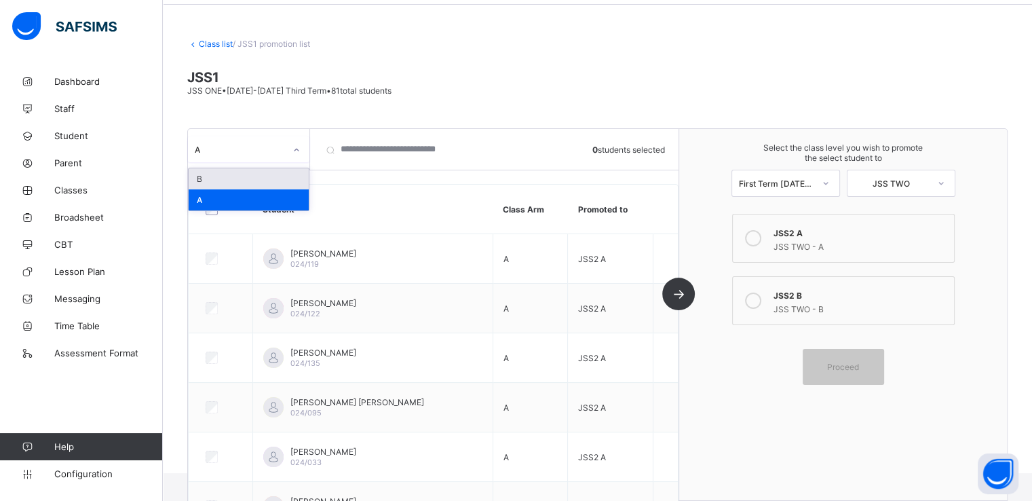
click at [227, 176] on div "B" at bounding box center [249, 178] width 120 height 21
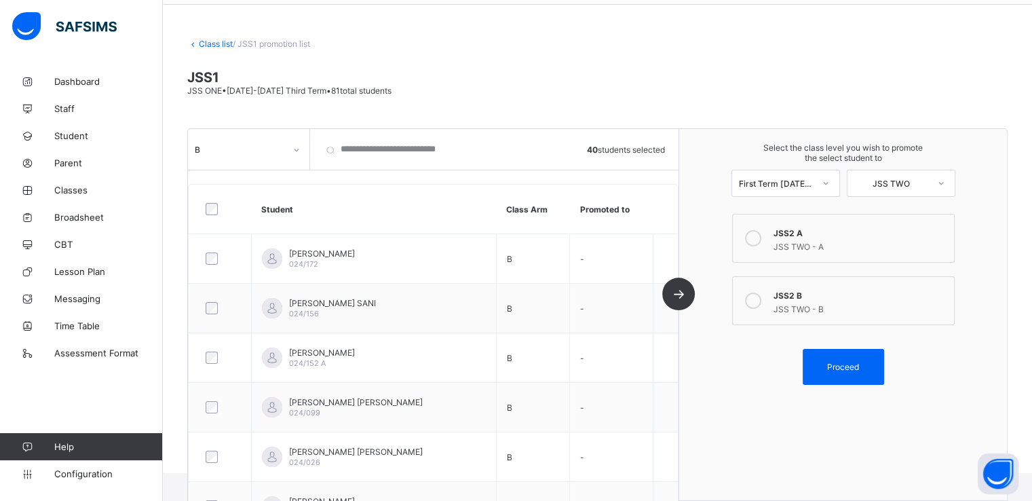
click at [753, 297] on icon at bounding box center [753, 300] width 16 height 16
click at [833, 364] on span "Proceed" at bounding box center [843, 367] width 61 height 10
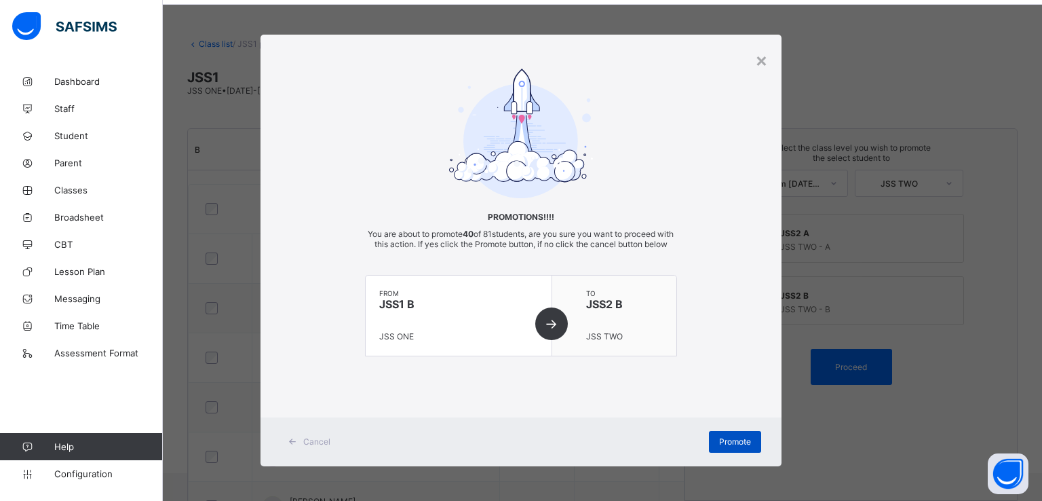
click at [719, 447] on span "Promote" at bounding box center [735, 441] width 32 height 10
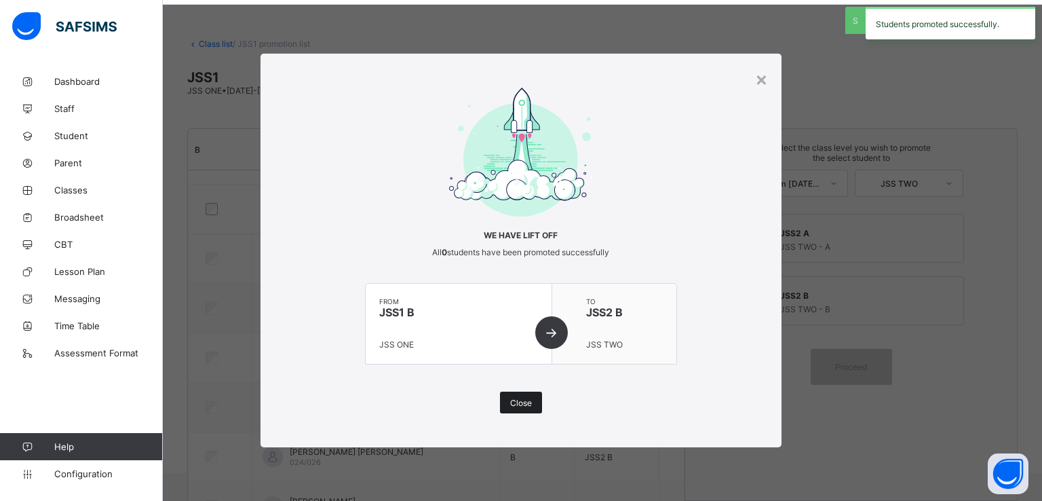
click at [514, 402] on span "Close" at bounding box center [521, 403] width 22 height 10
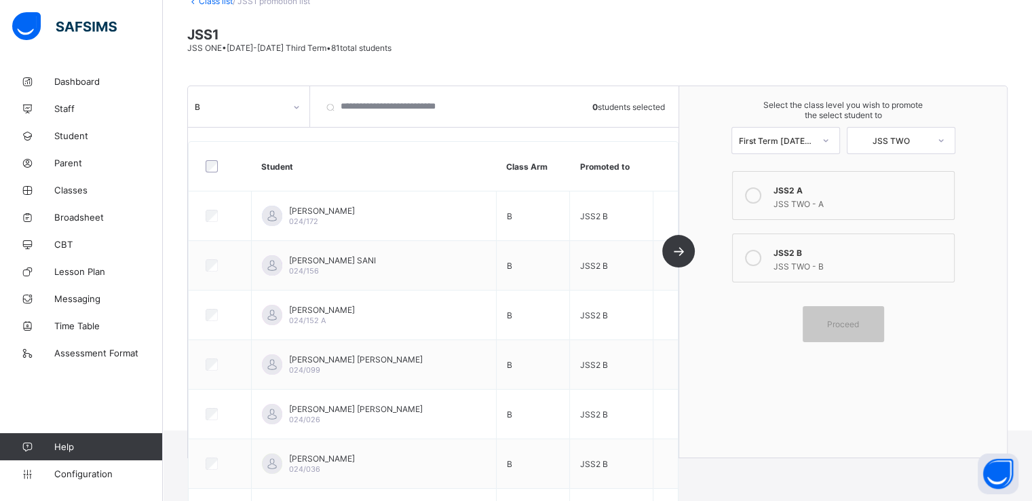
scroll to position [0, 0]
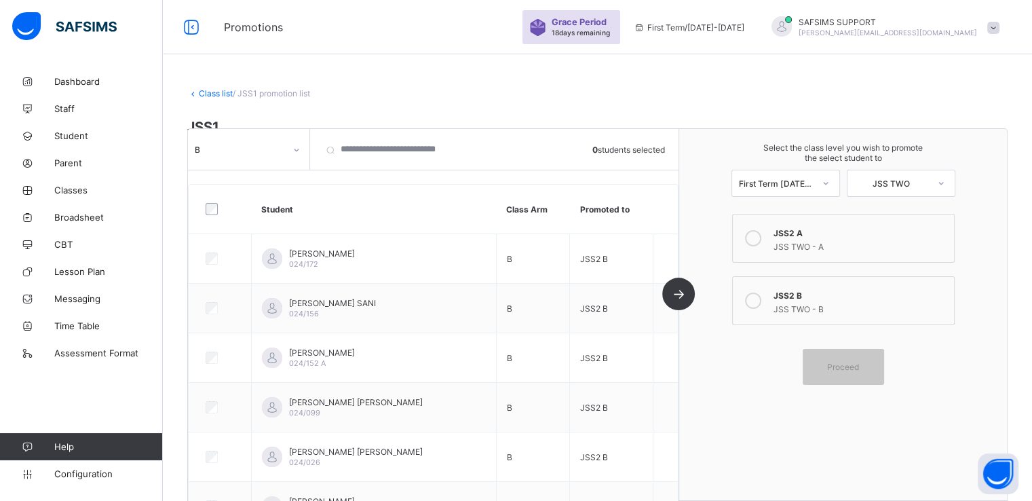
click at [209, 90] on link "Class list" at bounding box center [216, 93] width 34 height 10
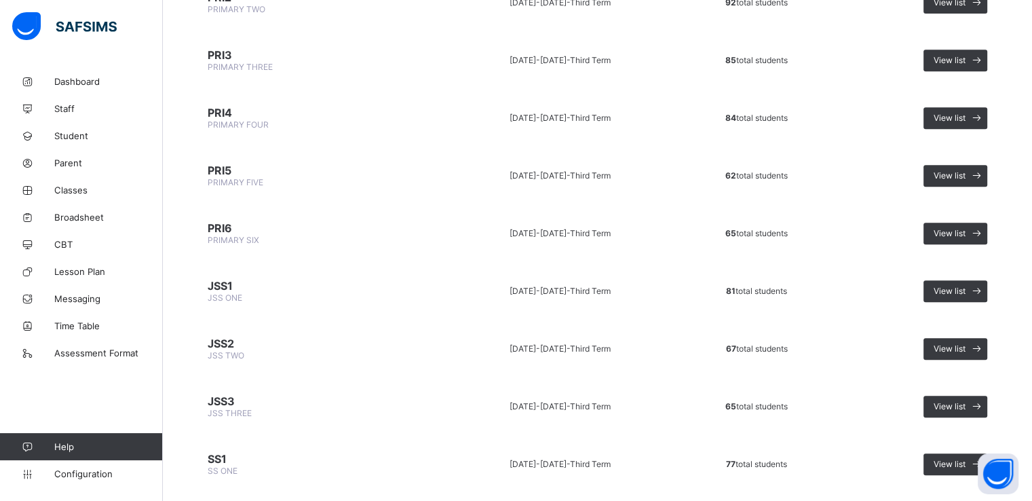
scroll to position [739, 0]
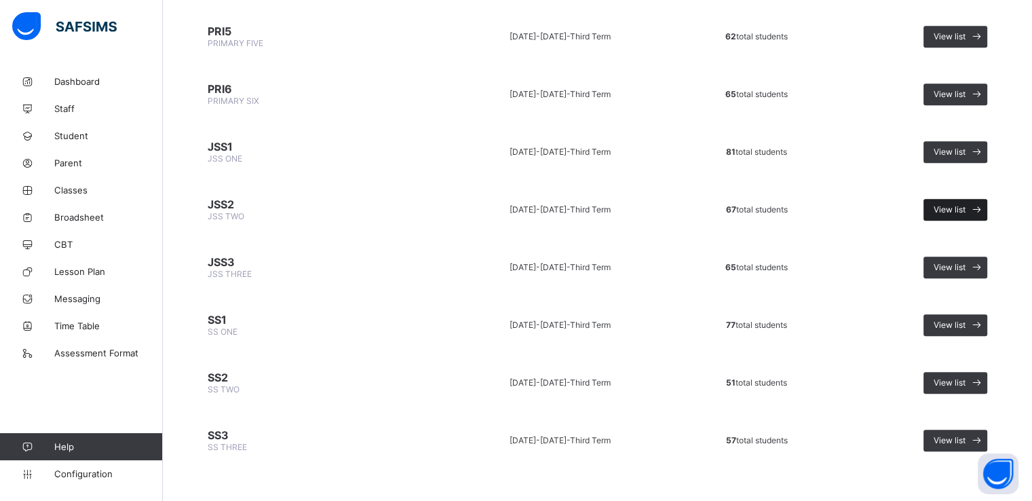
click at [964, 204] on span "View list" at bounding box center [950, 209] width 32 height 10
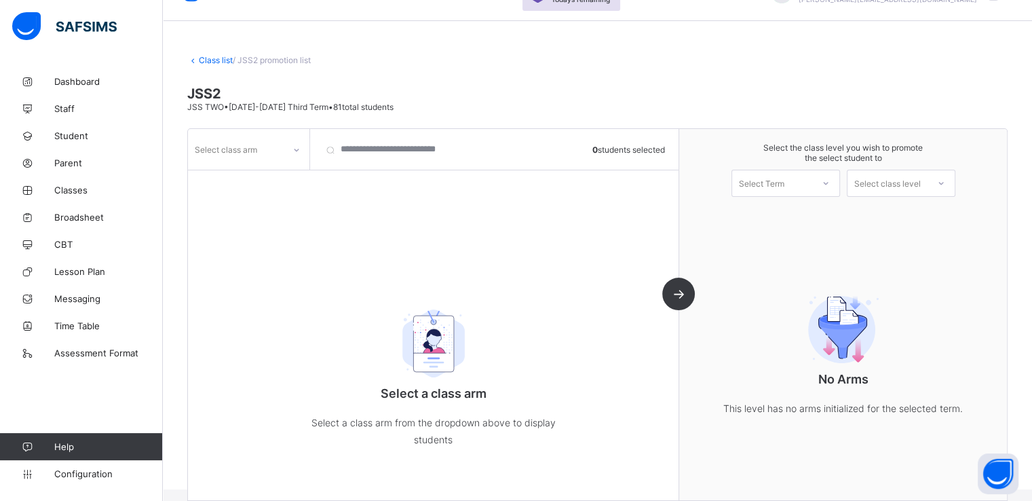
scroll to position [50, 0]
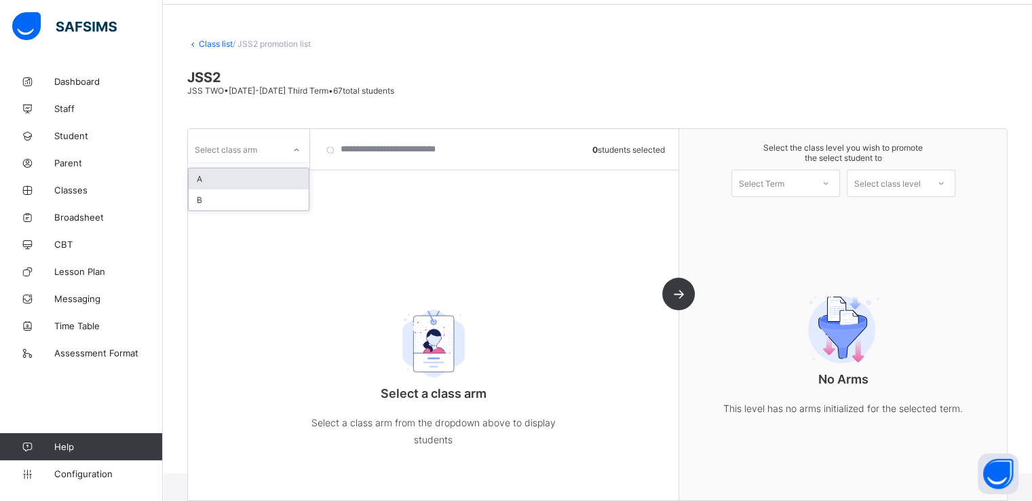
click at [285, 147] on div at bounding box center [296, 150] width 23 height 22
click at [240, 174] on div "A" at bounding box center [249, 178] width 120 height 21
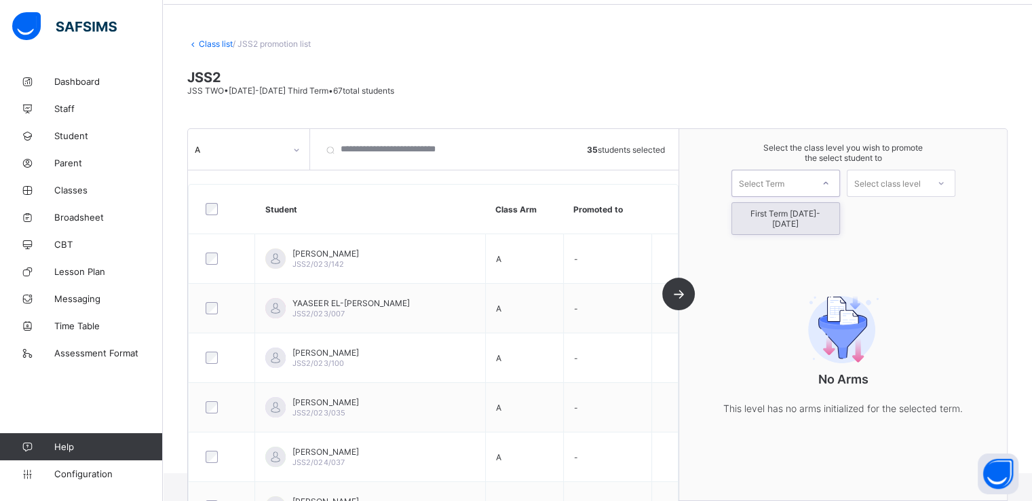
click at [801, 186] on div "Select Term" at bounding box center [772, 183] width 80 height 19
click at [778, 210] on div "First Term [DATE]-[DATE]" at bounding box center [785, 218] width 107 height 31
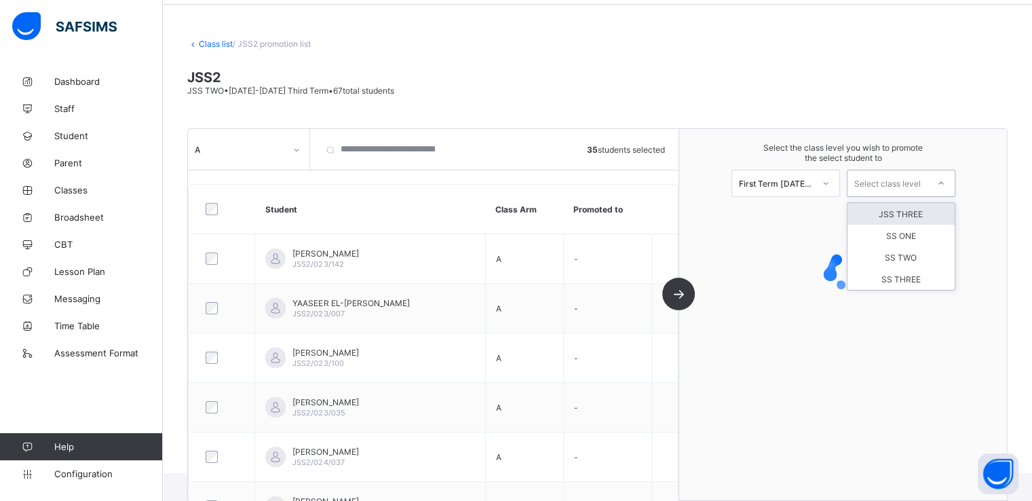
click at [899, 182] on div "Select class level" at bounding box center [887, 183] width 67 height 27
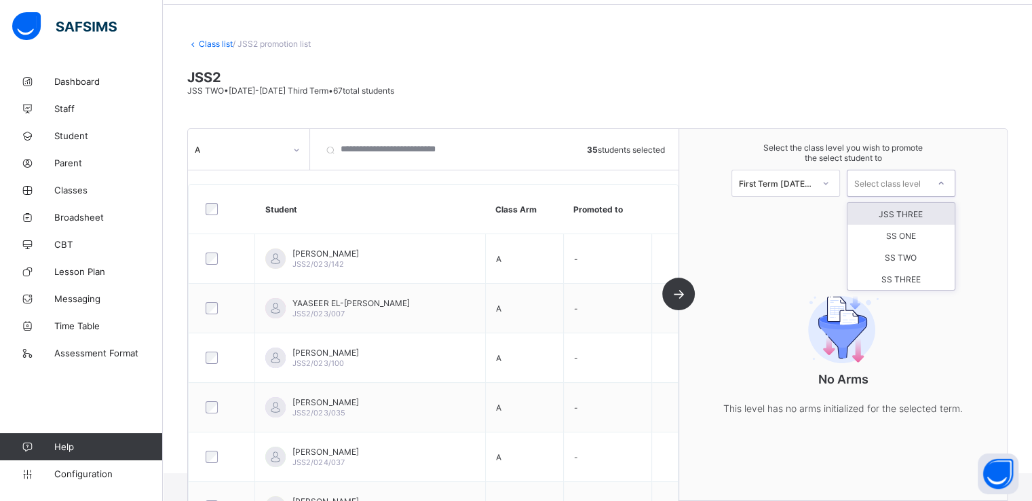
click at [909, 212] on div "JSS THREE" at bounding box center [901, 214] width 107 height 22
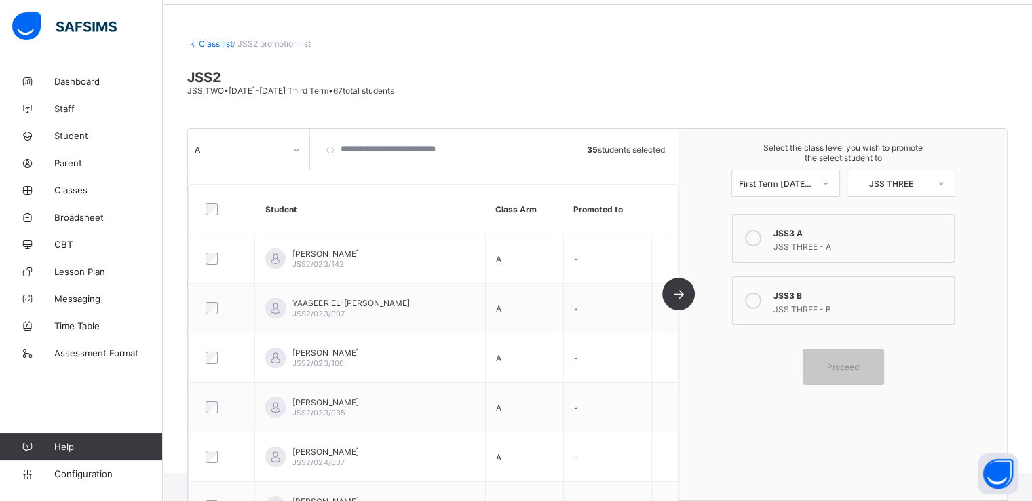
click at [754, 235] on icon at bounding box center [753, 238] width 16 height 16
click at [848, 360] on div "Proceed" at bounding box center [843, 367] width 81 height 36
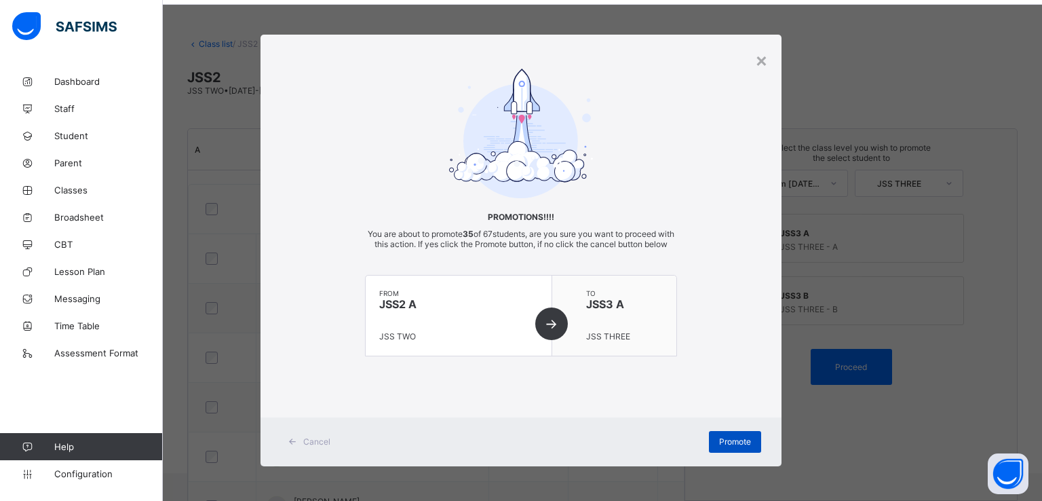
click at [722, 447] on span "Promote" at bounding box center [735, 441] width 32 height 10
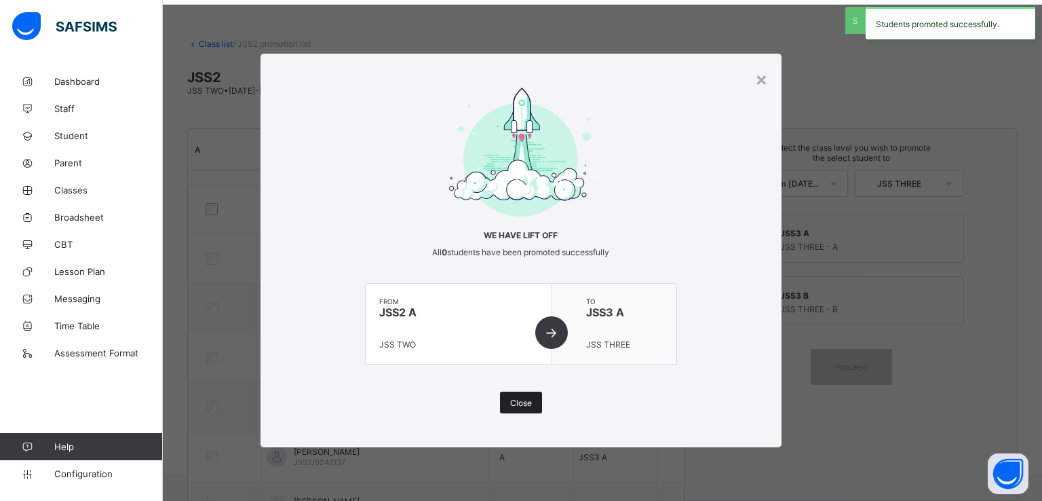
click at [529, 404] on span "Close" at bounding box center [521, 403] width 22 height 10
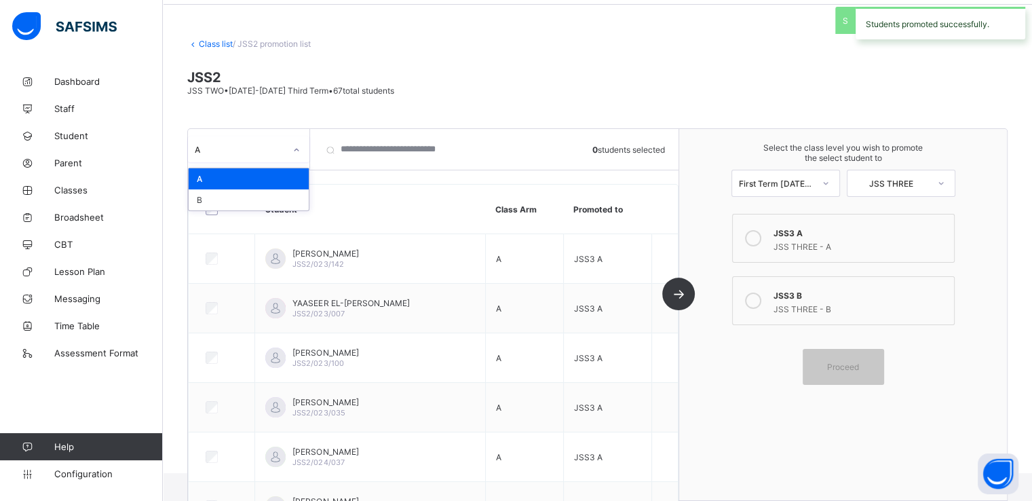
click at [284, 155] on div at bounding box center [297, 149] width 26 height 26
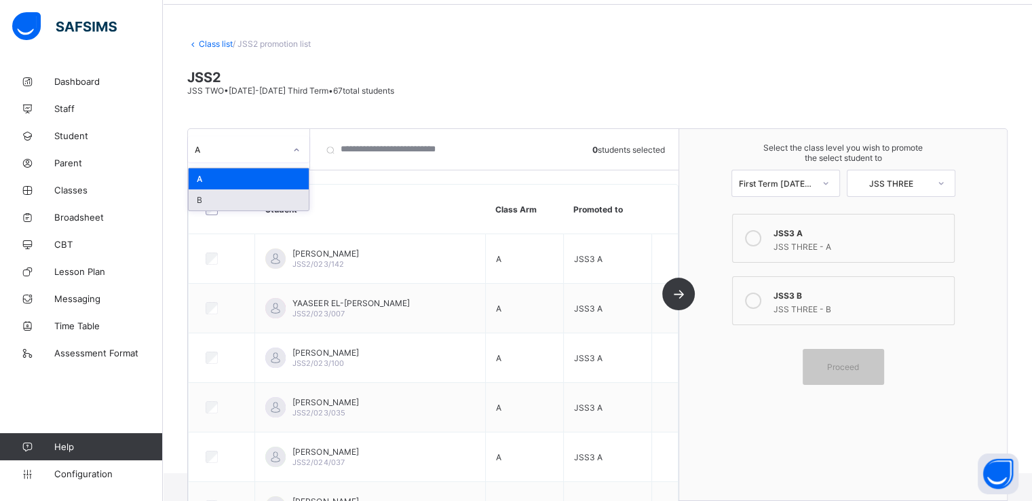
click at [216, 202] on div "B" at bounding box center [249, 199] width 120 height 21
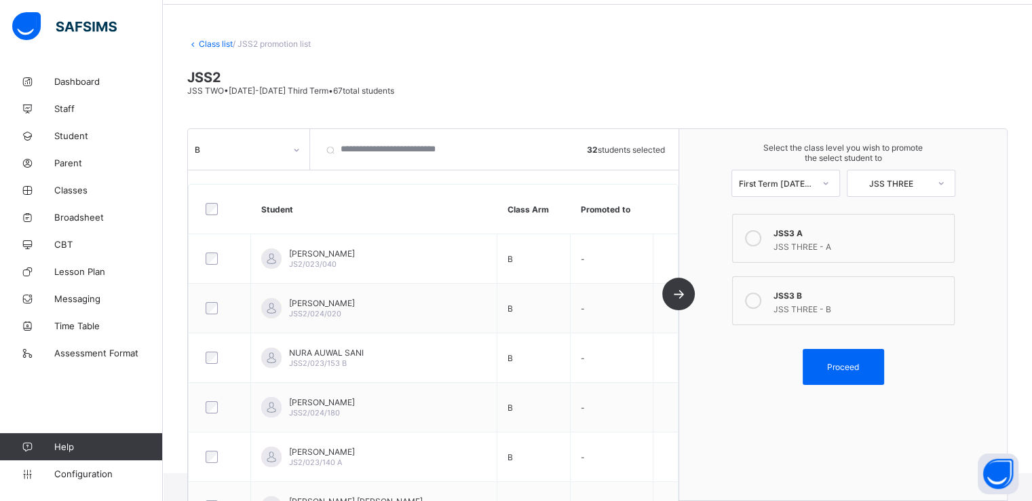
click at [756, 305] on icon at bounding box center [753, 300] width 16 height 16
click at [837, 366] on span "Proceed" at bounding box center [843, 367] width 32 height 10
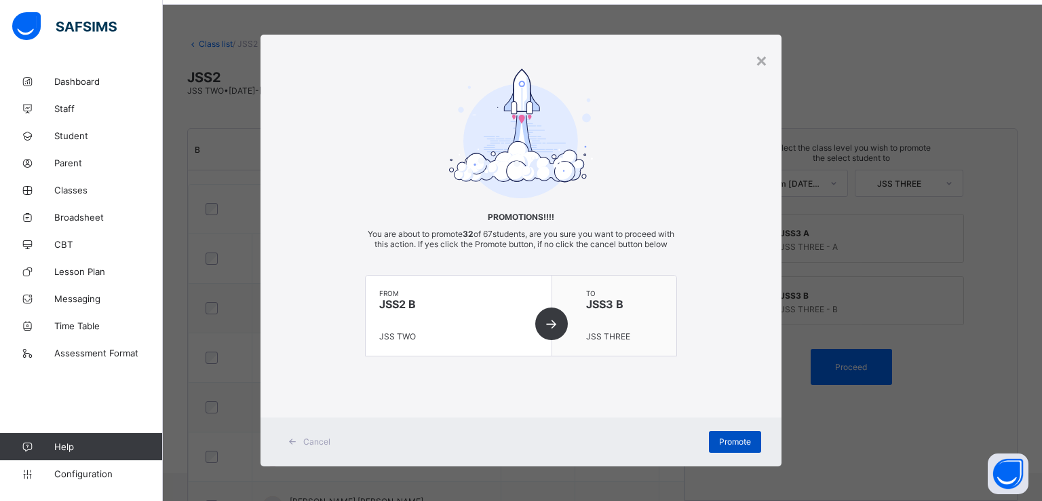
click at [725, 453] on div "Promote" at bounding box center [735, 442] width 52 height 22
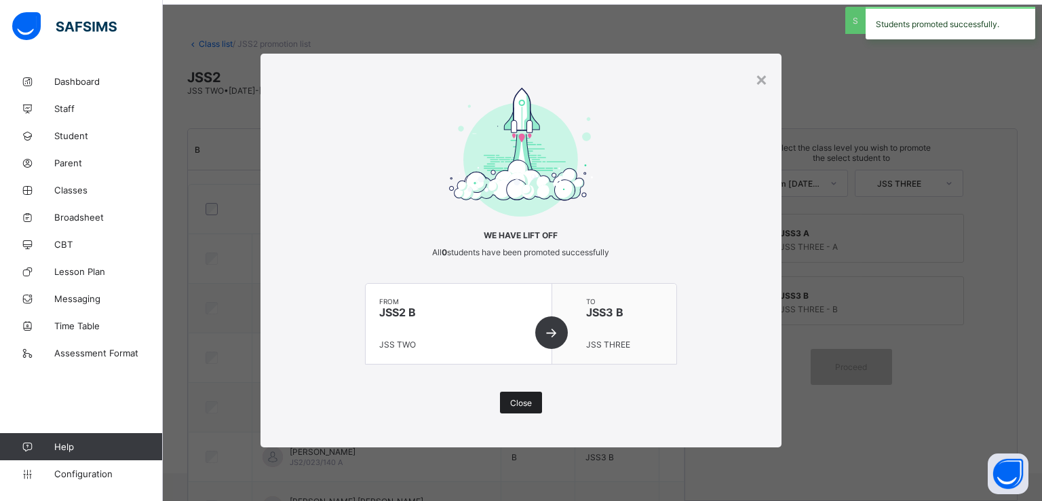
click at [518, 401] on span "Close" at bounding box center [521, 403] width 22 height 10
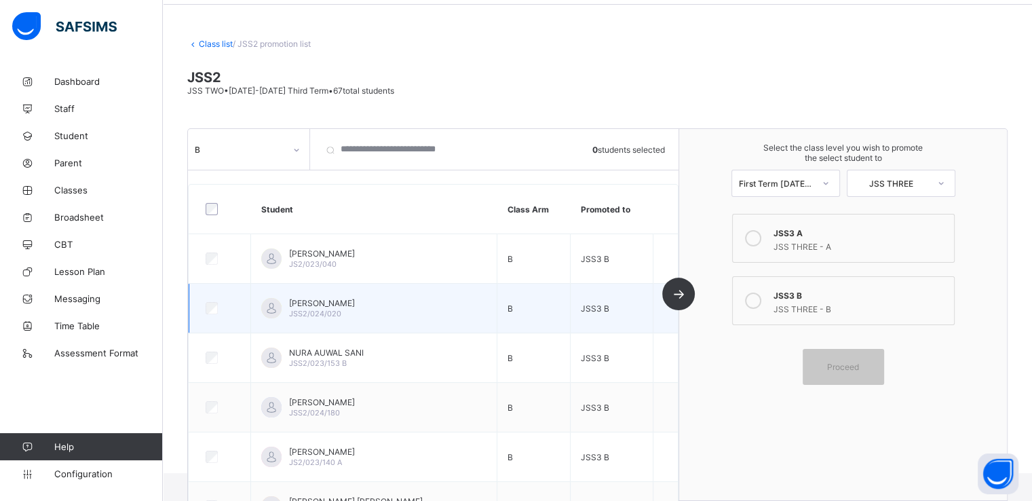
scroll to position [0, 0]
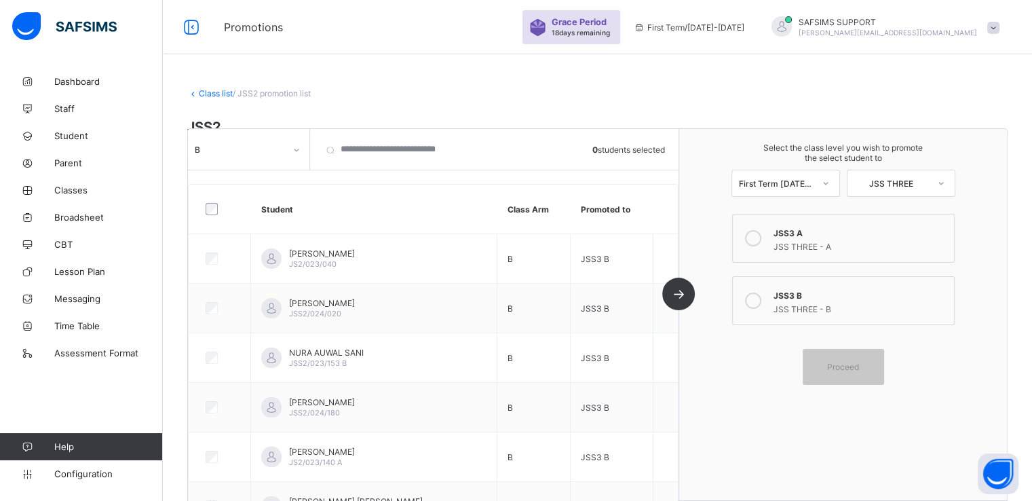
click at [209, 88] on link "Class list" at bounding box center [216, 93] width 34 height 10
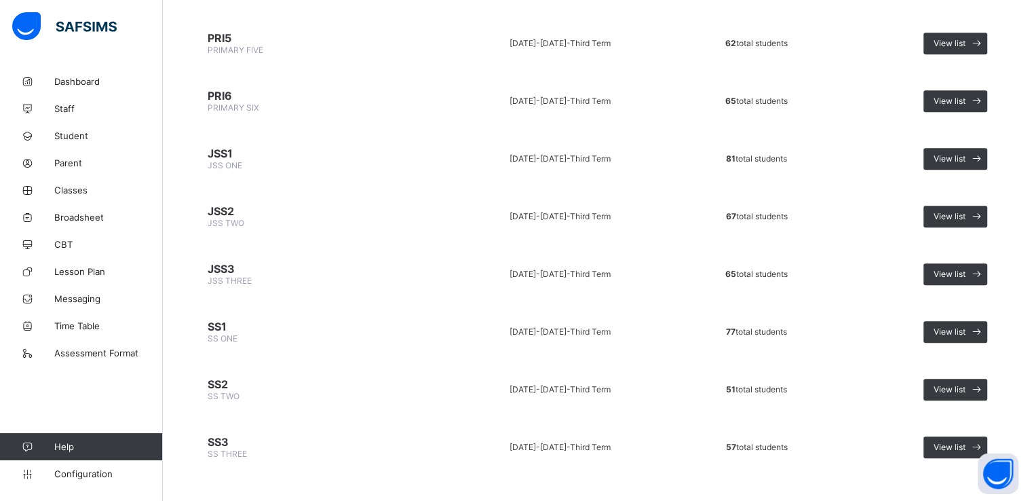
scroll to position [739, 0]
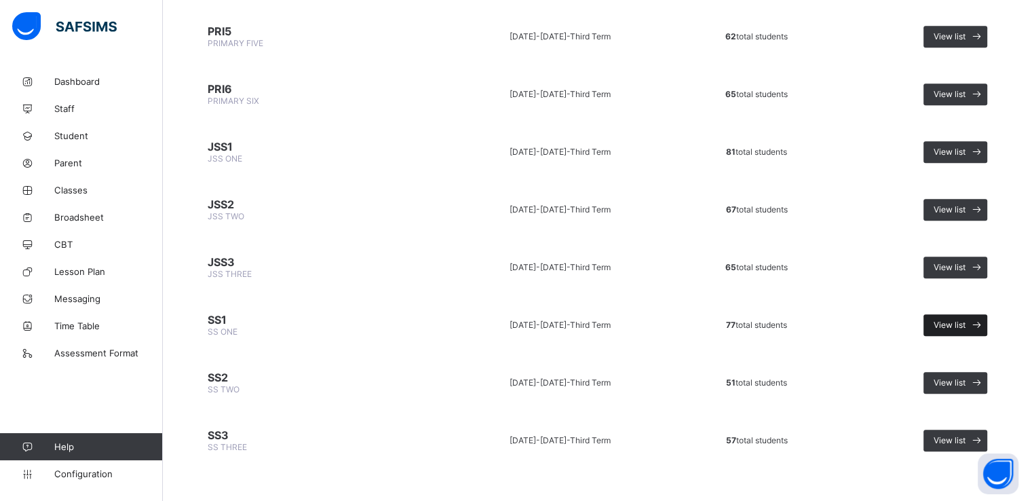
click at [977, 316] on span at bounding box center [977, 325] width 22 height 22
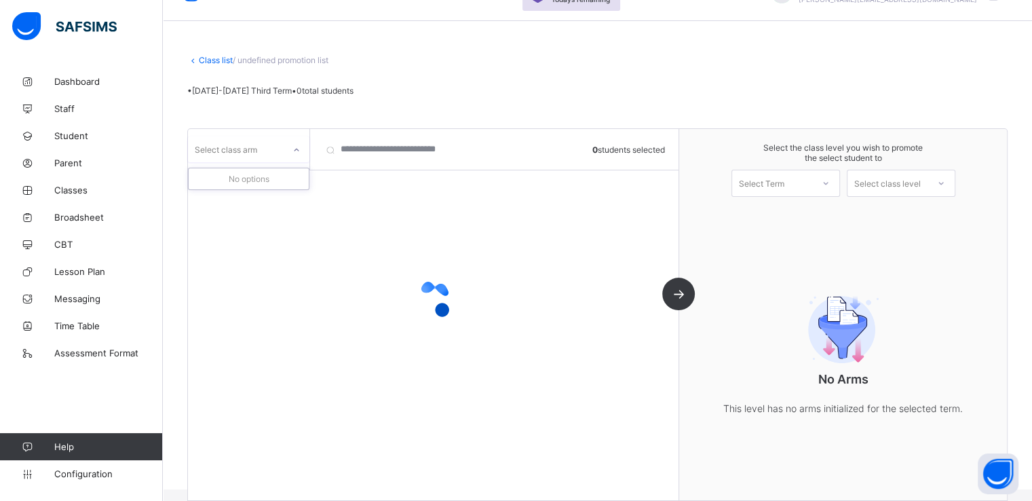
click at [285, 146] on div at bounding box center [296, 150] width 23 height 22
click at [294, 146] on icon at bounding box center [296, 150] width 8 height 14
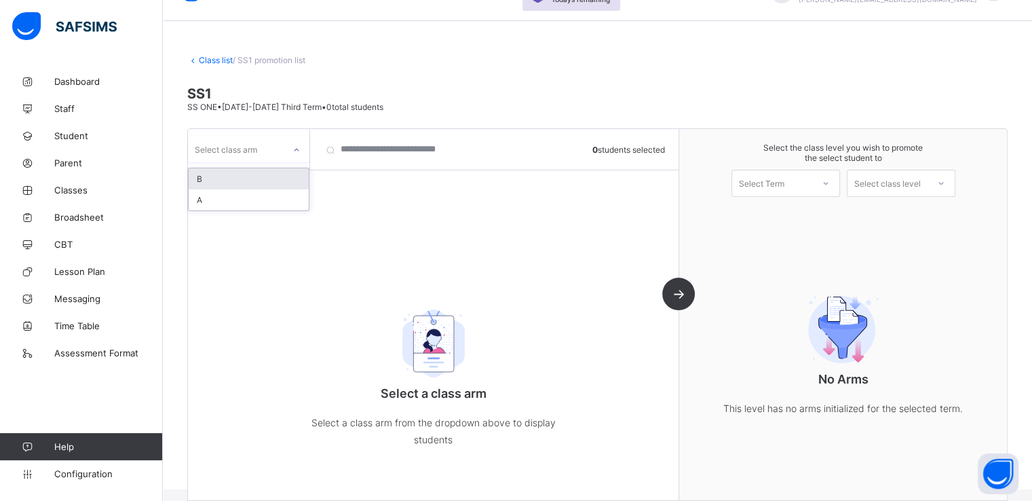
click at [292, 144] on icon at bounding box center [296, 150] width 8 height 14
click at [220, 203] on div "A" at bounding box center [249, 199] width 120 height 21
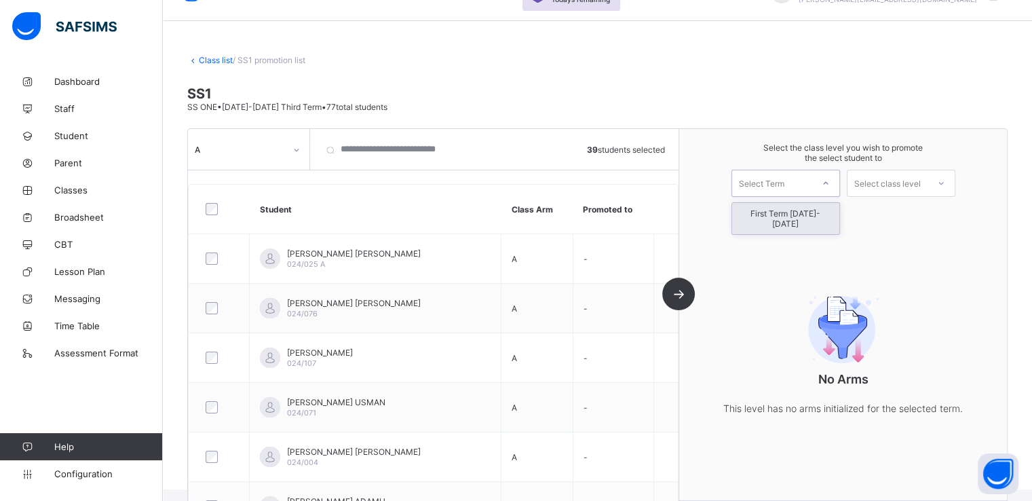
click at [810, 185] on div "Select Term" at bounding box center [772, 183] width 80 height 19
click at [777, 212] on div "First Term [DATE]-[DATE]" at bounding box center [785, 218] width 107 height 31
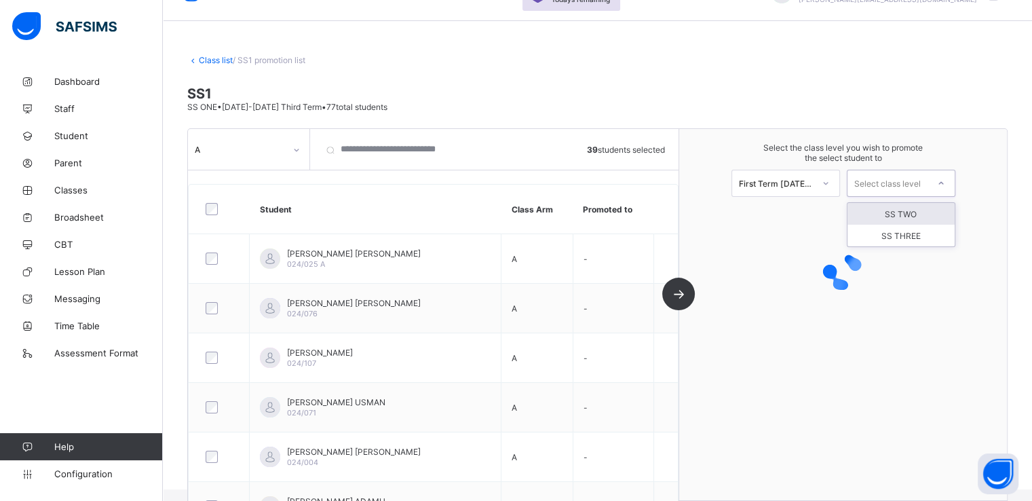
click at [899, 180] on div "Select class level" at bounding box center [887, 183] width 67 height 27
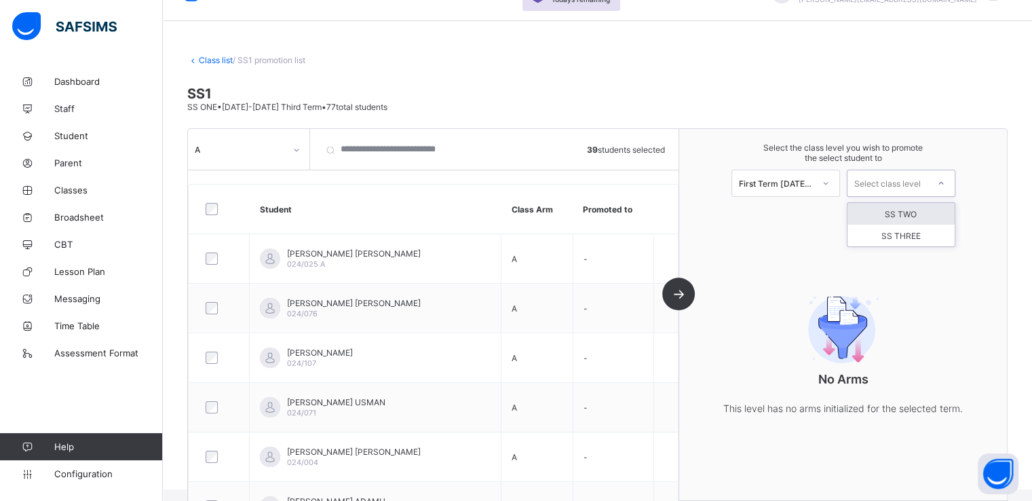
click at [908, 215] on div "SS TWO" at bounding box center [901, 214] width 107 height 22
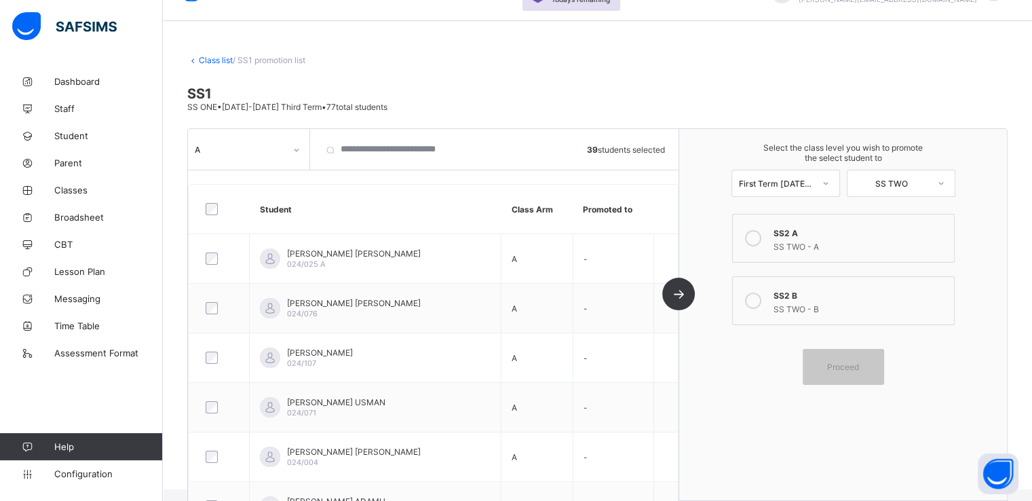
click at [757, 233] on icon at bounding box center [753, 238] width 16 height 16
click at [829, 366] on span "Proceed" at bounding box center [843, 367] width 61 height 10
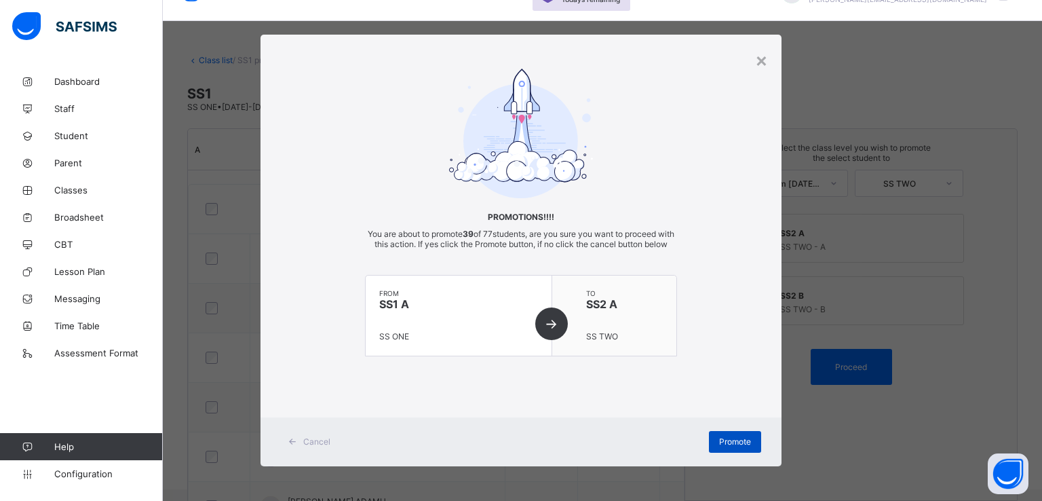
click at [721, 447] on span "Promote" at bounding box center [735, 441] width 32 height 10
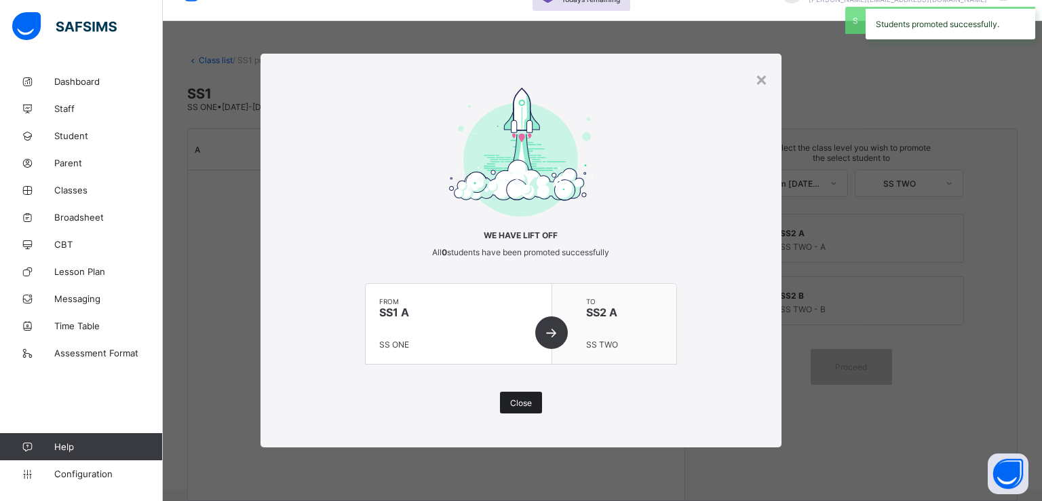
click at [521, 410] on div "Close" at bounding box center [521, 403] width 42 height 22
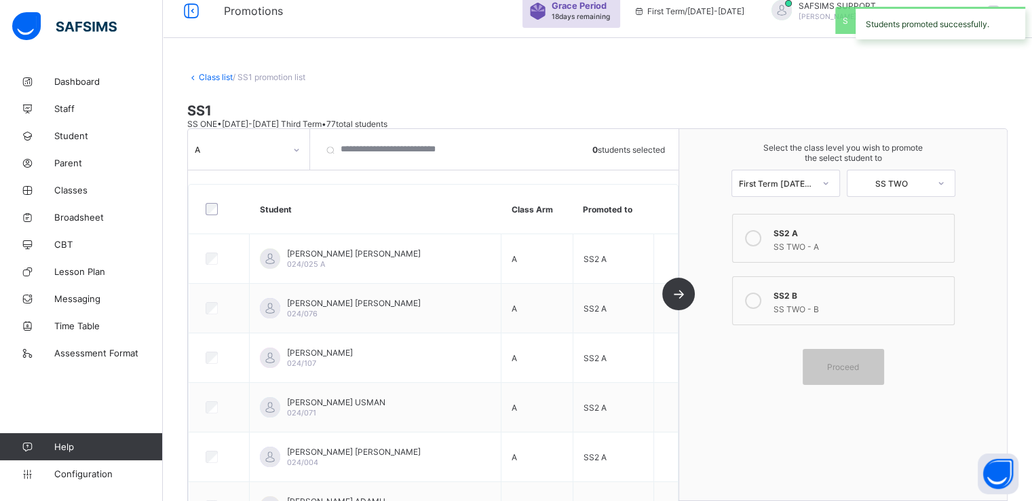
scroll to position [0, 0]
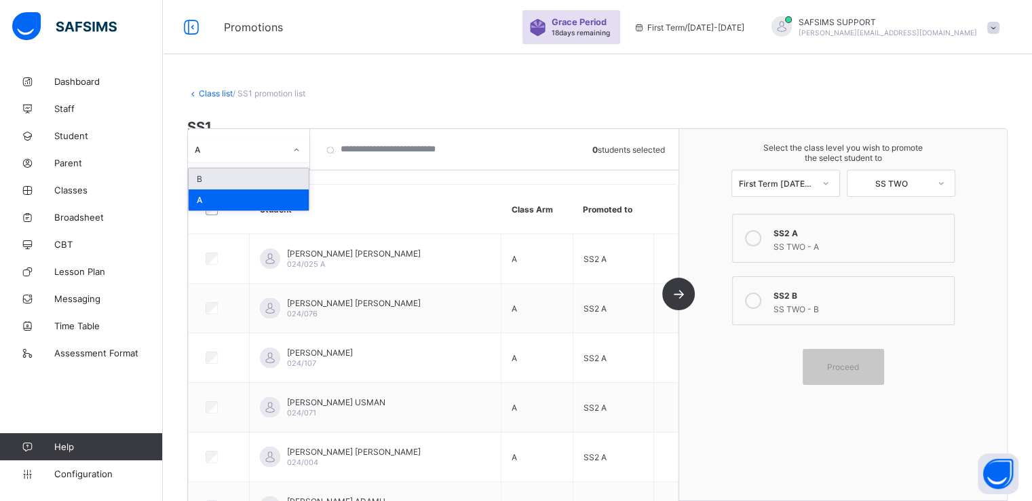
click at [274, 150] on div "A" at bounding box center [240, 149] width 90 height 10
click at [209, 178] on div "B" at bounding box center [249, 178] width 120 height 21
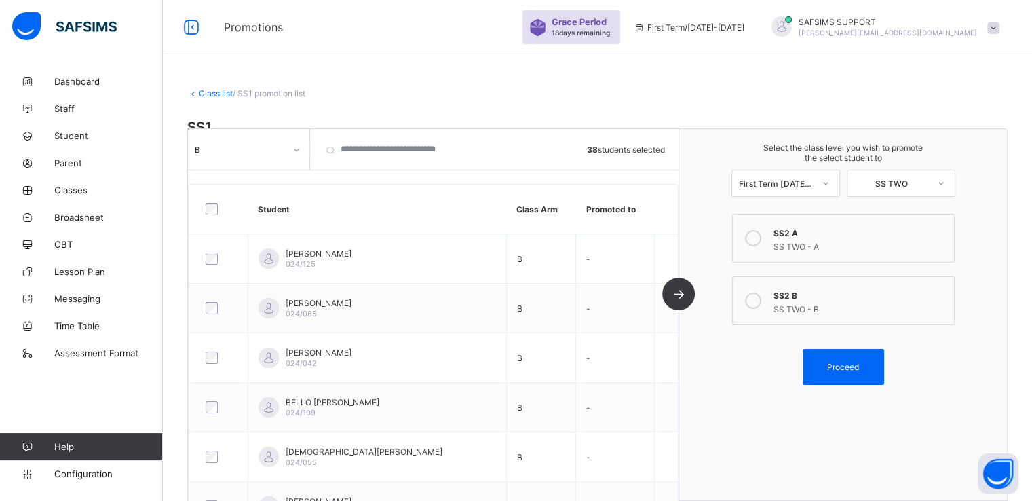
click at [759, 300] on icon at bounding box center [753, 300] width 16 height 16
click at [828, 371] on span "Proceed" at bounding box center [843, 367] width 61 height 10
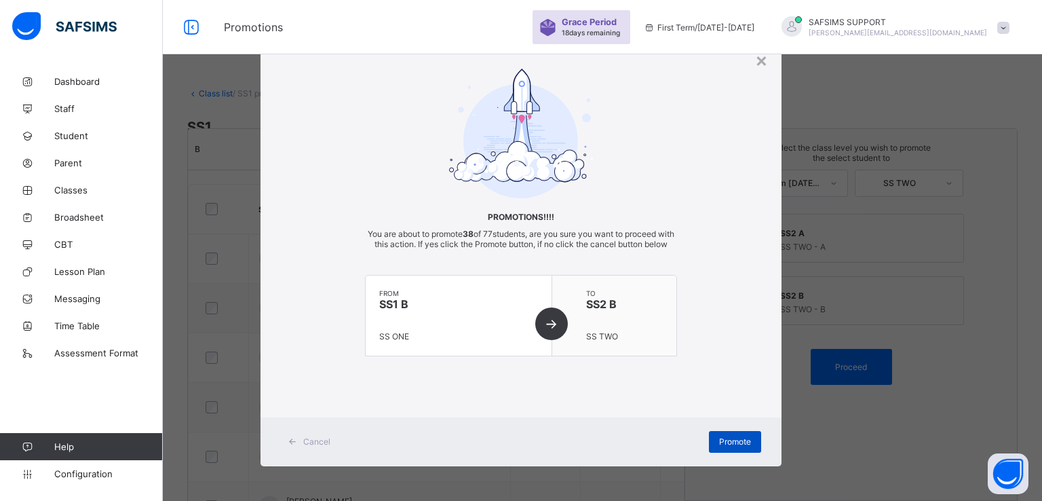
click at [725, 447] on span "Promote" at bounding box center [735, 441] width 32 height 10
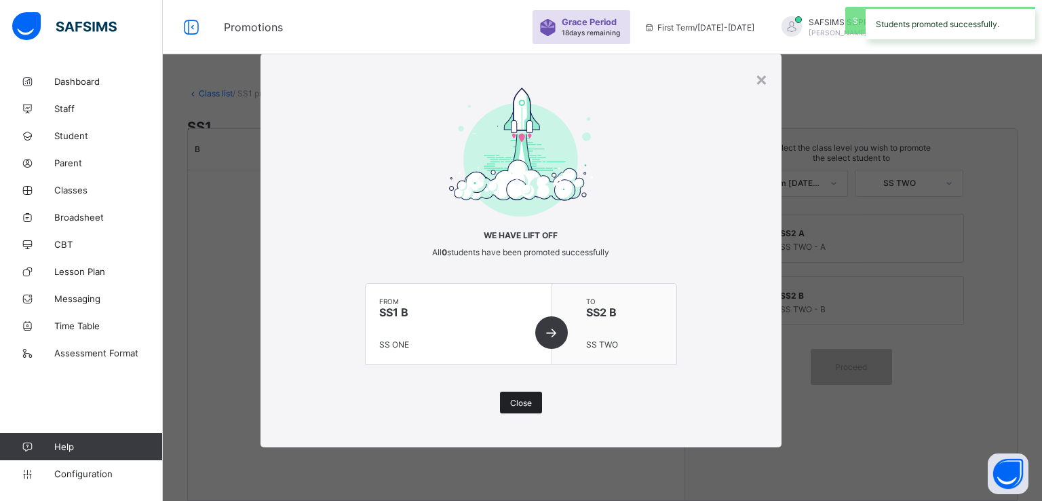
click at [526, 402] on span "Close" at bounding box center [521, 403] width 22 height 10
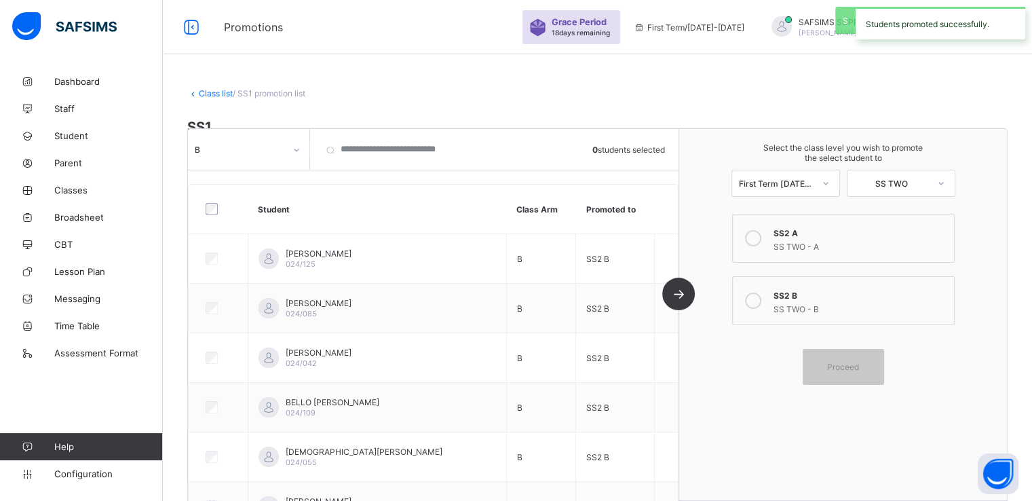
click at [212, 94] on link "Class list" at bounding box center [216, 93] width 34 height 10
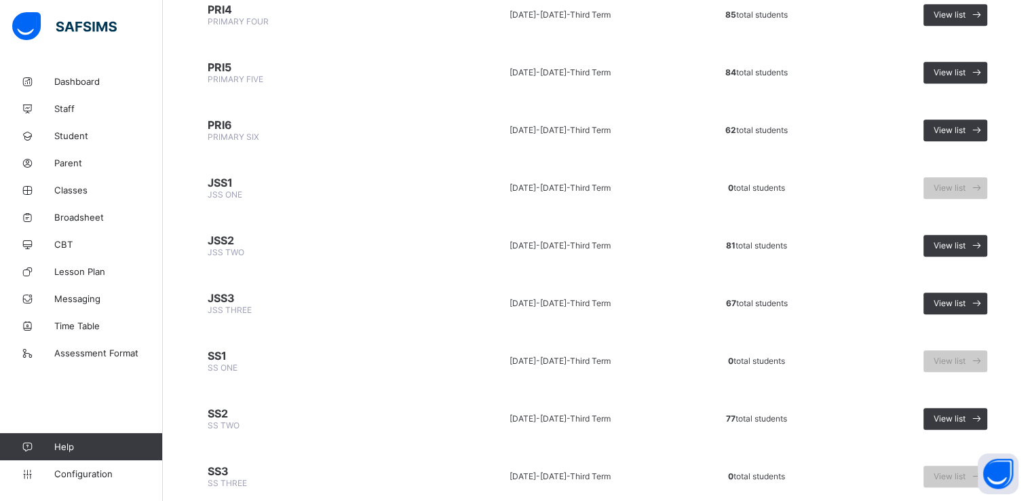
scroll to position [739, 0]
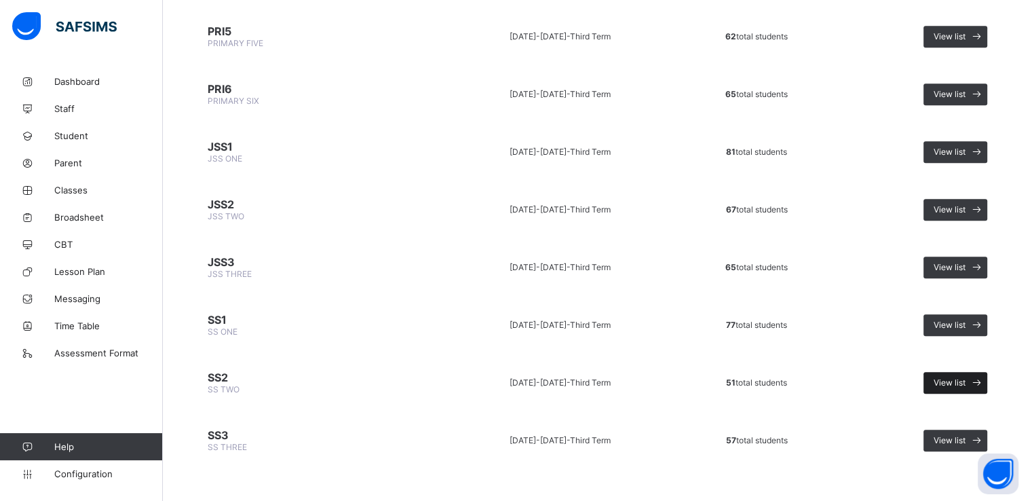
click at [957, 377] on span "View list" at bounding box center [950, 382] width 32 height 10
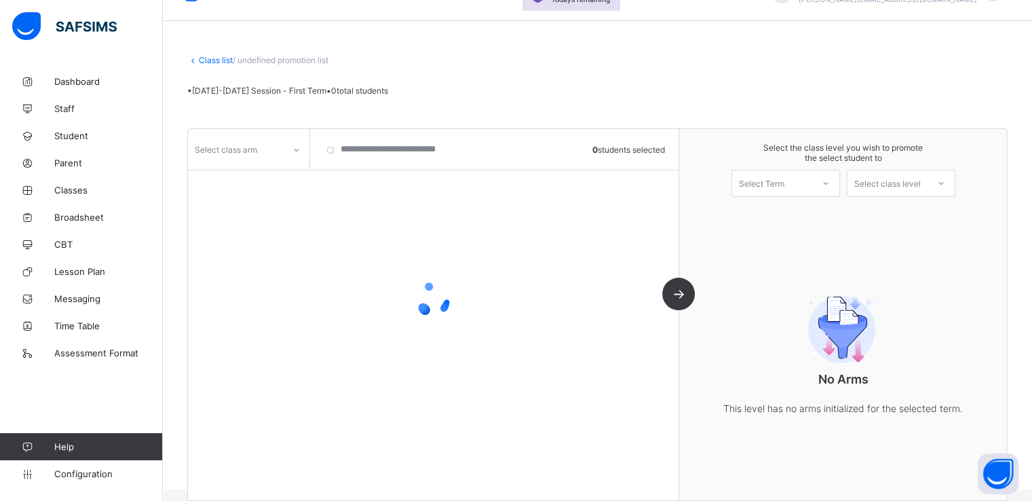
scroll to position [50, 0]
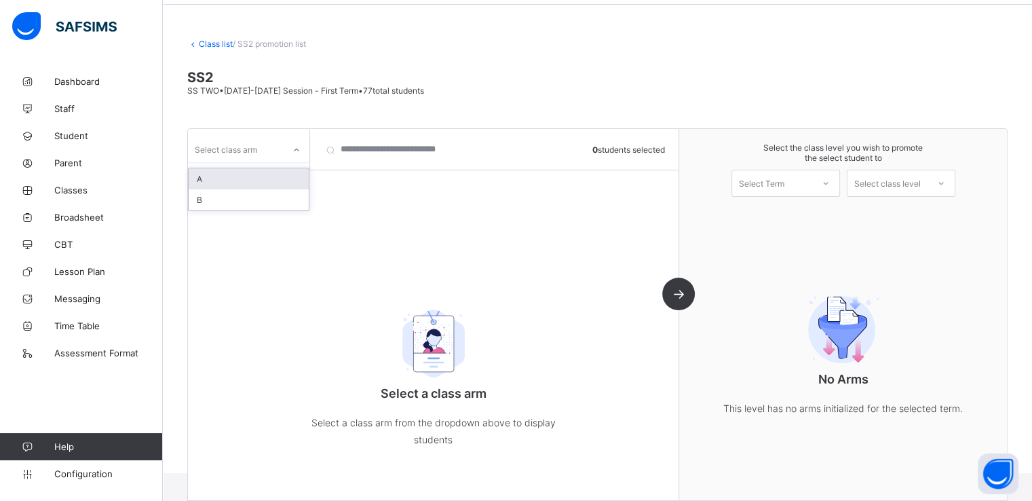
click at [286, 156] on div at bounding box center [296, 150] width 23 height 22
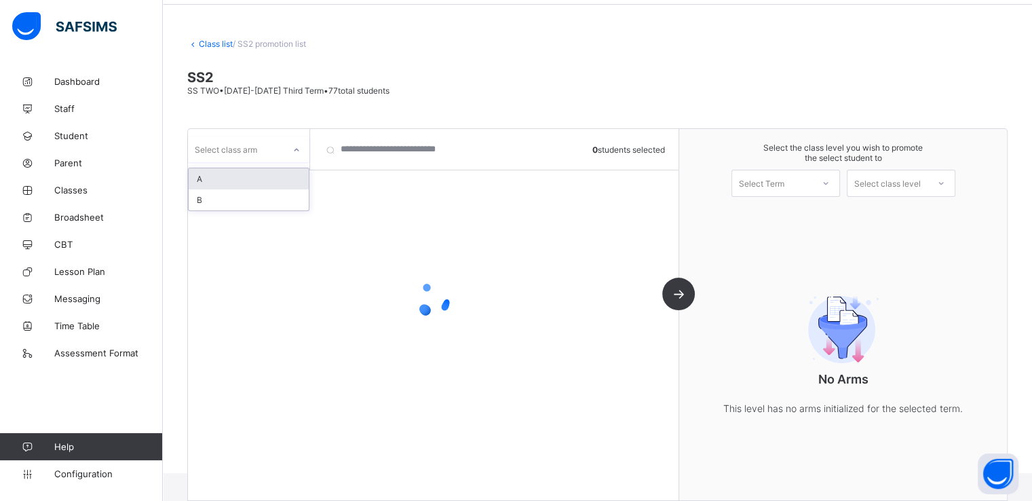
click at [216, 180] on div "A" at bounding box center [249, 178] width 120 height 21
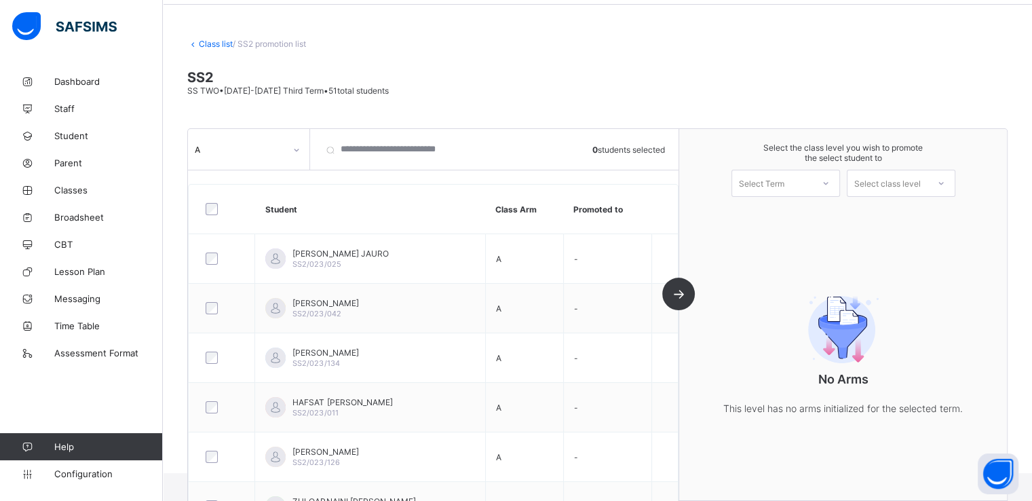
click at [209, 214] on div at bounding box center [222, 209] width 45 height 29
click at [785, 184] on div "Select Term" at bounding box center [761, 183] width 45 height 27
click at [768, 221] on div "First Term [DATE]-[DATE]" at bounding box center [785, 218] width 107 height 31
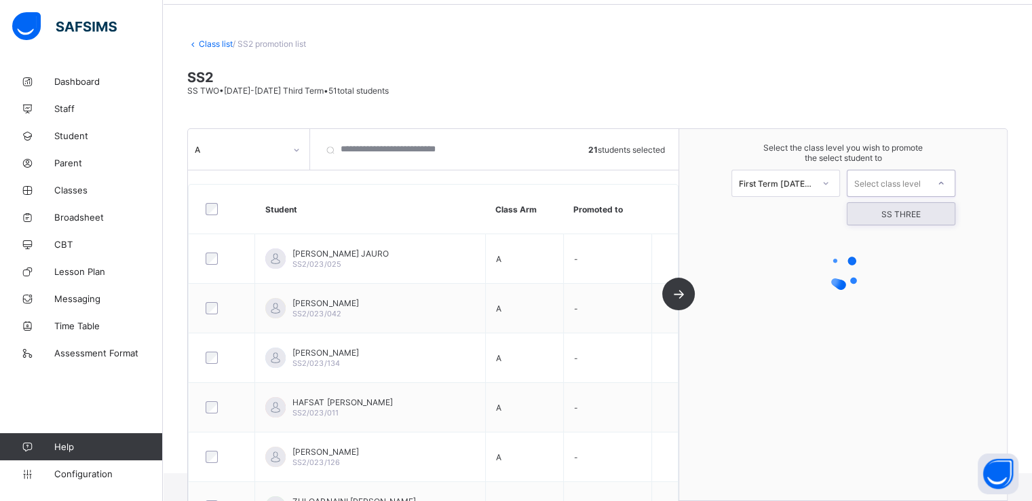
click at [909, 188] on div "Select class level" at bounding box center [887, 183] width 67 height 27
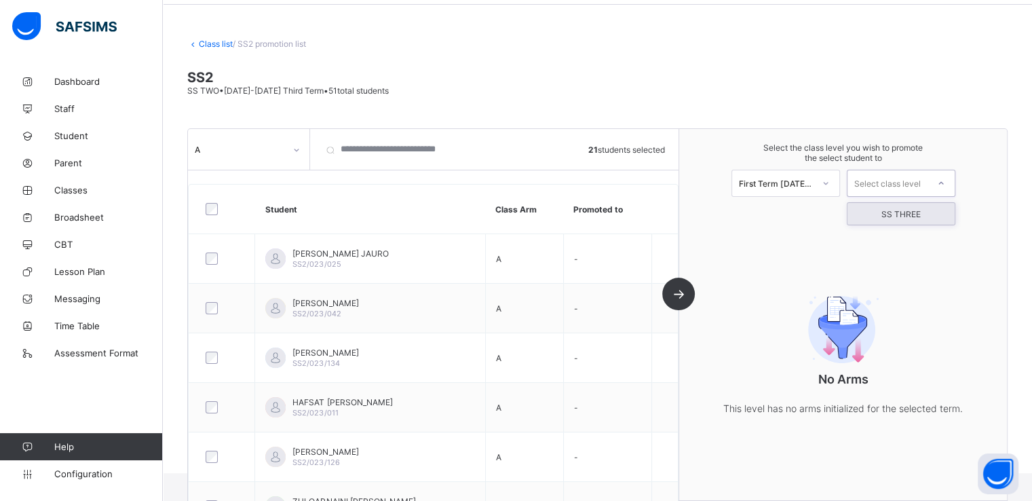
click at [905, 215] on div "SS THREE" at bounding box center [901, 214] width 107 height 22
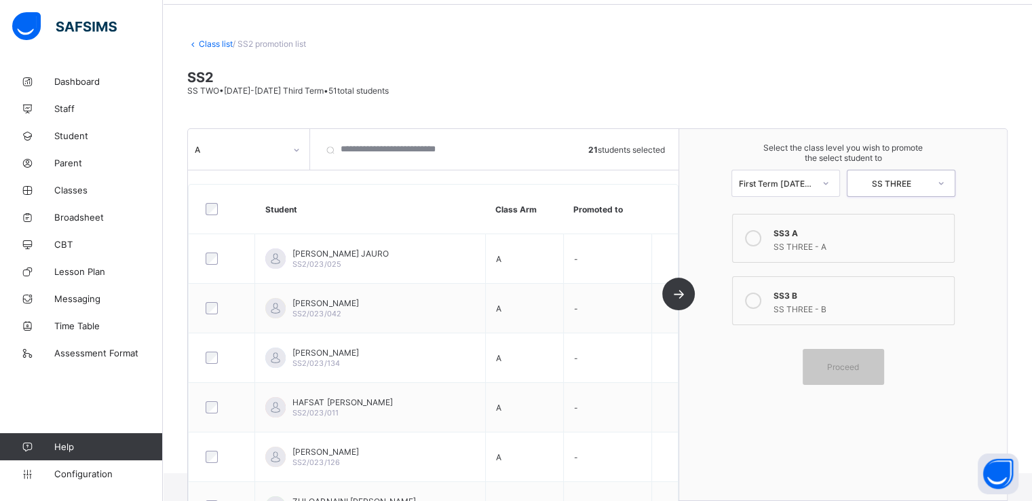
click at [753, 236] on icon at bounding box center [753, 238] width 16 height 16
click at [833, 368] on span "Proceed" at bounding box center [843, 367] width 61 height 10
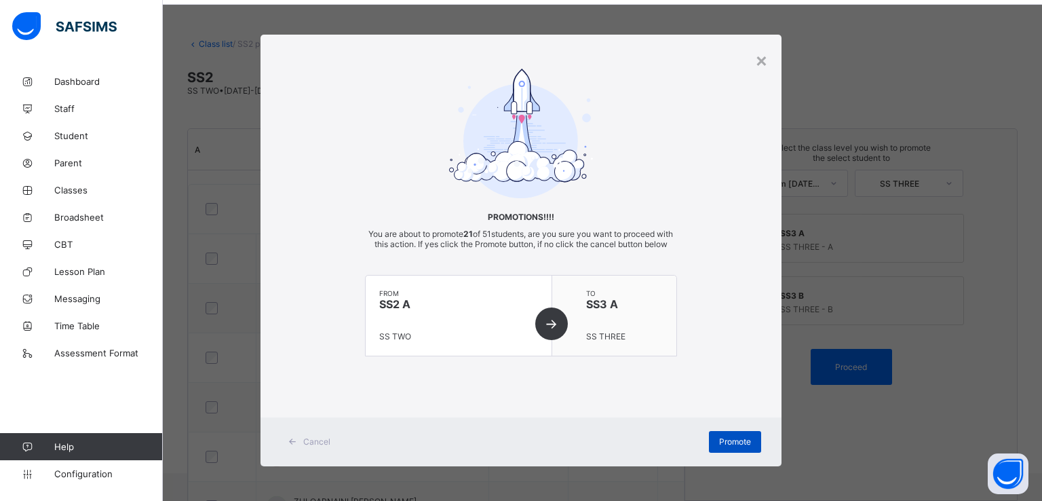
click at [719, 447] on span "Promote" at bounding box center [735, 441] width 32 height 10
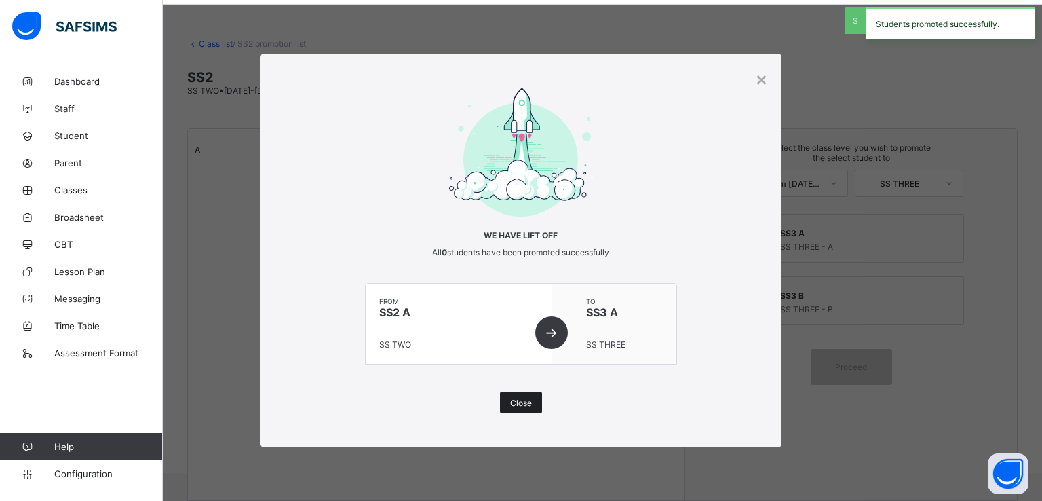
click at [525, 400] on span "Close" at bounding box center [521, 403] width 22 height 10
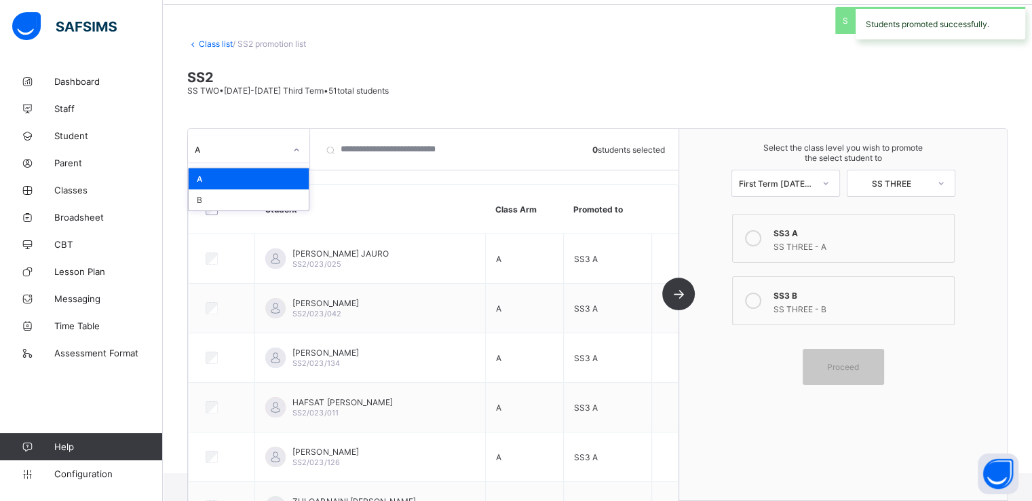
click at [279, 149] on div "A" at bounding box center [240, 149] width 90 height 10
click at [217, 196] on div "B" at bounding box center [249, 199] width 120 height 21
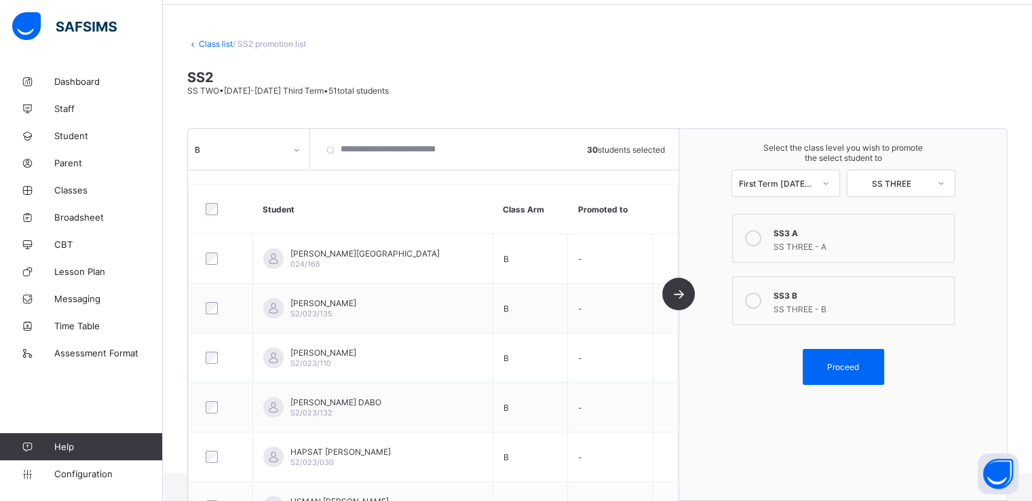
click at [753, 303] on icon at bounding box center [753, 300] width 16 height 16
click at [842, 370] on span "Proceed" at bounding box center [843, 367] width 32 height 10
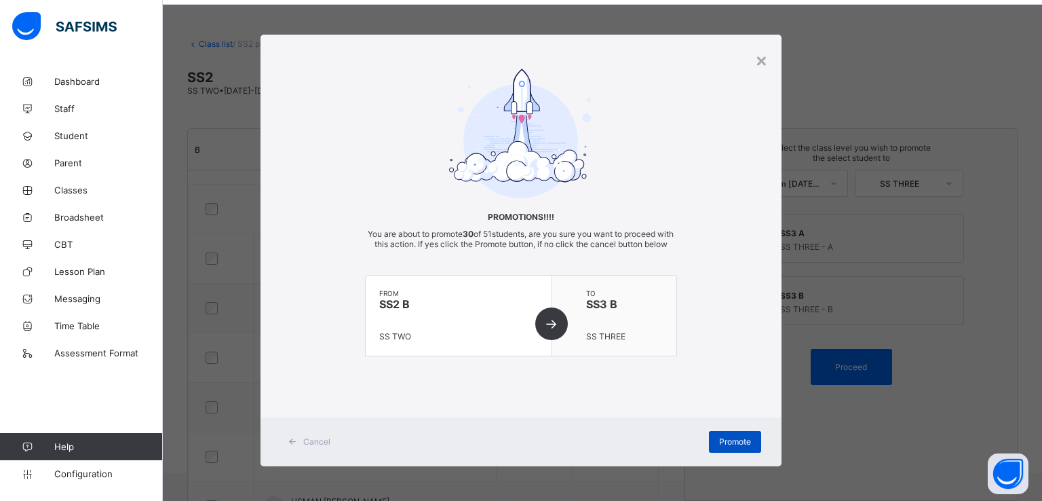
click at [719, 447] on span "Promote" at bounding box center [735, 441] width 32 height 10
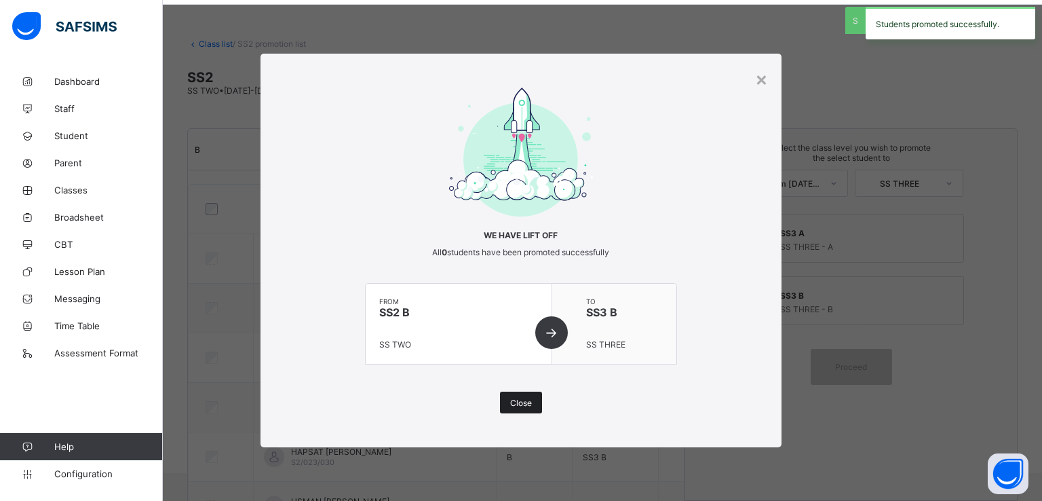
click at [516, 402] on span "Close" at bounding box center [521, 403] width 22 height 10
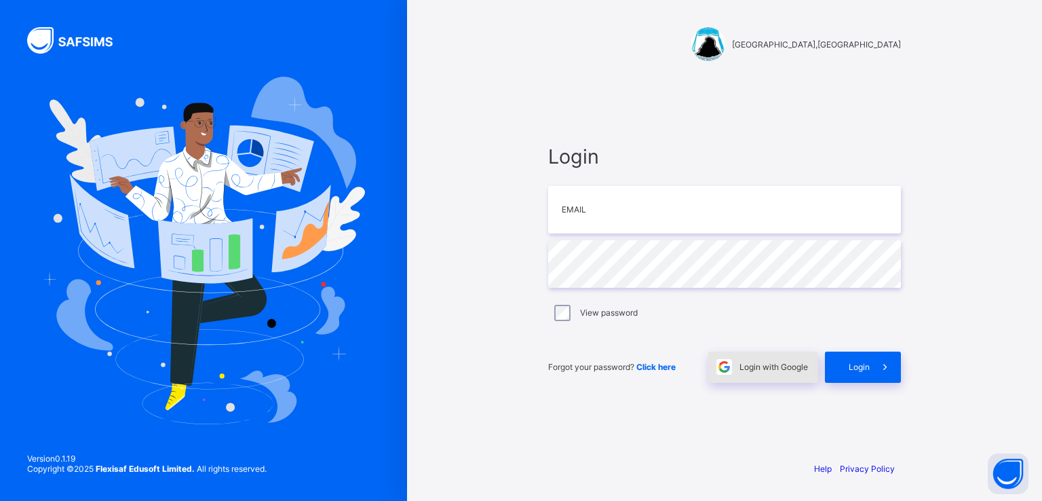
click at [776, 364] on span "Login with Google" at bounding box center [774, 367] width 69 height 10
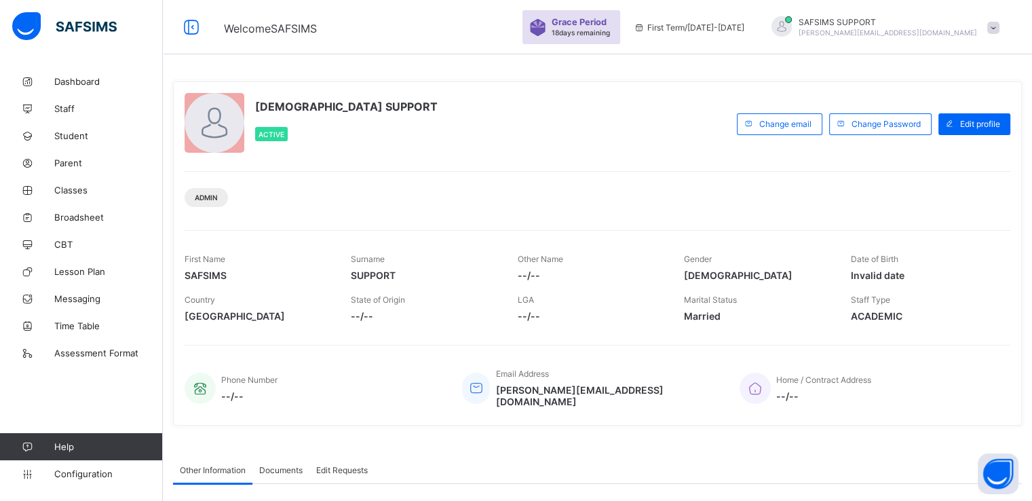
click at [1000, 31] on span at bounding box center [993, 28] width 12 height 12
click at [952, 131] on span "Subscription" at bounding box center [945, 133] width 68 height 10
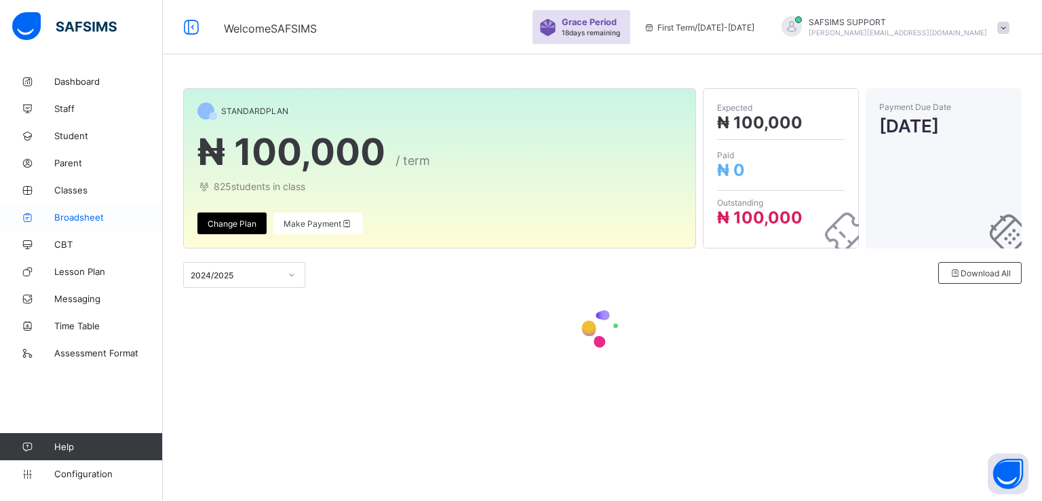
click at [88, 214] on span "Broadsheet" at bounding box center [108, 217] width 109 height 11
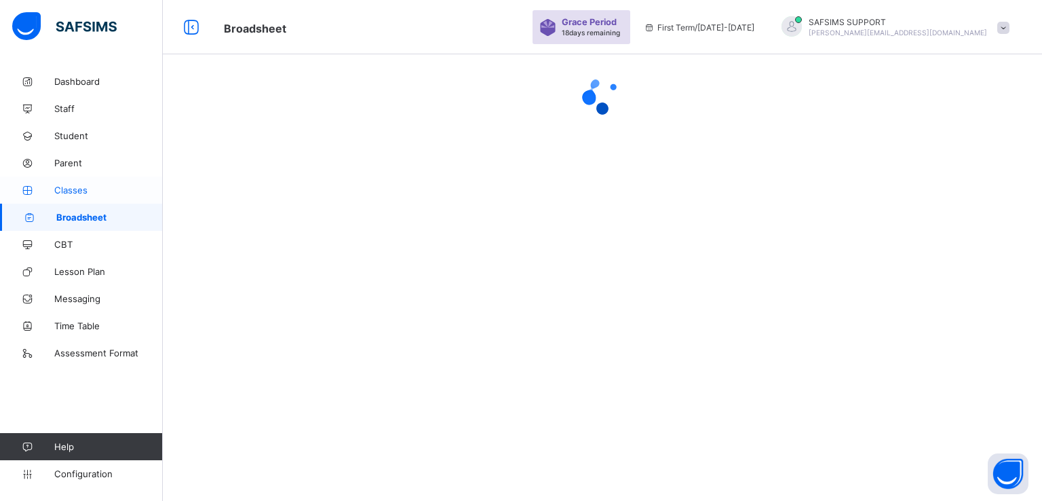
click at [88, 195] on link "Classes" at bounding box center [81, 189] width 163 height 27
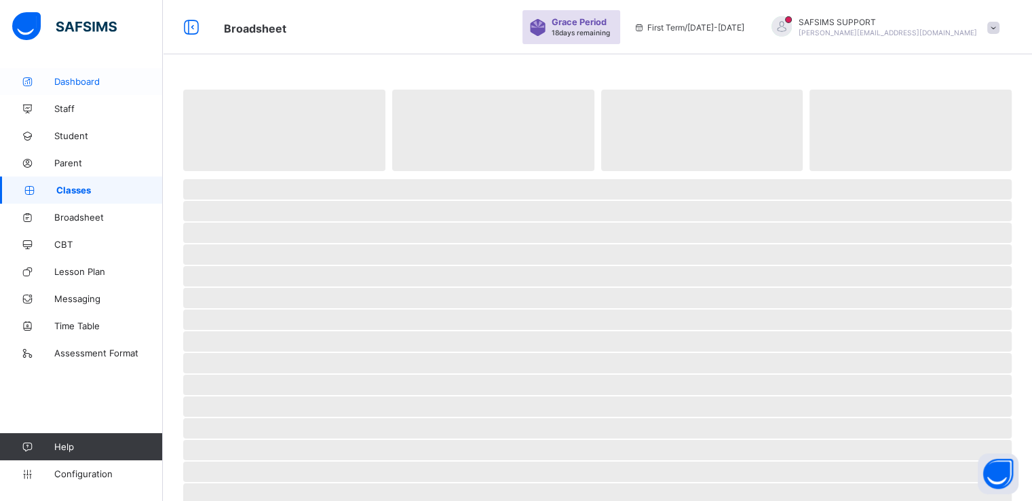
click at [70, 82] on span "Dashboard" at bounding box center [108, 81] width 109 height 11
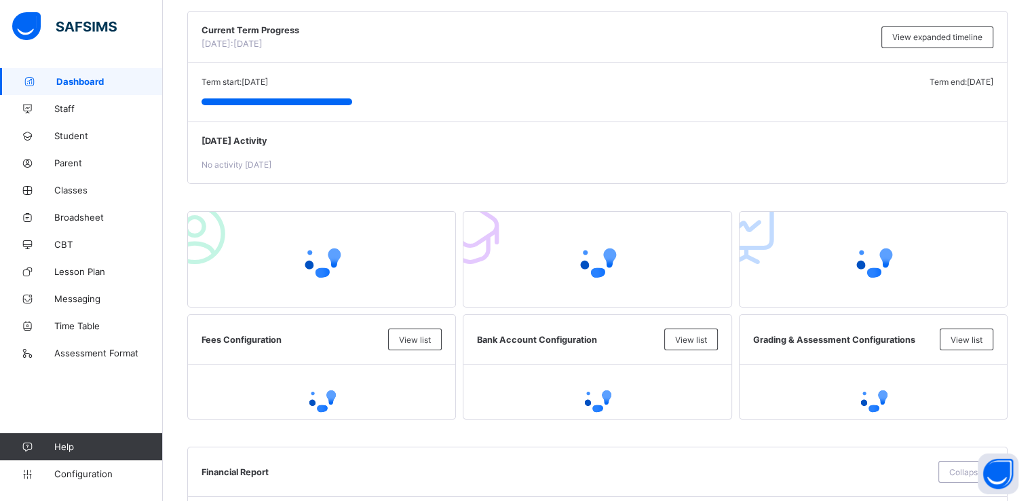
scroll to position [105, 0]
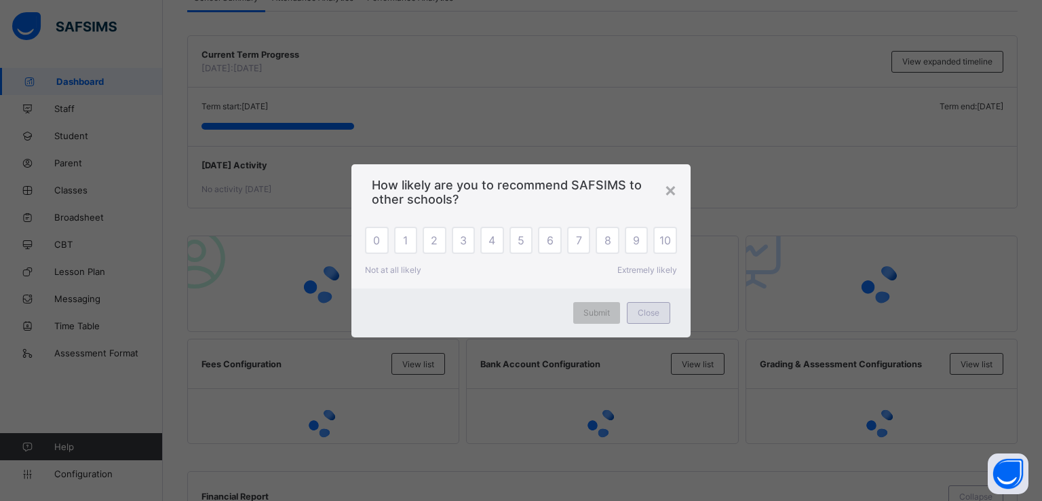
click at [655, 314] on span "Close" at bounding box center [649, 312] width 22 height 10
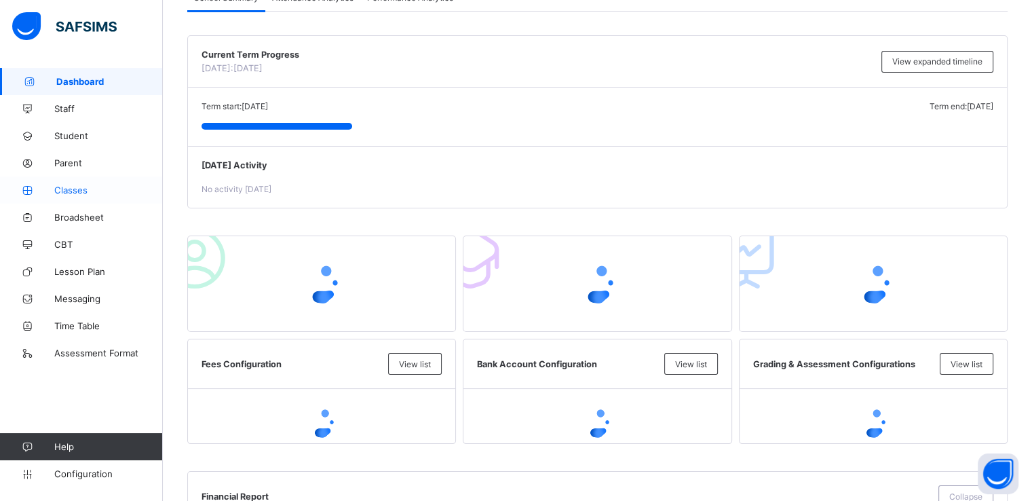
click at [71, 181] on link "Classes" at bounding box center [81, 189] width 163 height 27
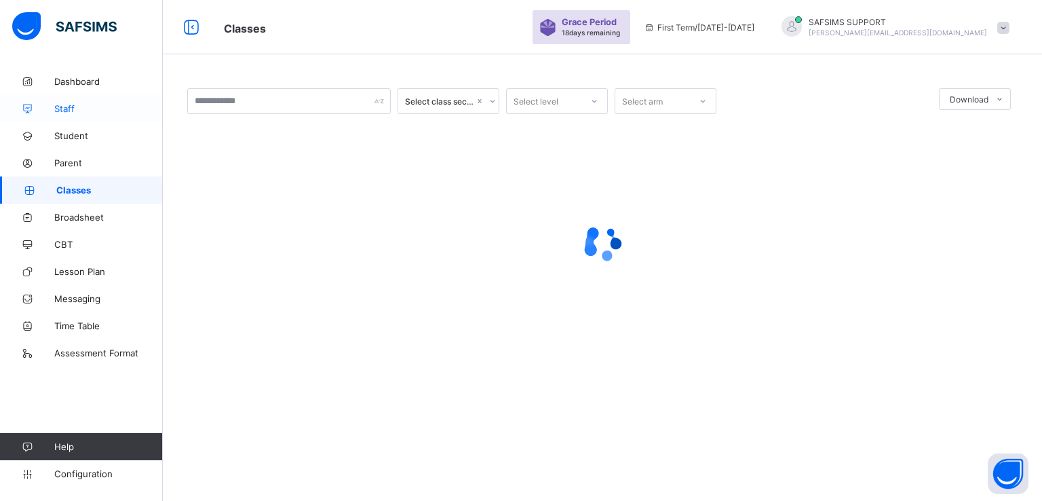
click at [63, 109] on span "Staff" at bounding box center [108, 108] width 109 height 11
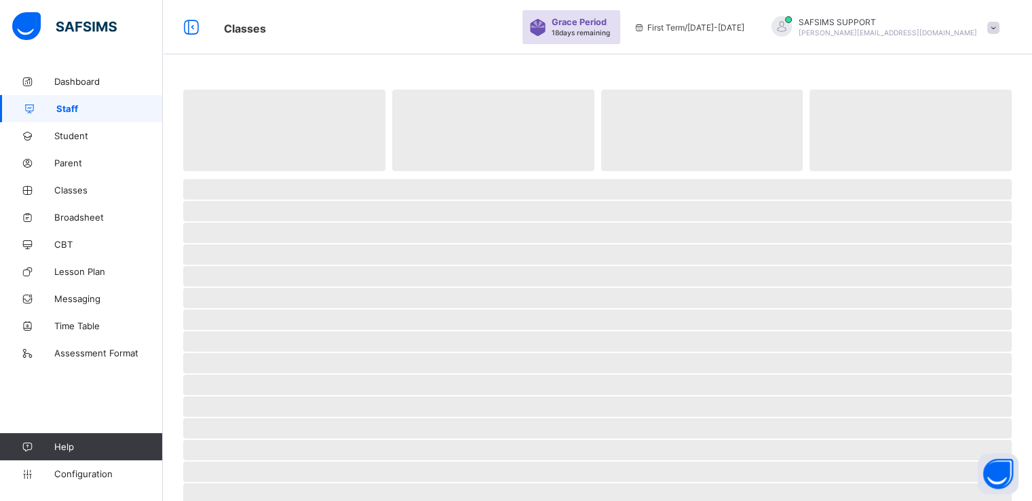
click at [559, 259] on span "‌" at bounding box center [597, 254] width 829 height 20
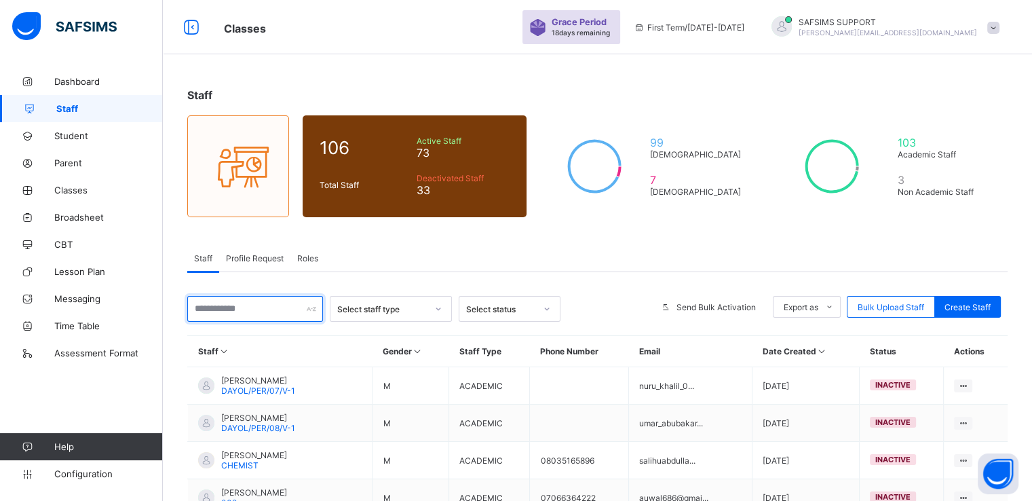
click at [251, 300] on input "text" at bounding box center [255, 309] width 136 height 26
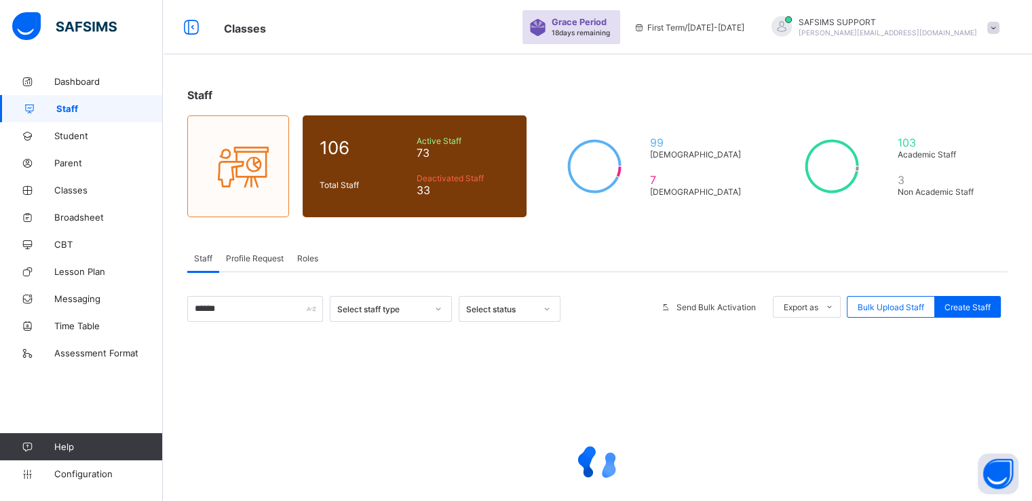
click at [309, 255] on span "Roles" at bounding box center [307, 258] width 21 height 10
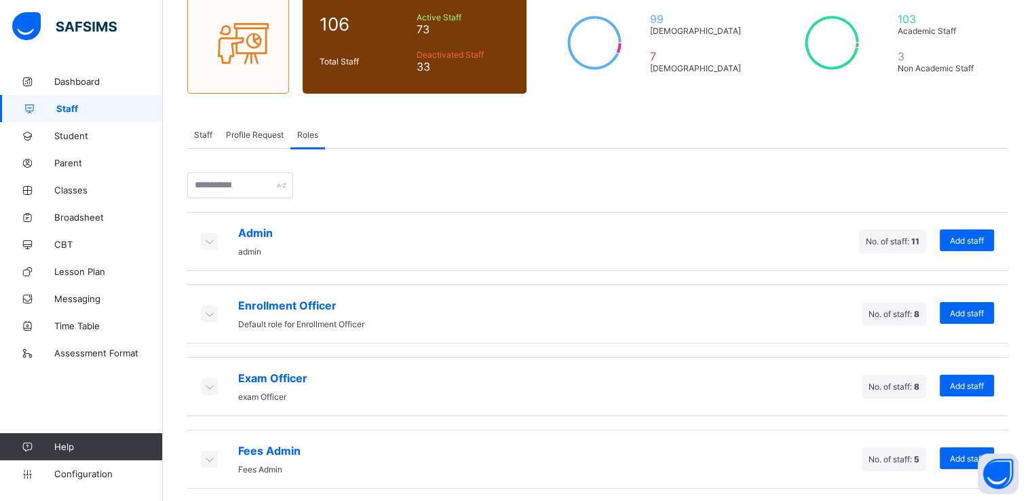
scroll to position [130, 0]
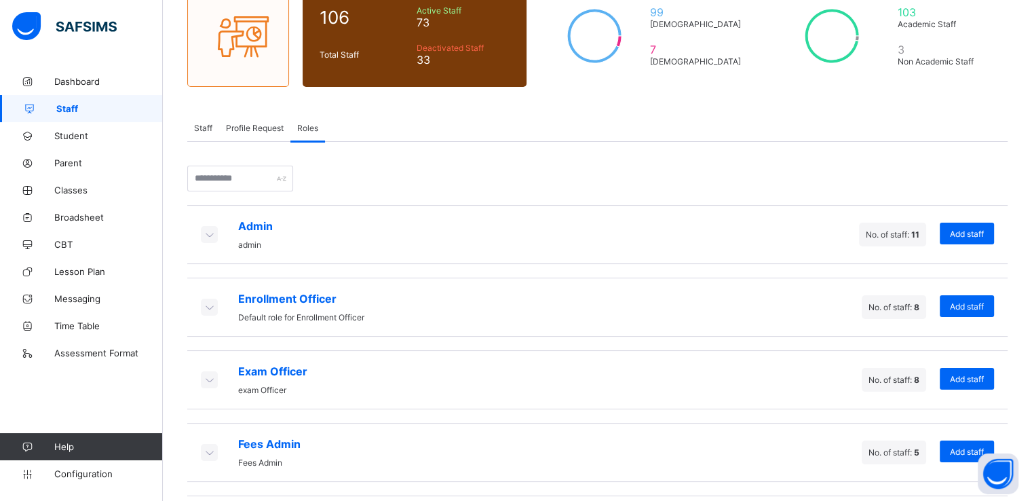
click at [261, 136] on div "Profile Request" at bounding box center [254, 127] width 71 height 27
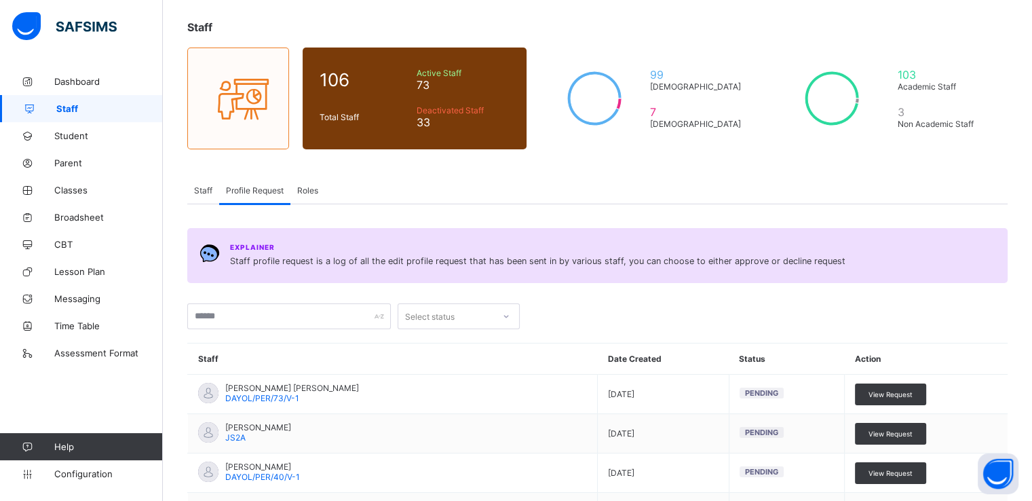
scroll to position [68, 0]
click at [304, 189] on span "Roles" at bounding box center [307, 190] width 21 height 10
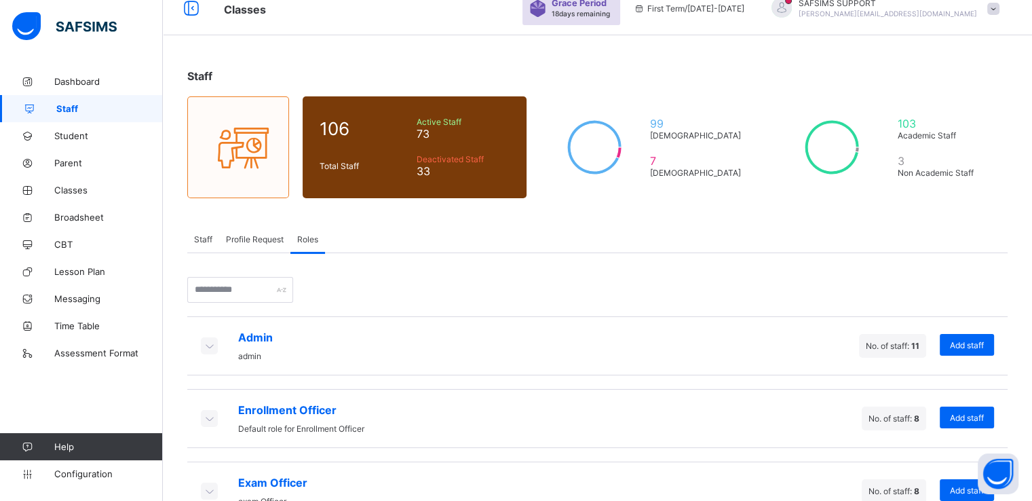
scroll to position [10, 0]
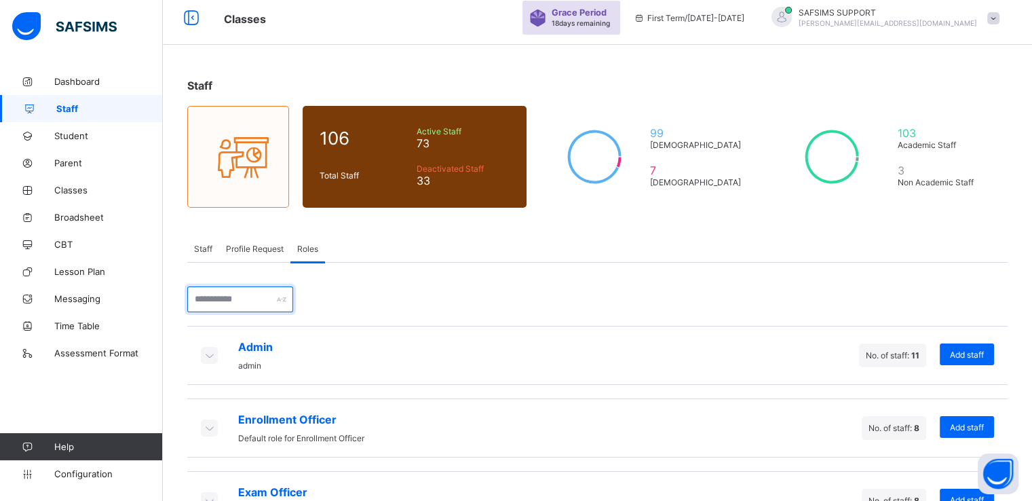
click at [242, 297] on input "text" at bounding box center [240, 299] width 106 height 26
click at [204, 248] on span "Staff" at bounding box center [203, 249] width 18 height 10
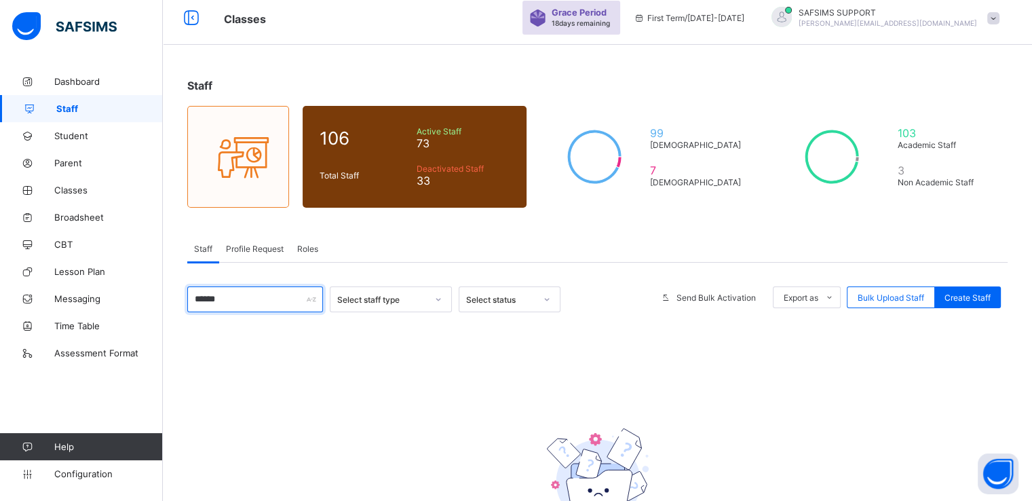
click at [225, 291] on input "******" at bounding box center [255, 299] width 136 height 26
type input "*"
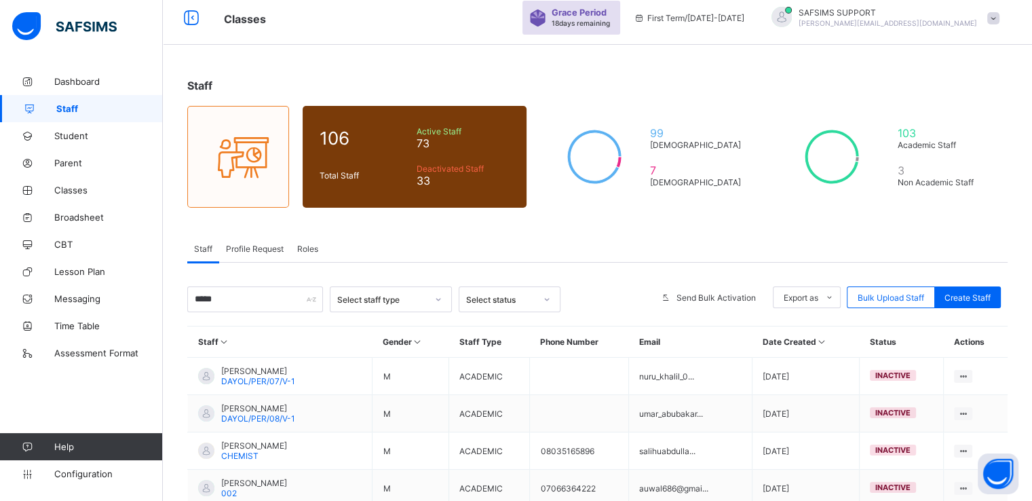
click at [491, 251] on div "Staff Profile Request Roles" at bounding box center [597, 249] width 820 height 28
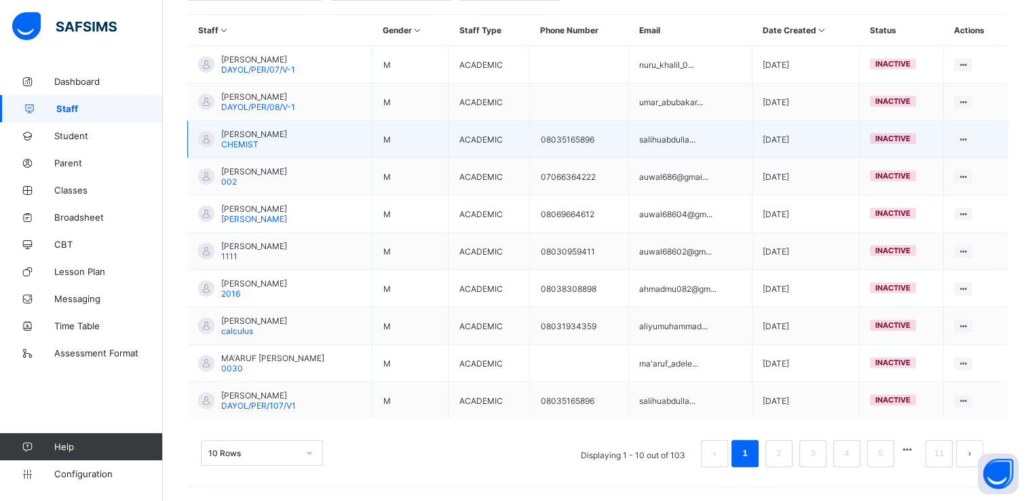
scroll to position [0, 0]
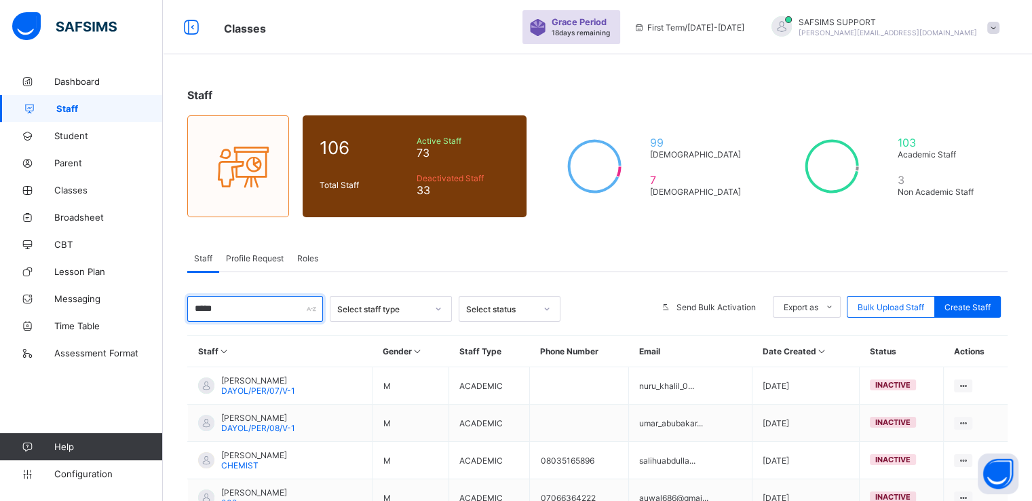
click at [229, 314] on input "*****" at bounding box center [255, 309] width 136 height 26
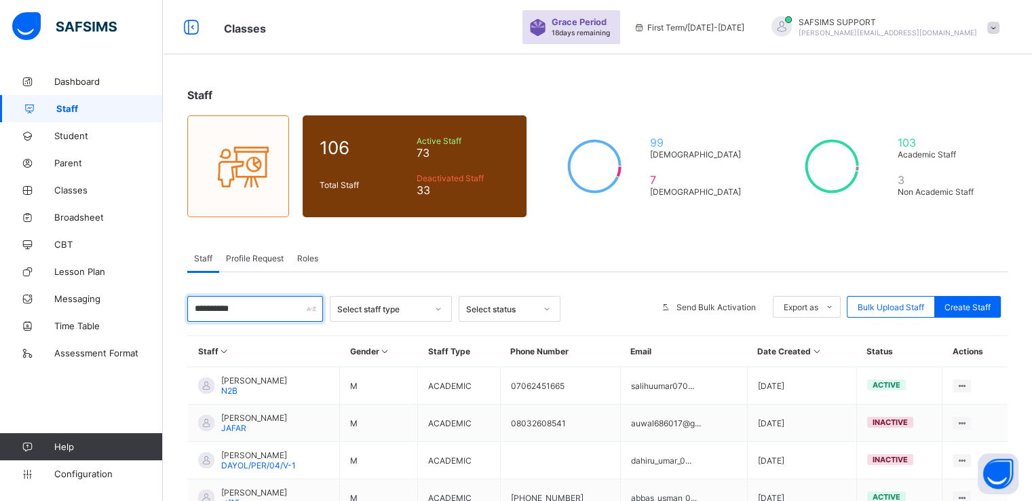
click at [248, 310] on input "**********" at bounding box center [255, 309] width 136 height 26
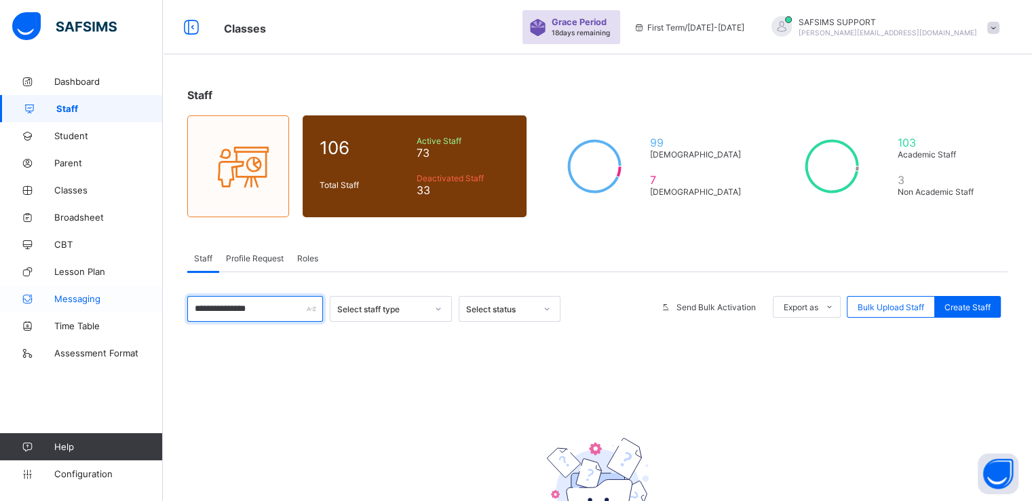
type input "**********"
click at [87, 305] on link "Messaging" at bounding box center [81, 298] width 163 height 27
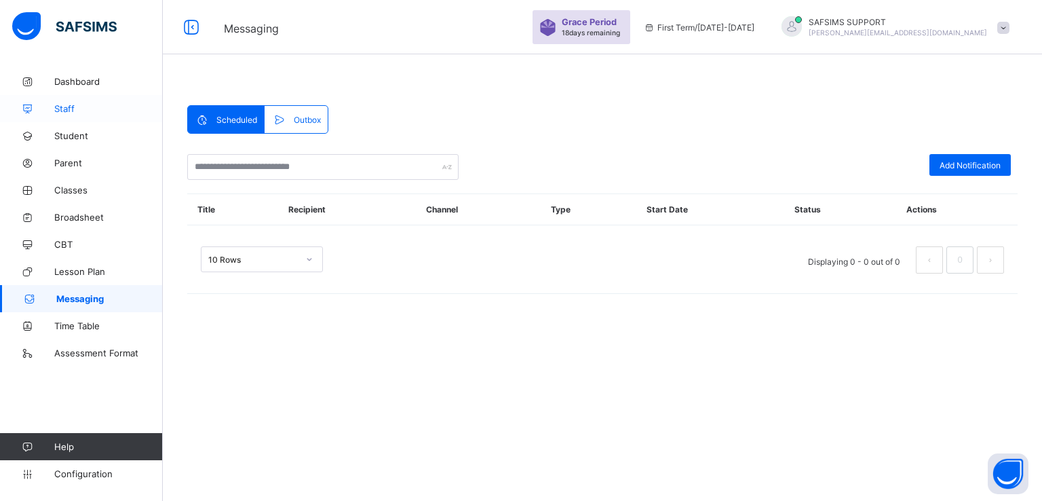
click at [63, 105] on span "Staff" at bounding box center [108, 108] width 109 height 11
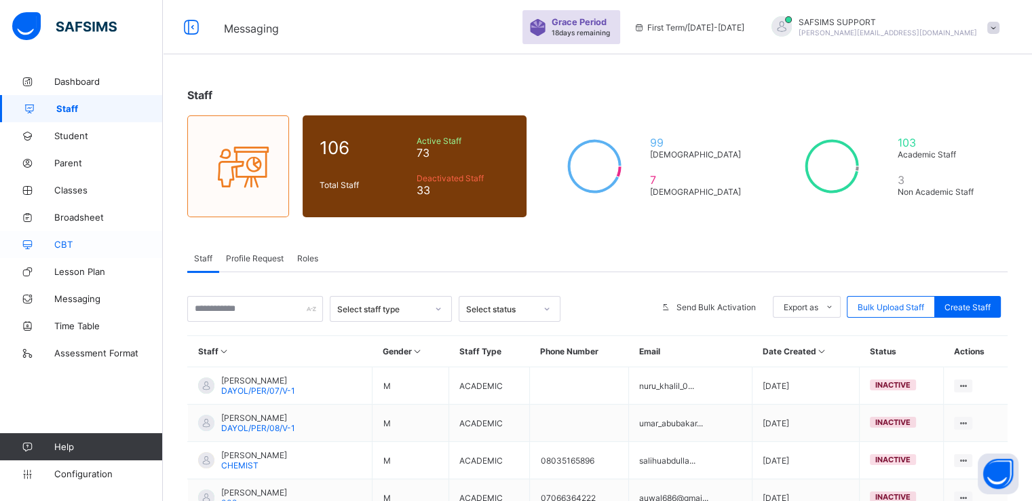
click at [71, 244] on span "CBT" at bounding box center [108, 244] width 109 height 11
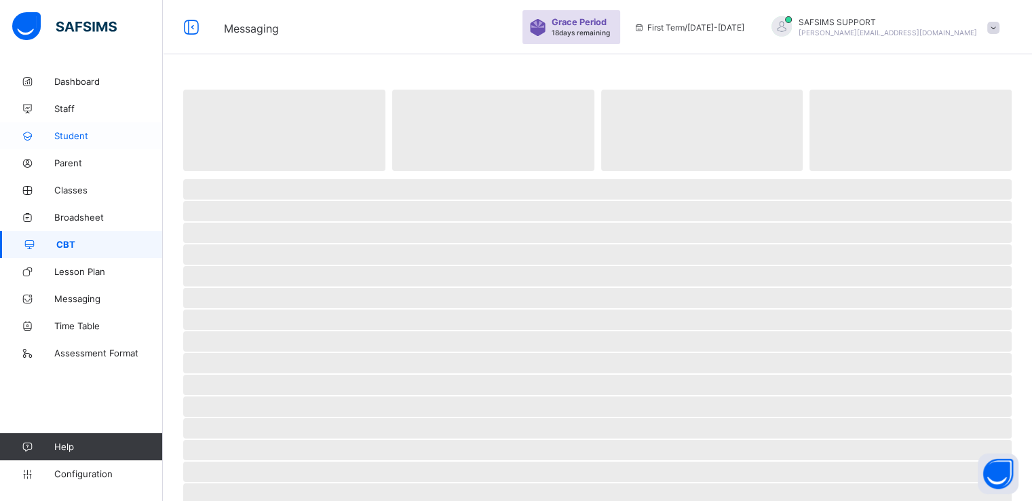
click at [73, 132] on span "Student" at bounding box center [108, 135] width 109 height 11
